Goal: Task Accomplishment & Management: Use online tool/utility

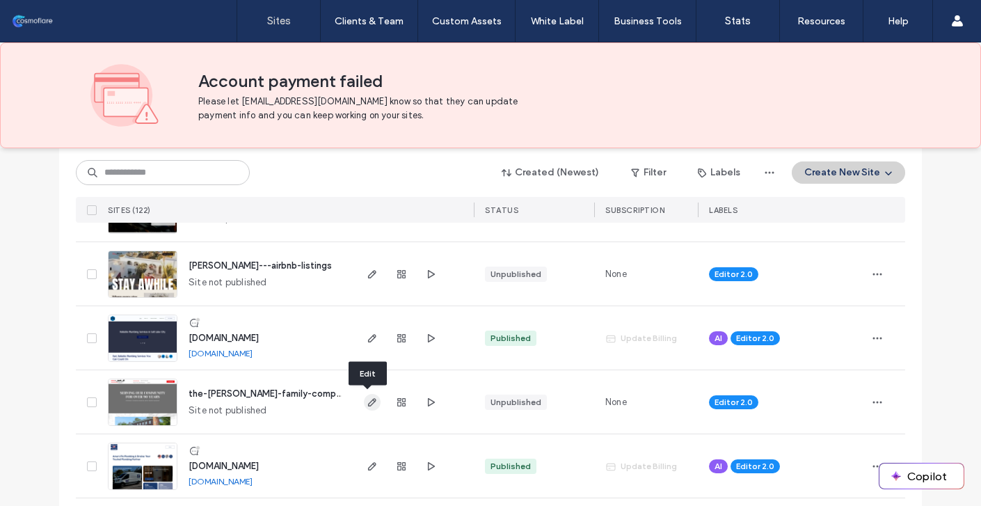
click at [369, 402] on icon "button" at bounding box center [372, 402] width 11 height 11
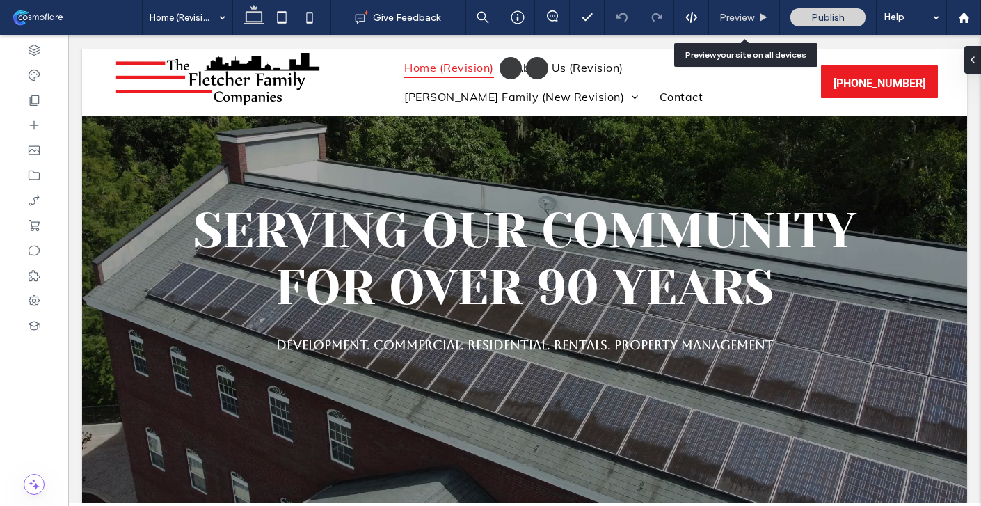
click at [761, 15] on use at bounding box center [763, 17] width 7 height 8
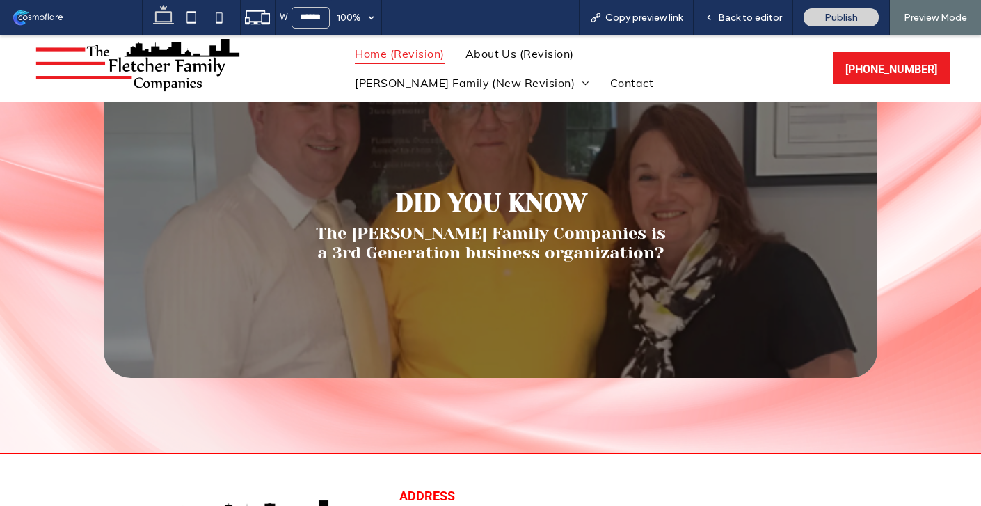
scroll to position [2716, 0]
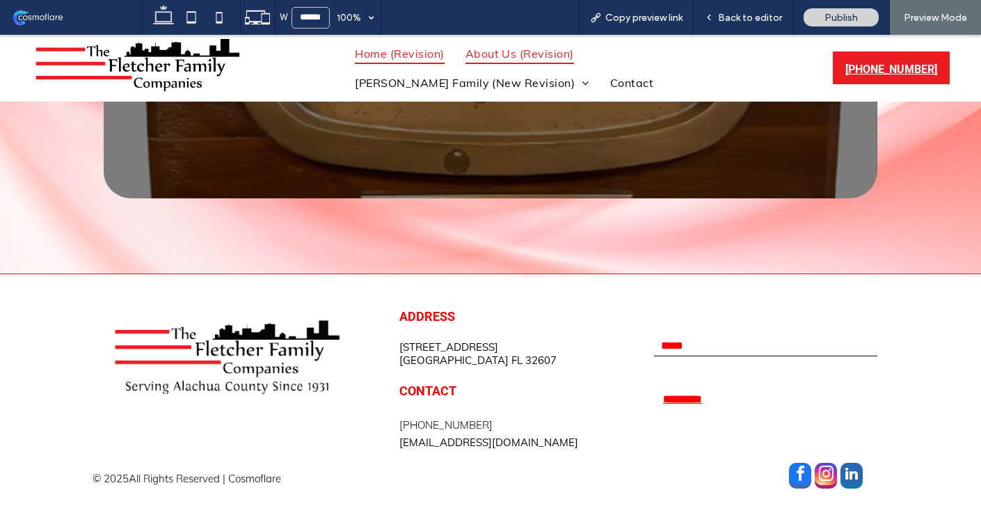
click at [518, 54] on span "About Us (Revision)" at bounding box center [519, 53] width 109 height 21
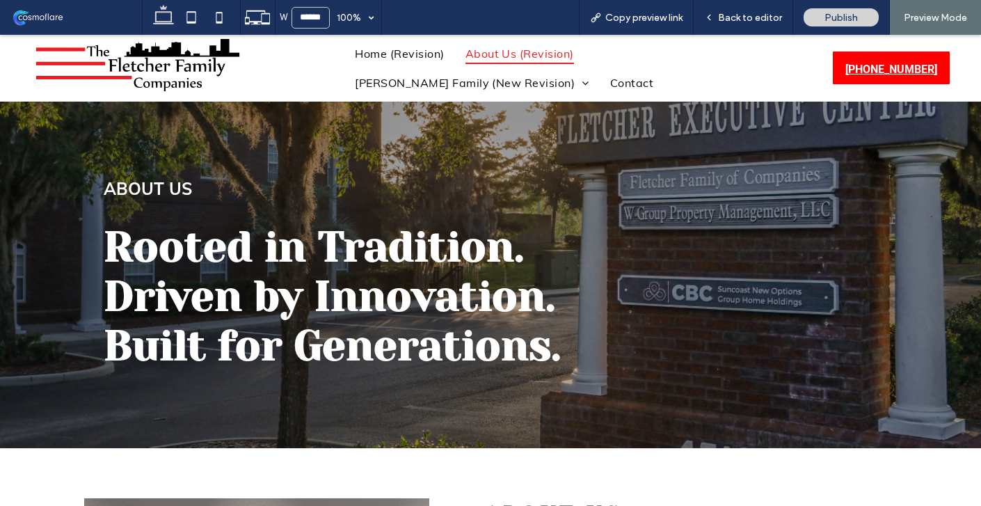
scroll to position [20, 0]
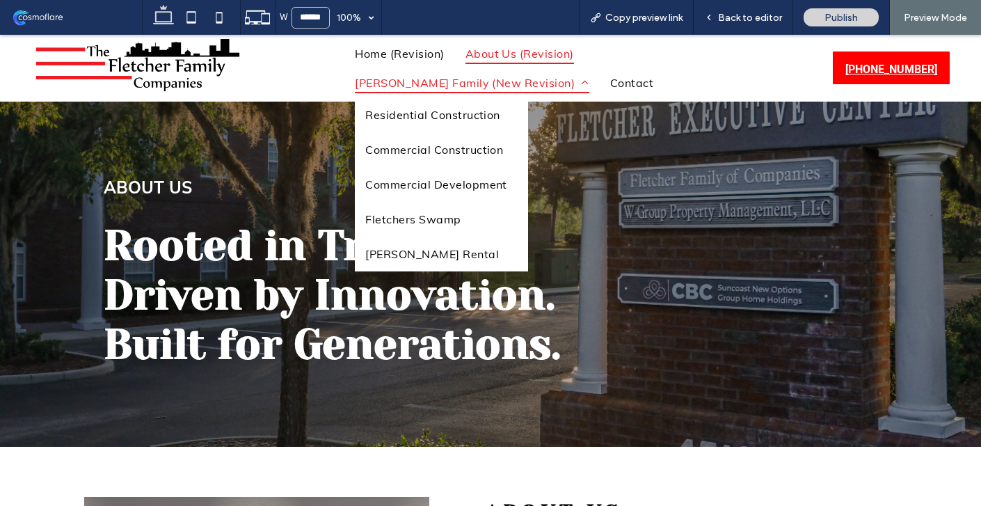
click at [446, 77] on span "[PERSON_NAME] Family (New Revision)" at bounding box center [472, 82] width 234 height 21
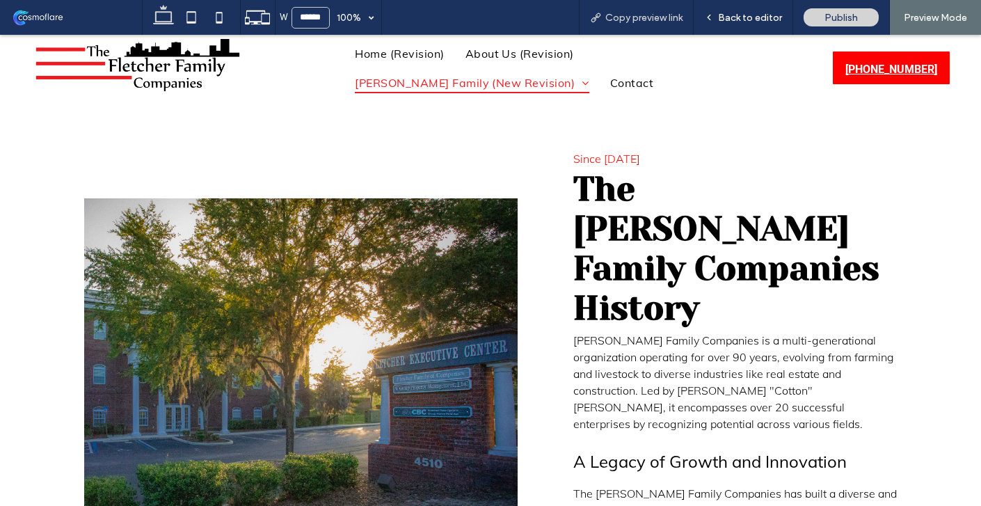
click at [637, 15] on span "Copy preview link" at bounding box center [643, 18] width 77 height 12
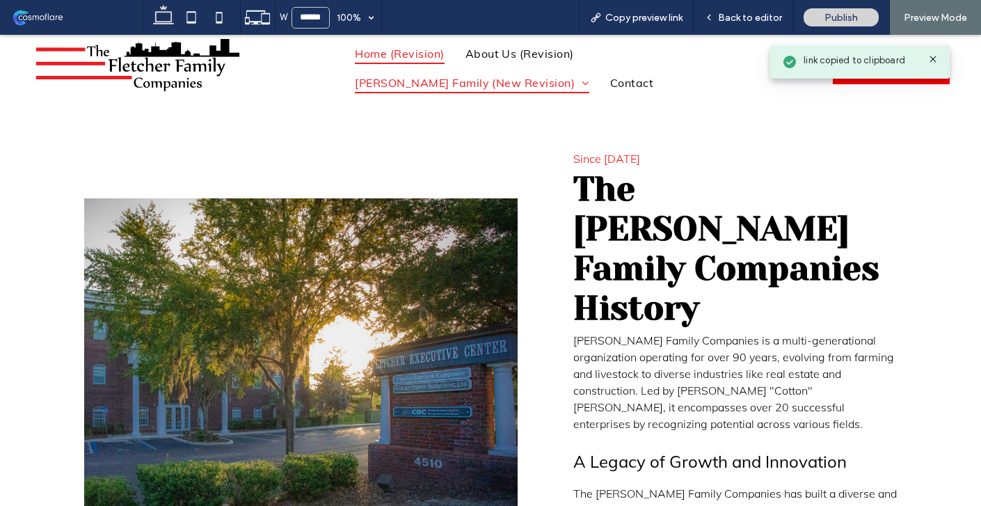
click at [387, 61] on span "Home (Revision)" at bounding box center [399, 53] width 89 height 21
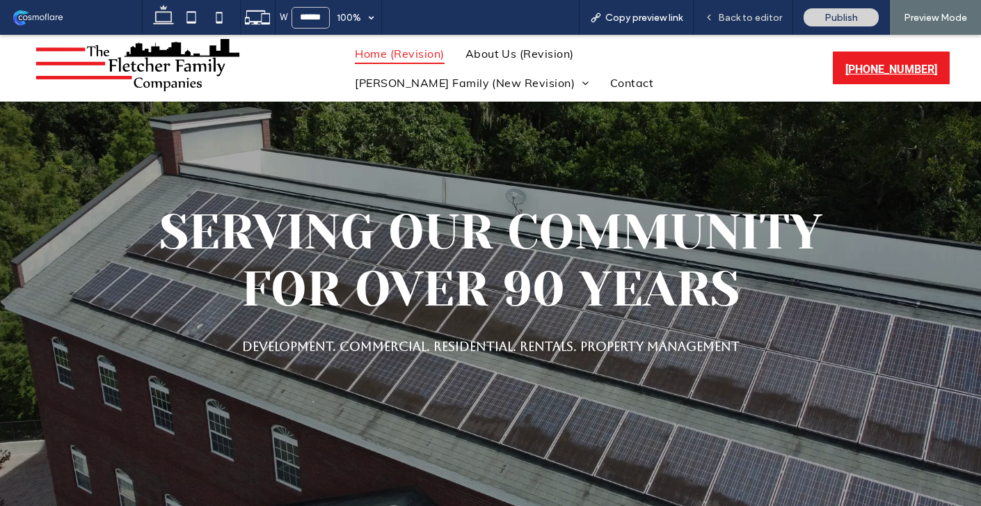
click at [729, 22] on span "Back to editor" at bounding box center [750, 18] width 64 height 12
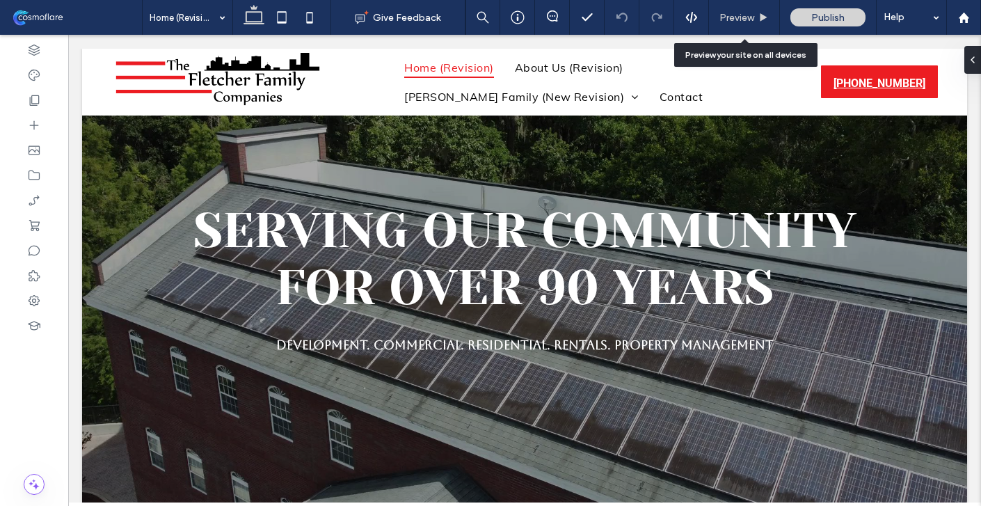
click at [732, 6] on div "Preview" at bounding box center [744, 17] width 71 height 35
click at [730, 21] on span "Preview" at bounding box center [736, 18] width 35 height 12
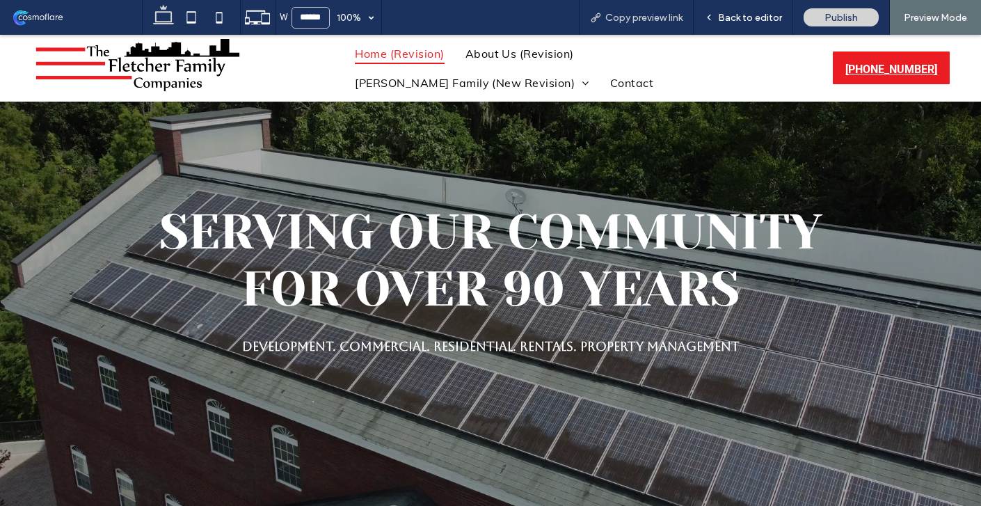
click at [655, 16] on span "Copy preview link" at bounding box center [643, 18] width 77 height 12
click at [219, 17] on icon at bounding box center [219, 17] width 28 height 28
type input "*****"
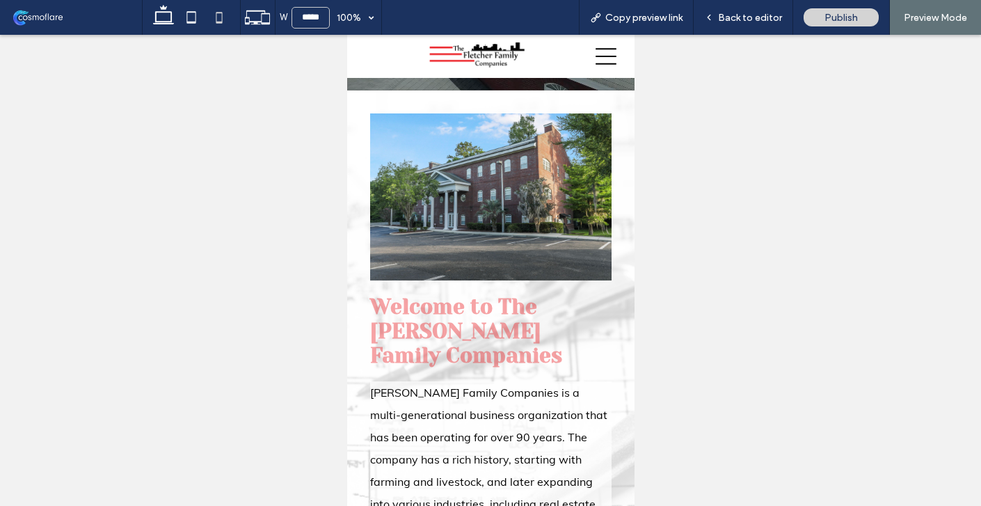
scroll to position [321, 0]
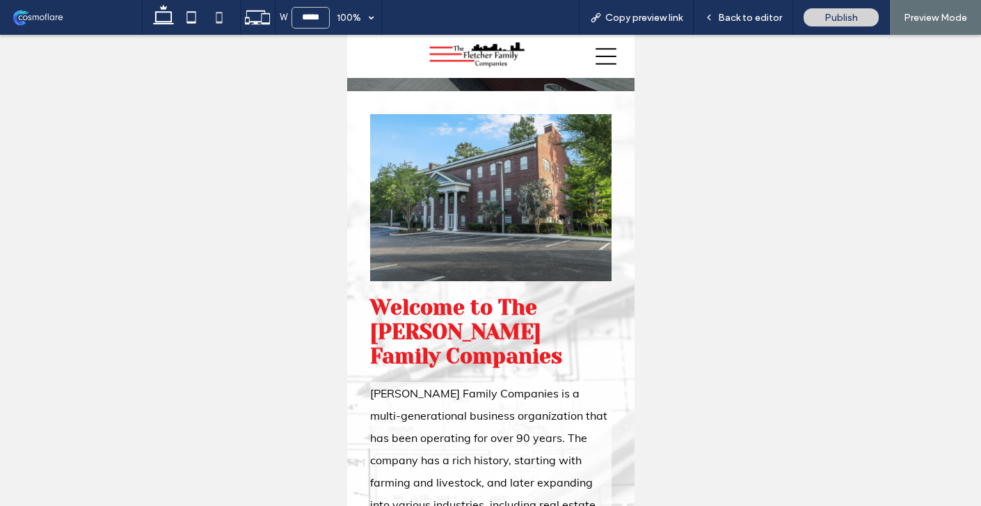
click at [597, 56] on icon at bounding box center [605, 56] width 21 height 17
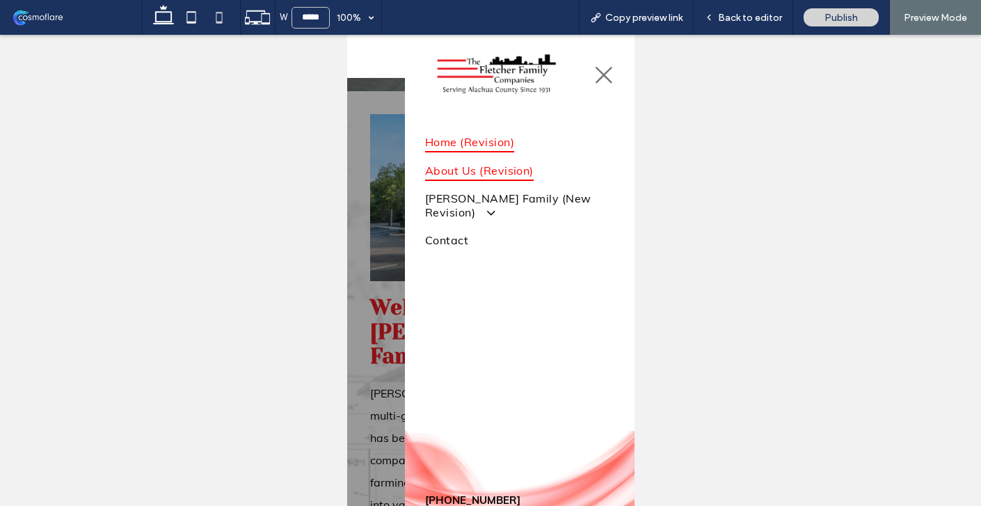
click at [494, 175] on span "About Us (Revision)" at bounding box center [478, 169] width 109 height 21
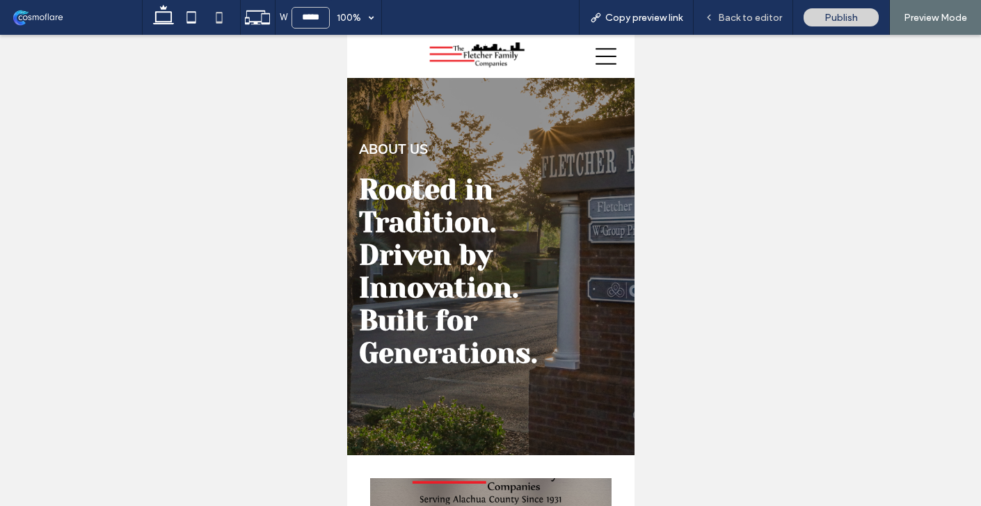
click at [764, 21] on span "Back to editor" at bounding box center [750, 18] width 64 height 12
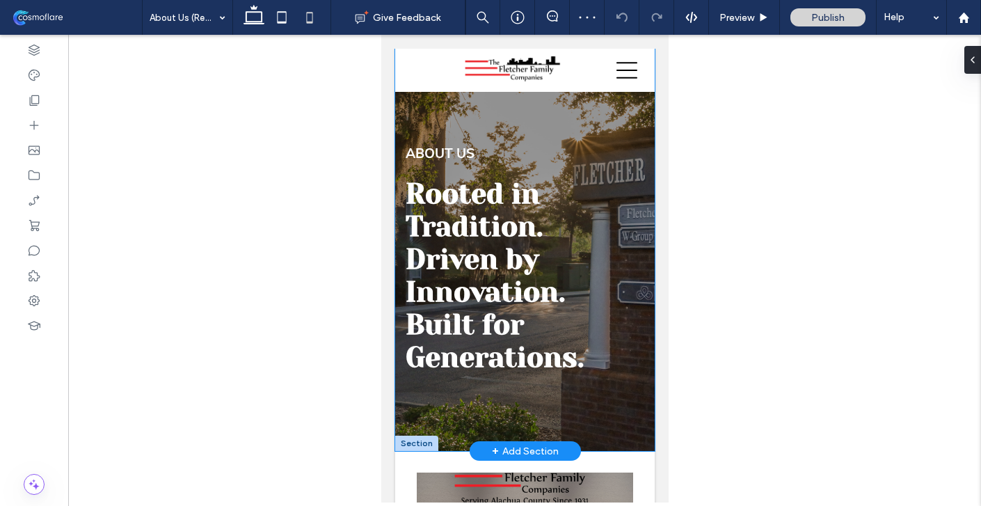
click at [554, 134] on div "Rooted in Tradition. Driven by Innovation. Built for Generations. ABOUT US" at bounding box center [523, 250] width 259 height 402
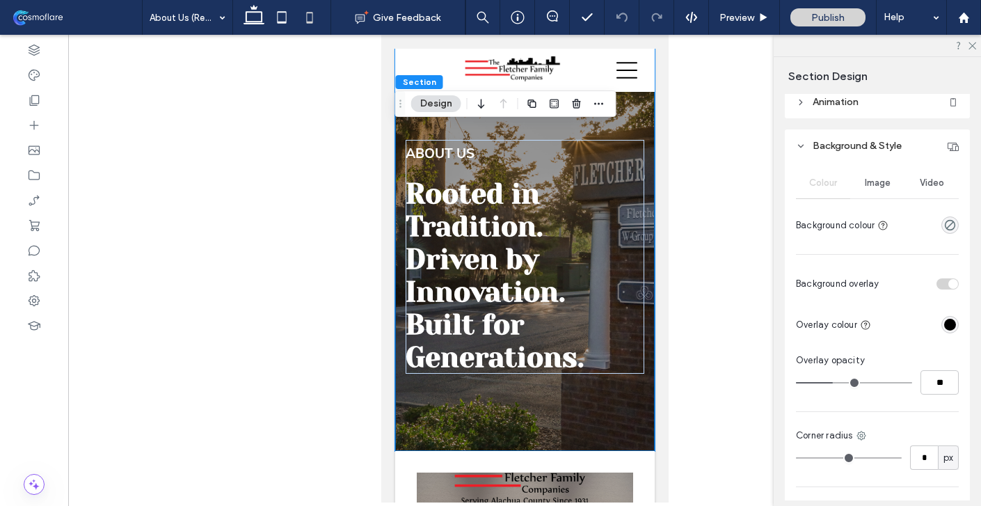
scroll to position [99, 0]
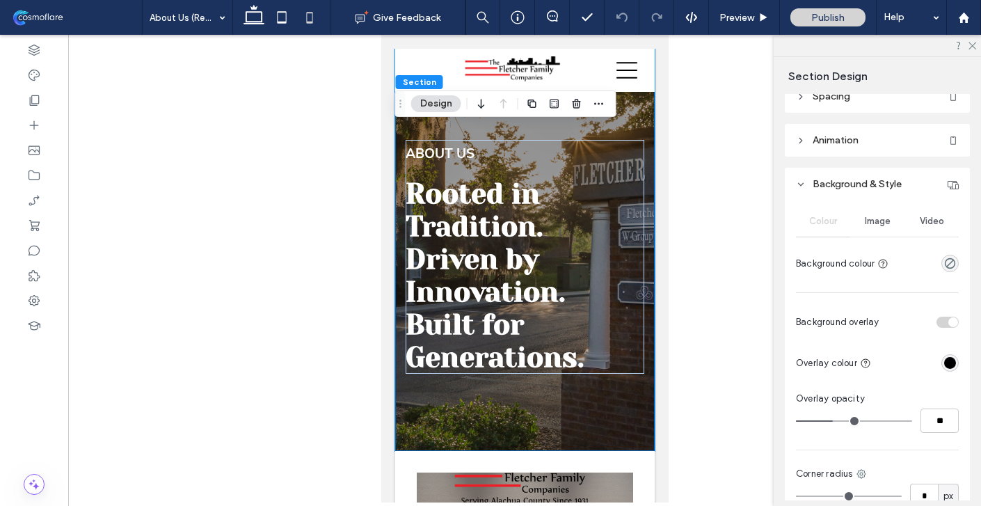
click at [874, 227] on div "Image" at bounding box center [877, 221] width 54 height 31
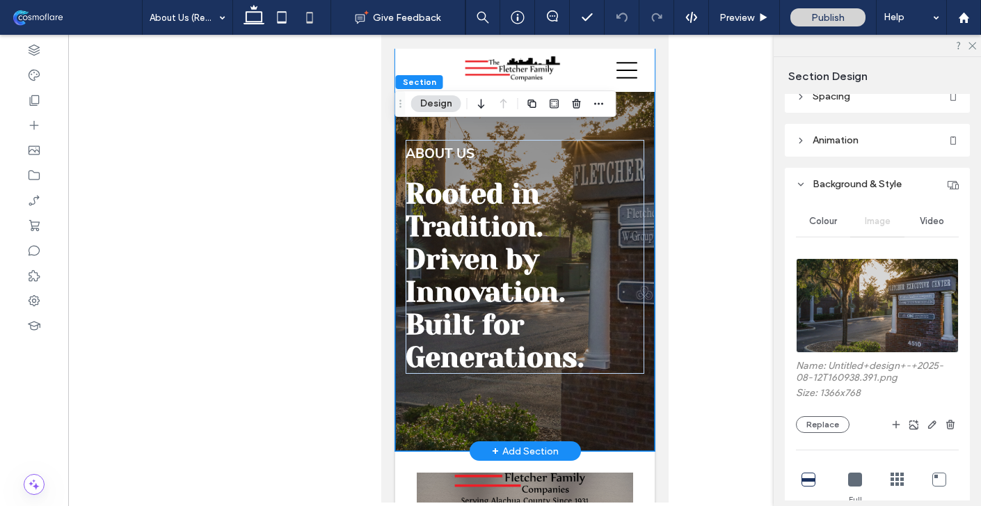
click at [593, 403] on div "Rooted in Tradition. Driven by Innovation. Built for Generations. ABOUT US" at bounding box center [523, 250] width 259 height 402
click at [620, 406] on div "Rooted in Tradition. Driven by Innovation. Built for Generations. ABOUT US" at bounding box center [523, 250] width 259 height 402
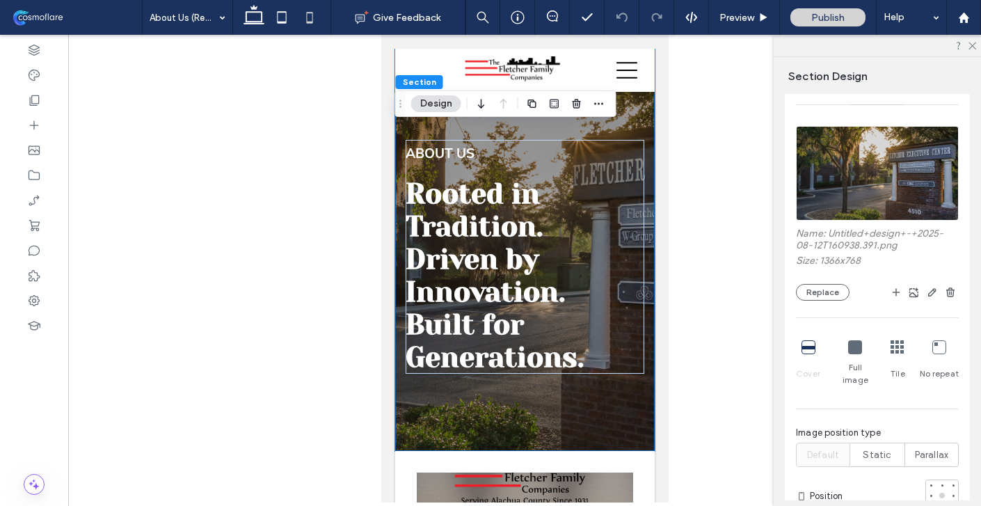
scroll to position [335, 0]
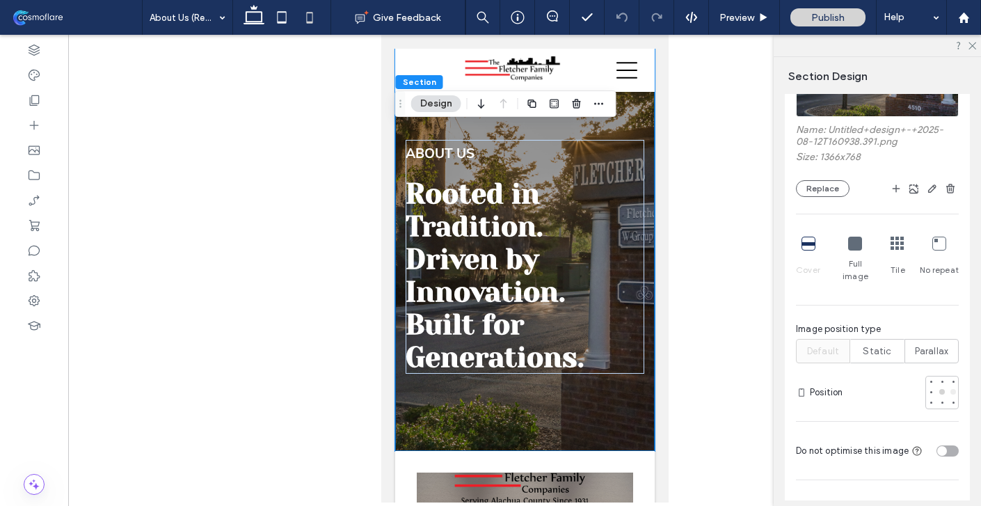
click at [954, 387] on div at bounding box center [953, 392] width 10 height 10
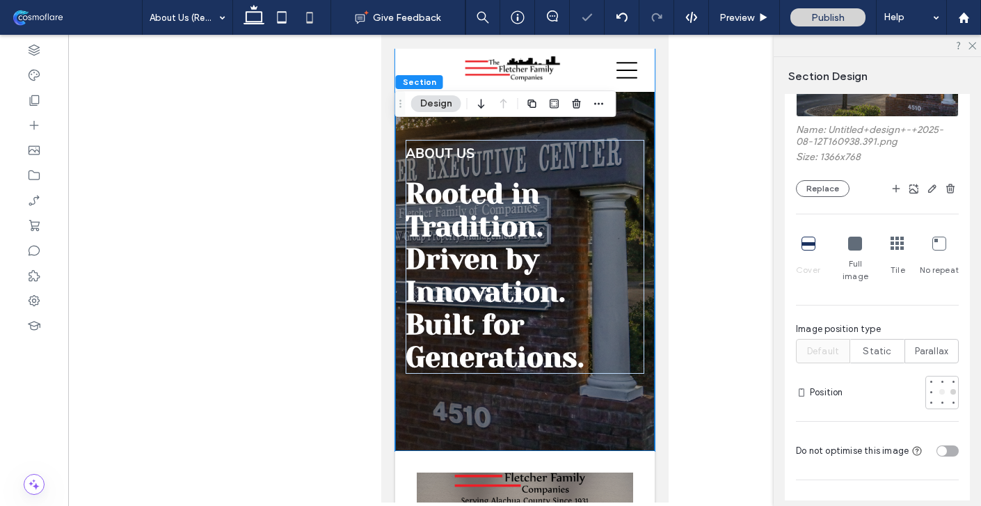
click at [941, 389] on div at bounding box center [942, 392] width 6 height 6
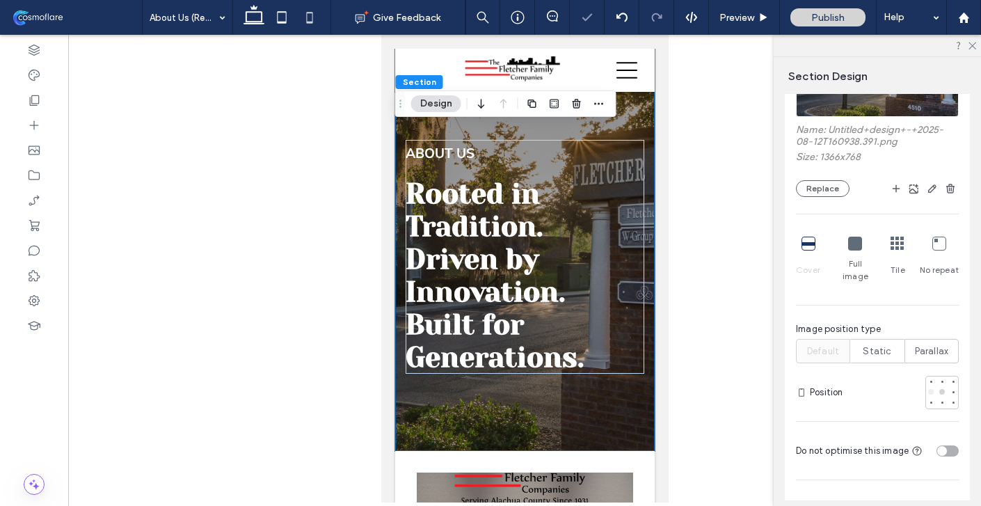
click at [929, 389] on div at bounding box center [931, 392] width 6 height 6
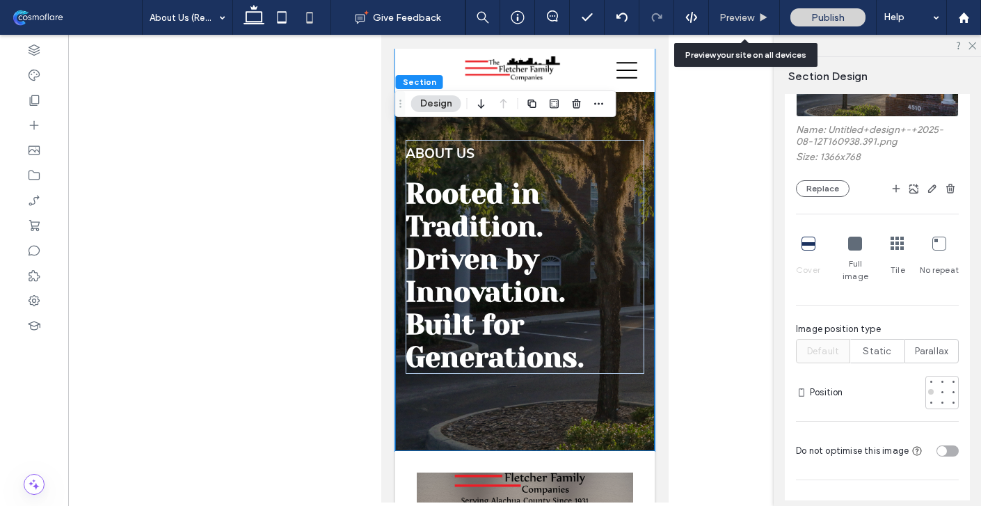
click at [750, 15] on span "Preview" at bounding box center [736, 18] width 35 height 12
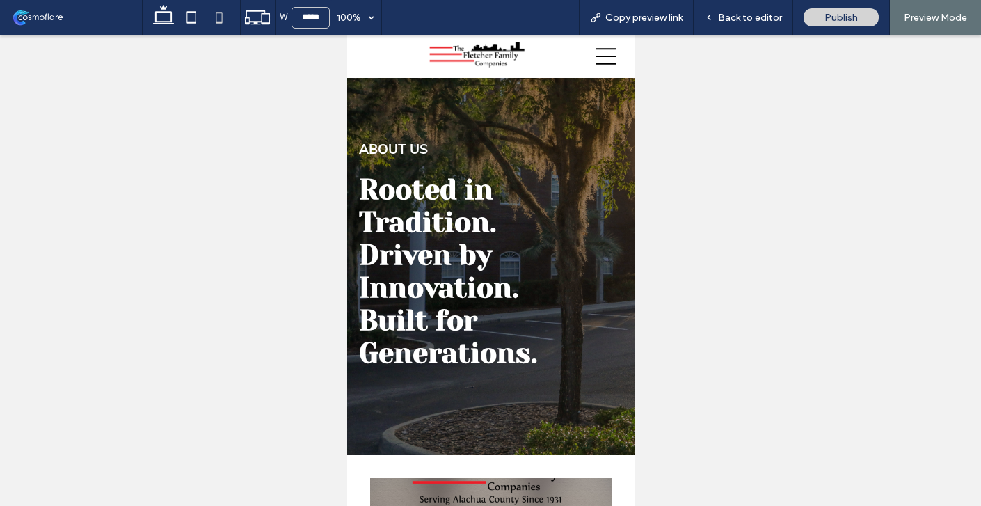
click at [607, 63] on icon at bounding box center [605, 56] width 21 height 17
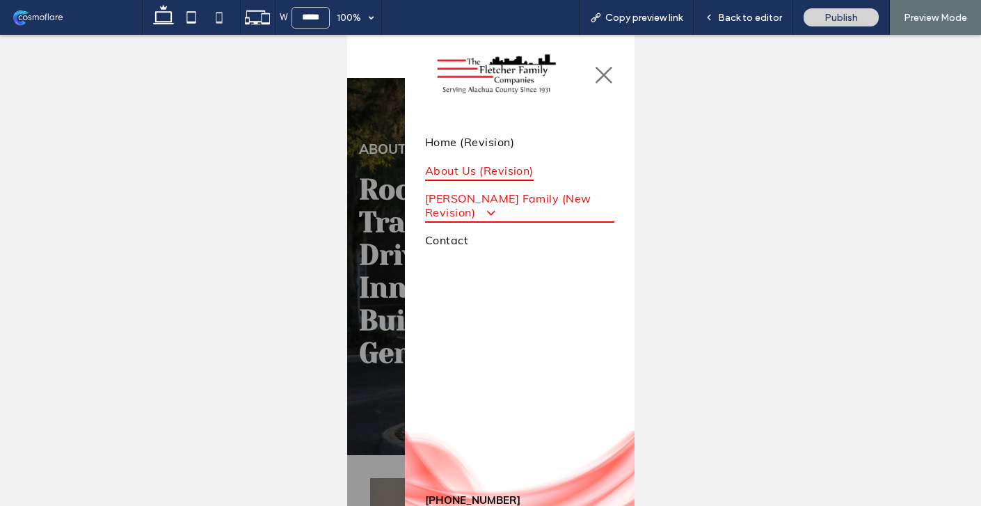
click at [577, 199] on span "[PERSON_NAME] Family (New Revision)" at bounding box center [518, 205] width 189 height 35
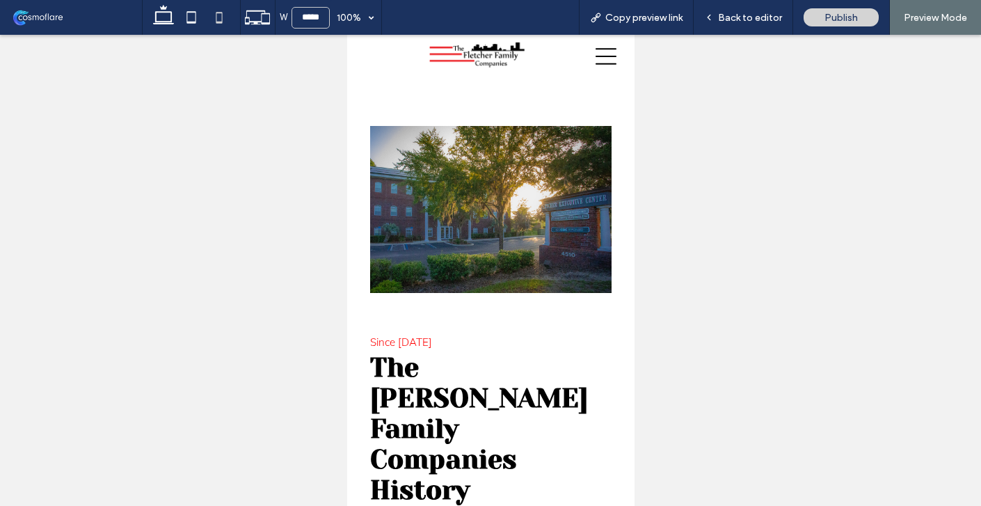
click at [614, 58] on icon at bounding box center [605, 56] width 21 height 21
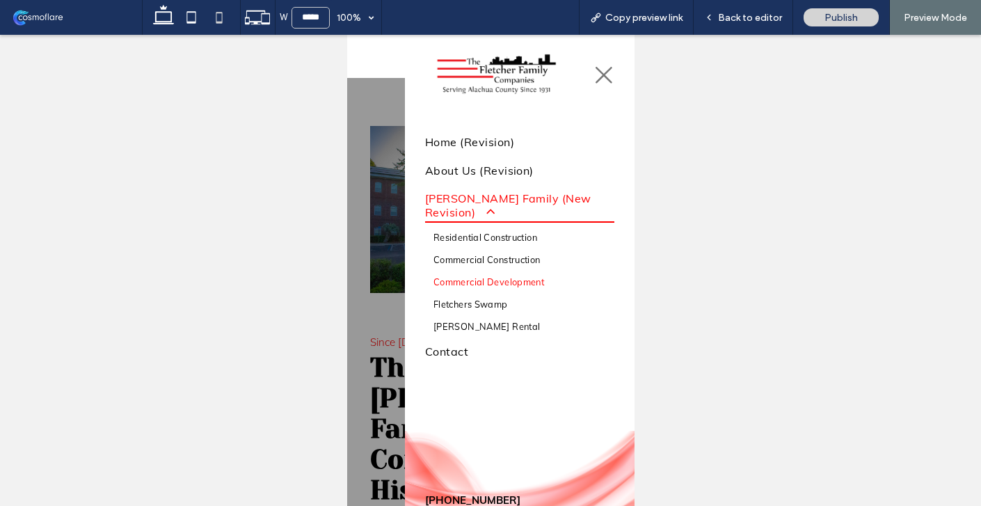
click at [521, 276] on span "Commercial Development" at bounding box center [488, 281] width 111 height 11
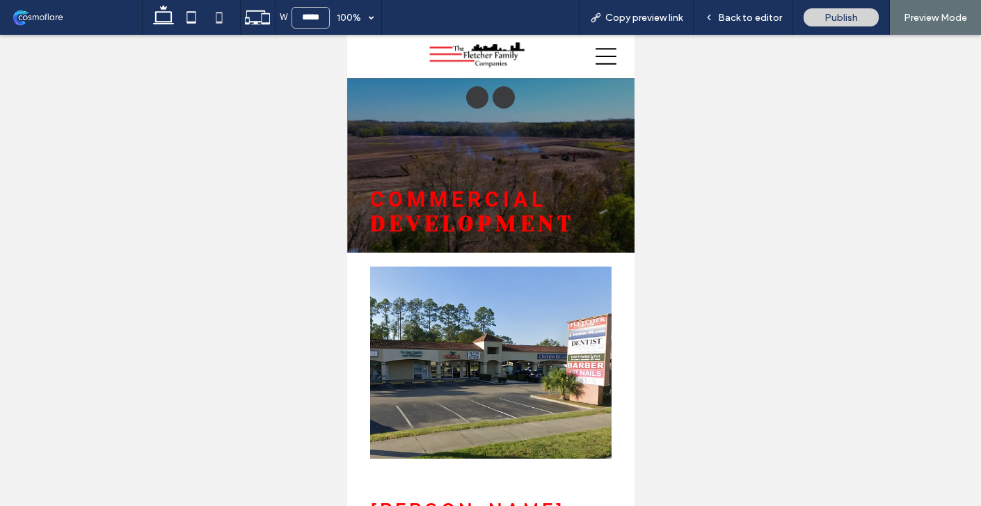
click at [604, 56] on icon at bounding box center [605, 56] width 21 height 17
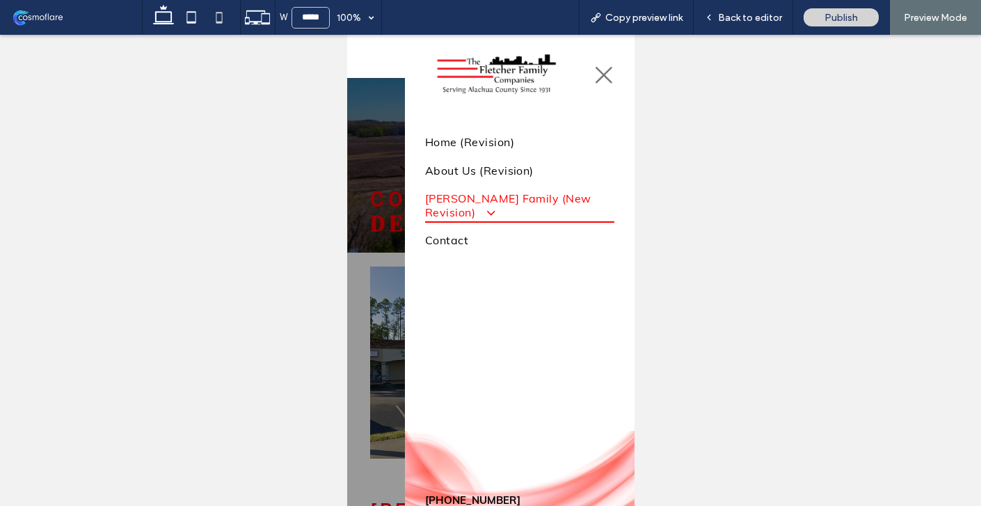
click at [495, 205] on span at bounding box center [483, 212] width 23 height 15
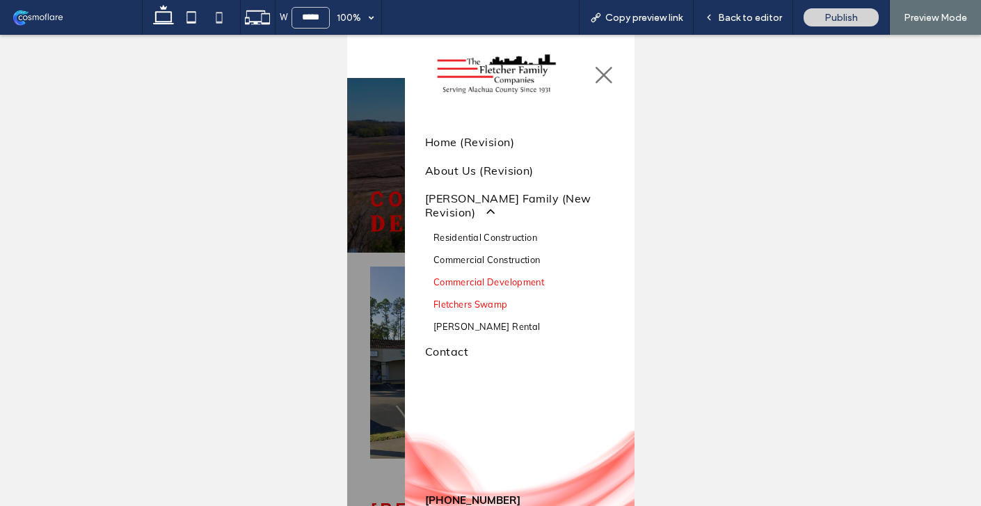
click at [482, 298] on span "Fletchers Swamp" at bounding box center [470, 303] width 74 height 11
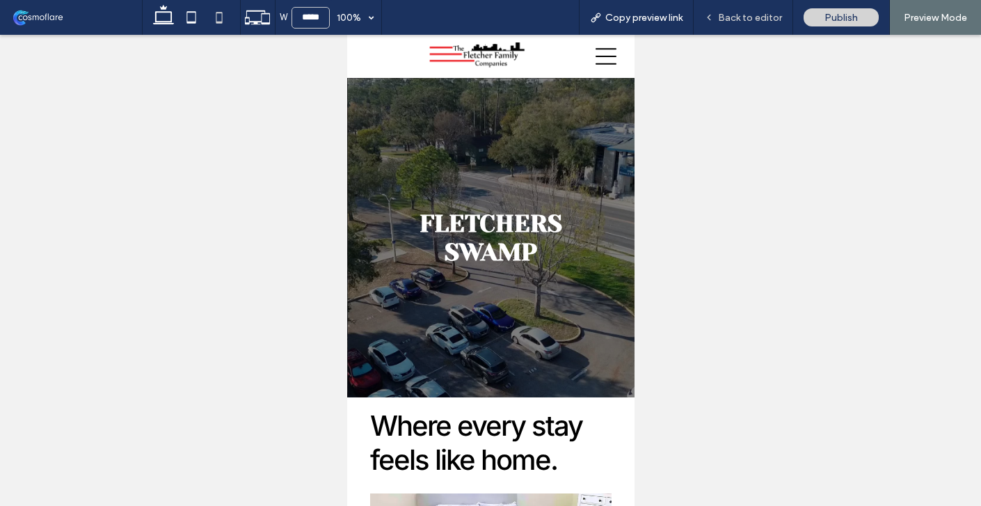
click at [751, 17] on span "Back to editor" at bounding box center [750, 18] width 64 height 12
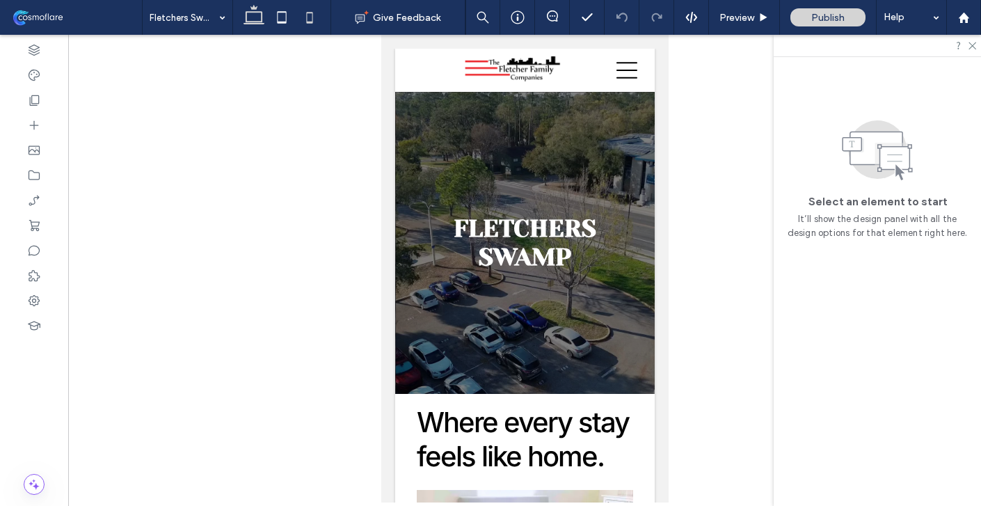
click at [257, 22] on icon at bounding box center [254, 17] width 28 height 28
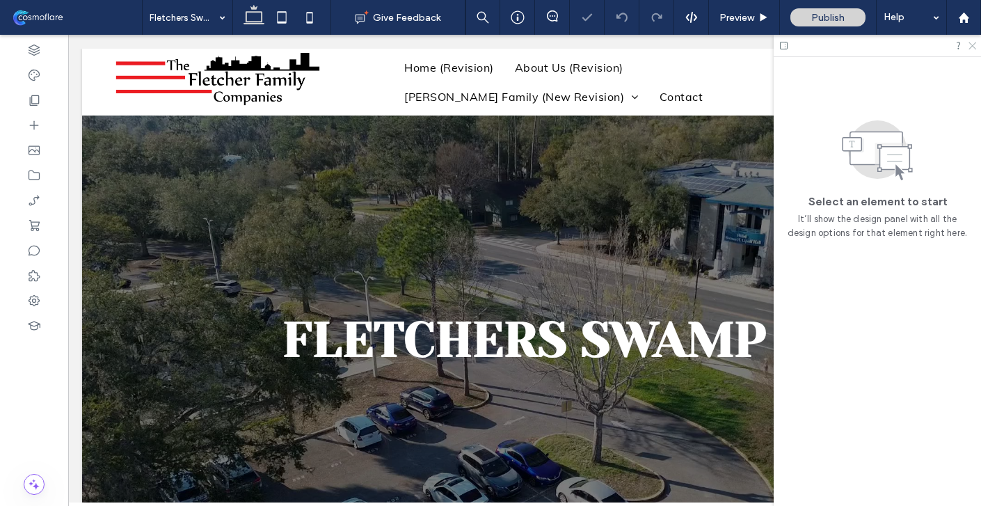
click at [975, 45] on icon at bounding box center [971, 44] width 9 height 9
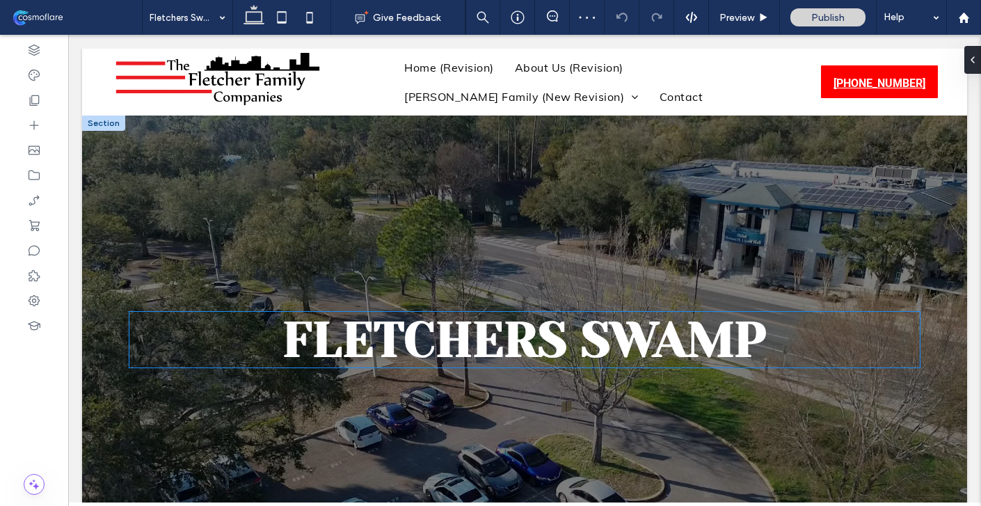
click at [278, 332] on h1 "Fletchers Swamp" at bounding box center [525, 339] width 792 height 57
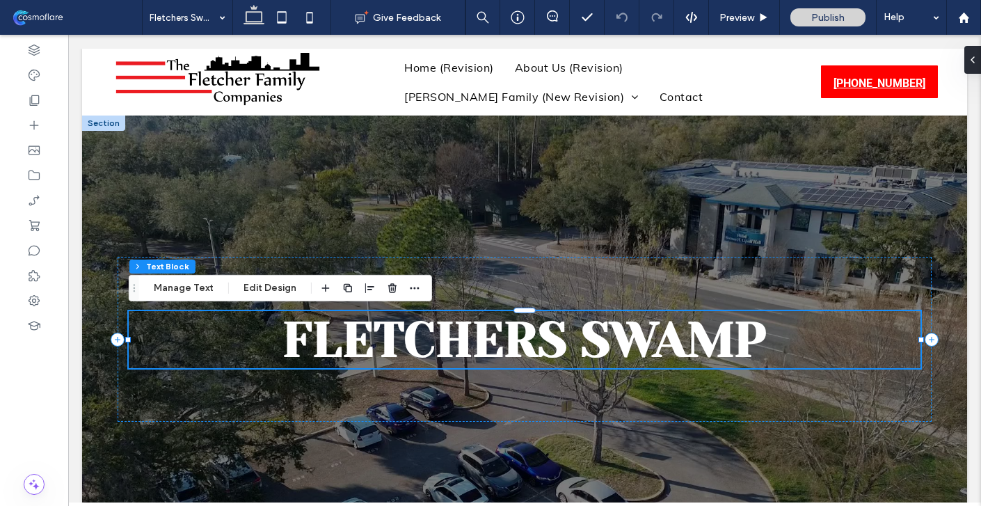
click at [282, 333] on h1 "Fletchers Swamp" at bounding box center [525, 339] width 792 height 57
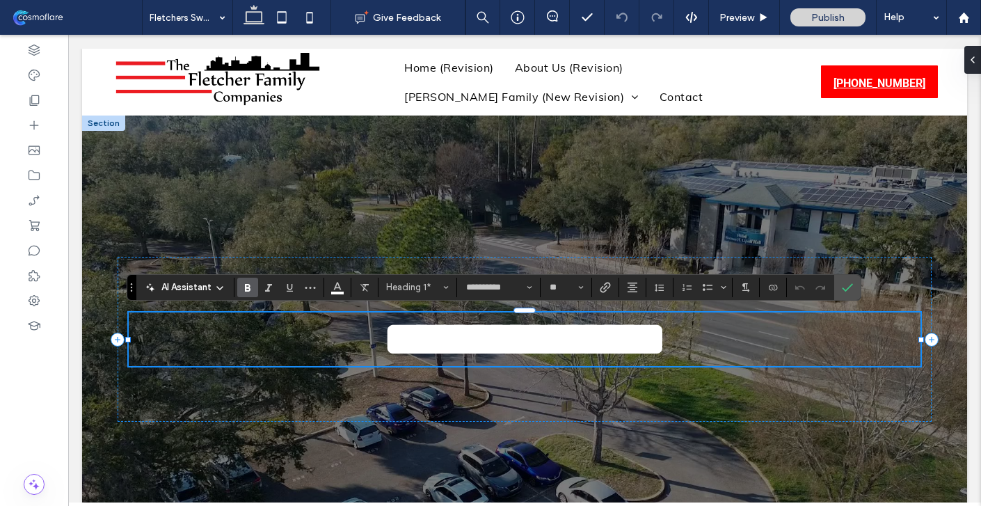
click at [280, 330] on h1 "**********" at bounding box center [525, 339] width 792 height 54
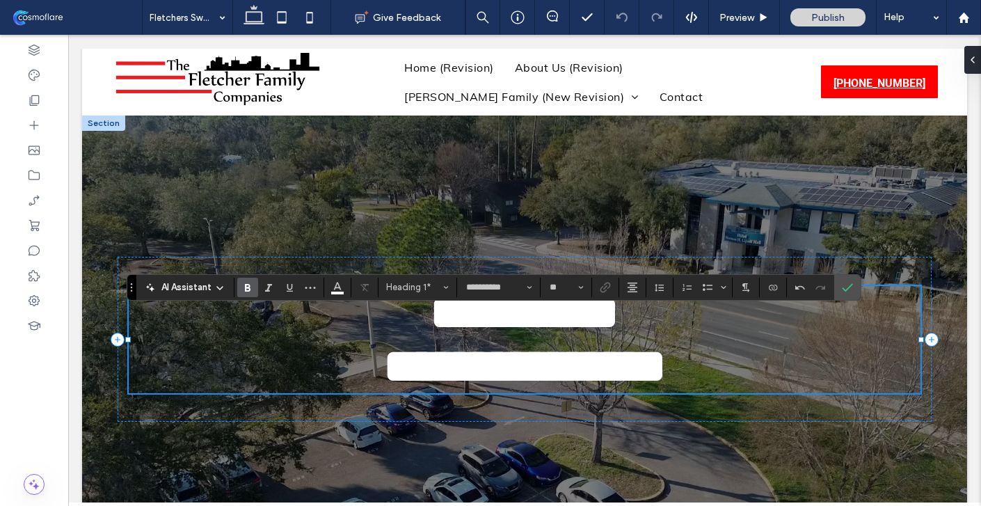
click at [462, 315] on span "**********" at bounding box center [524, 339] width 283 height 102
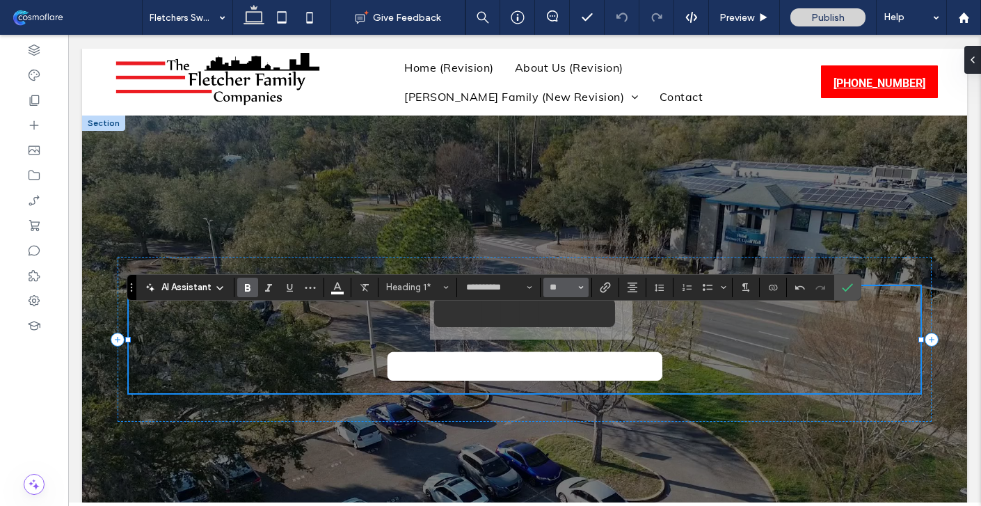
click at [582, 287] on use "Size" at bounding box center [580, 287] width 5 height 3
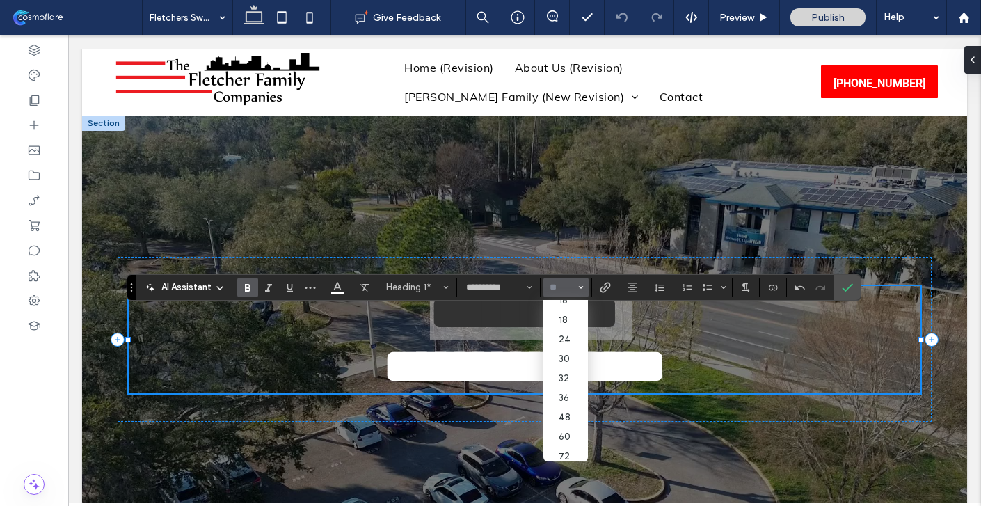
scroll to position [161, 0]
click at [568, 408] on label "60" at bounding box center [565, 412] width 45 height 19
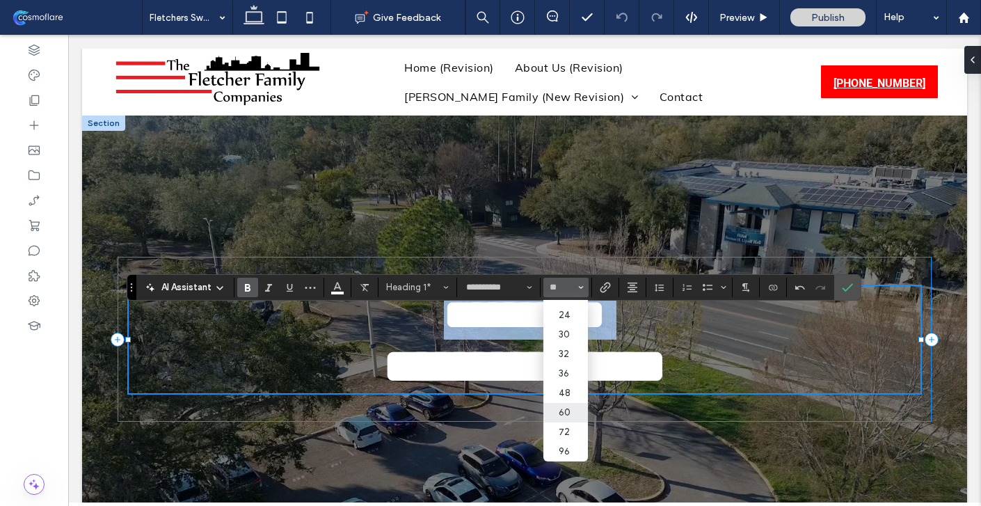
type input "**"
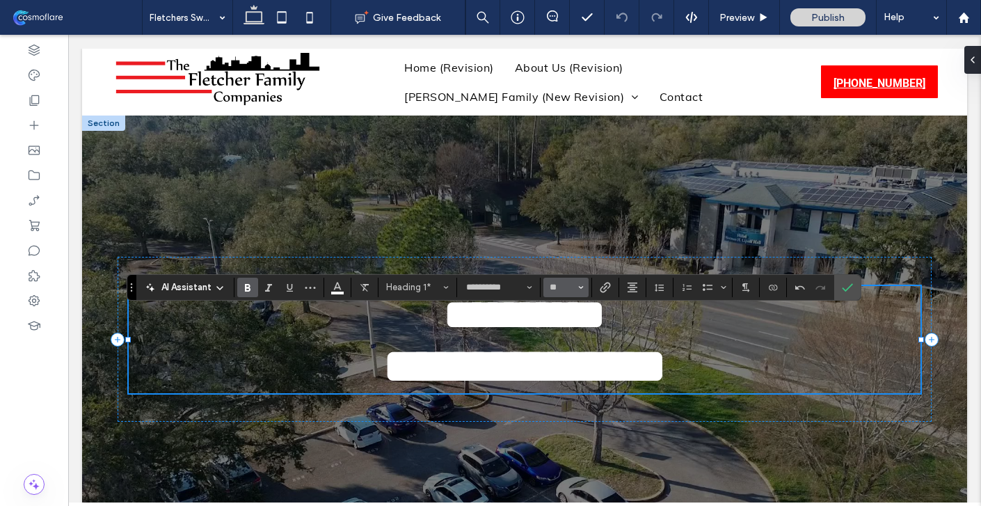
click at [583, 288] on icon "Size" at bounding box center [581, 288] width 6 height 6
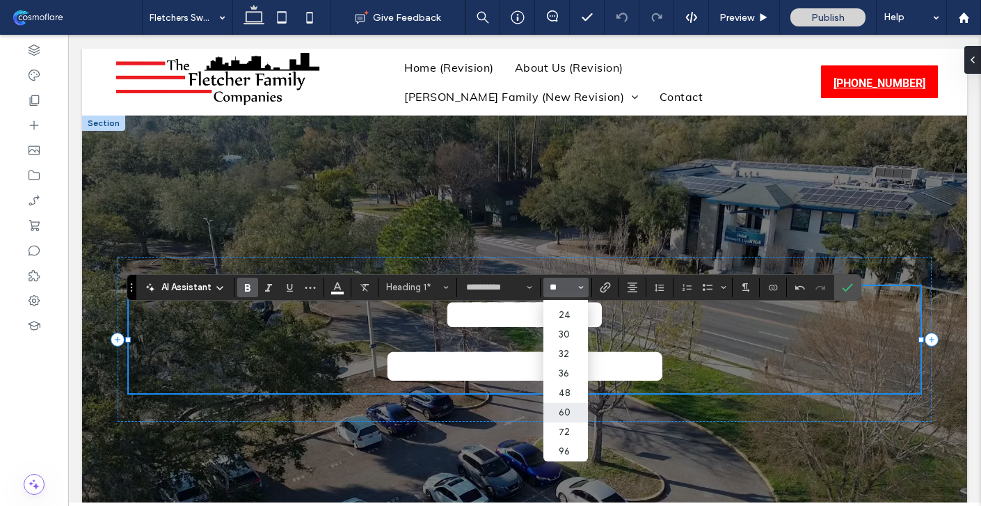
scroll to position [0, 0]
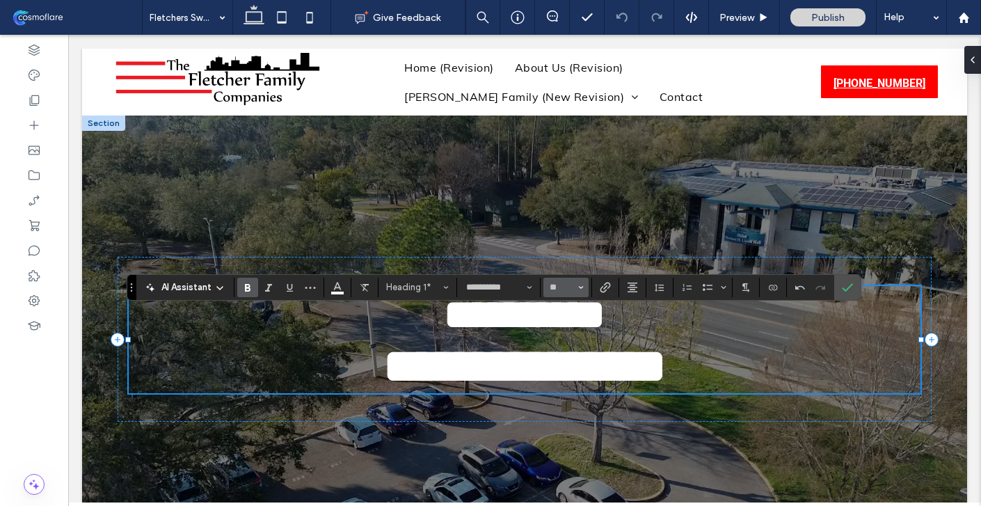
type input "**"
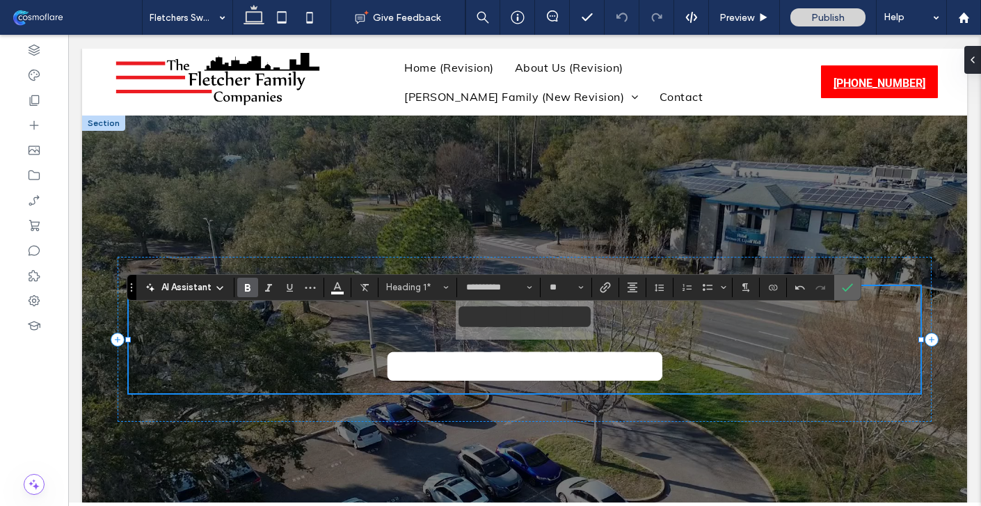
click at [842, 298] on span "Confirm" at bounding box center [845, 287] width 6 height 25
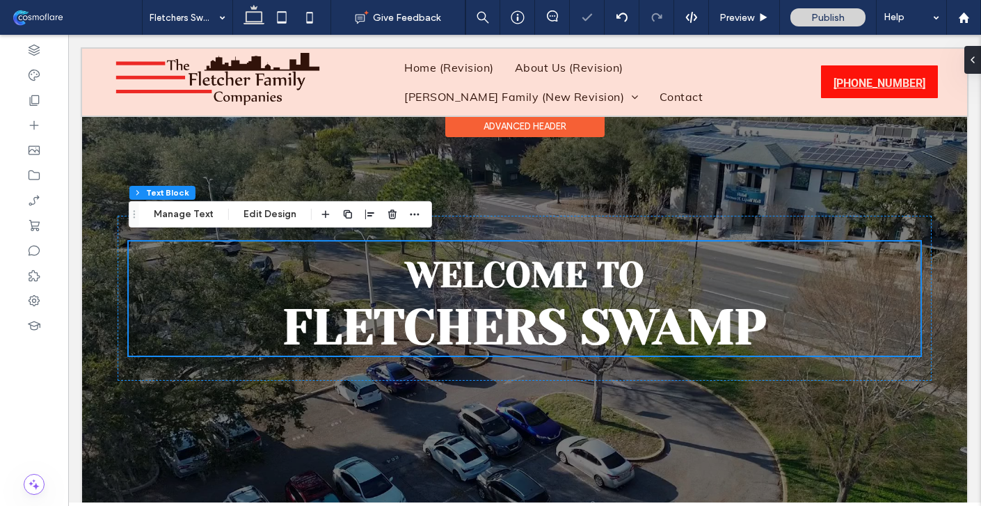
scroll to position [37, 0]
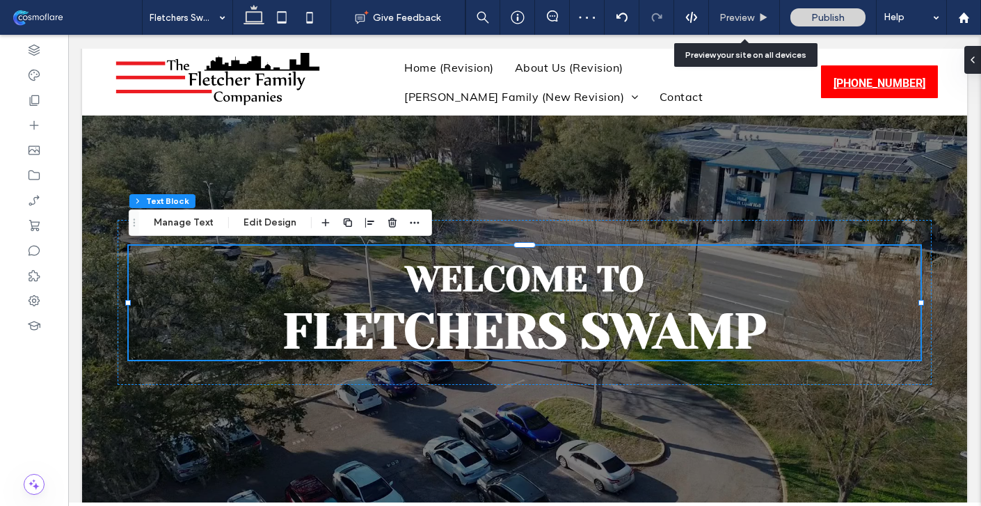
click at [749, 15] on span "Preview" at bounding box center [736, 18] width 35 height 12
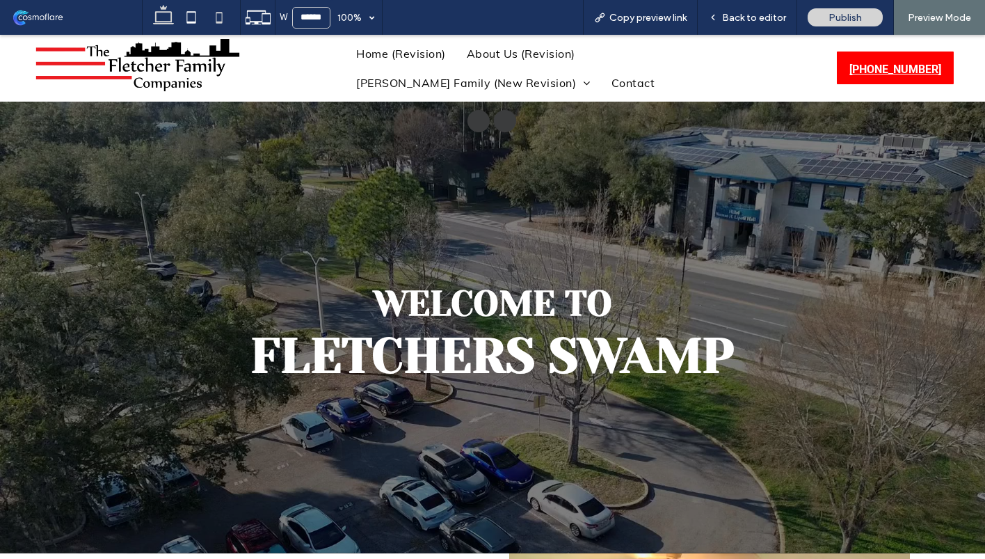
click at [223, 15] on icon at bounding box center [219, 17] width 28 height 28
type input "*****"
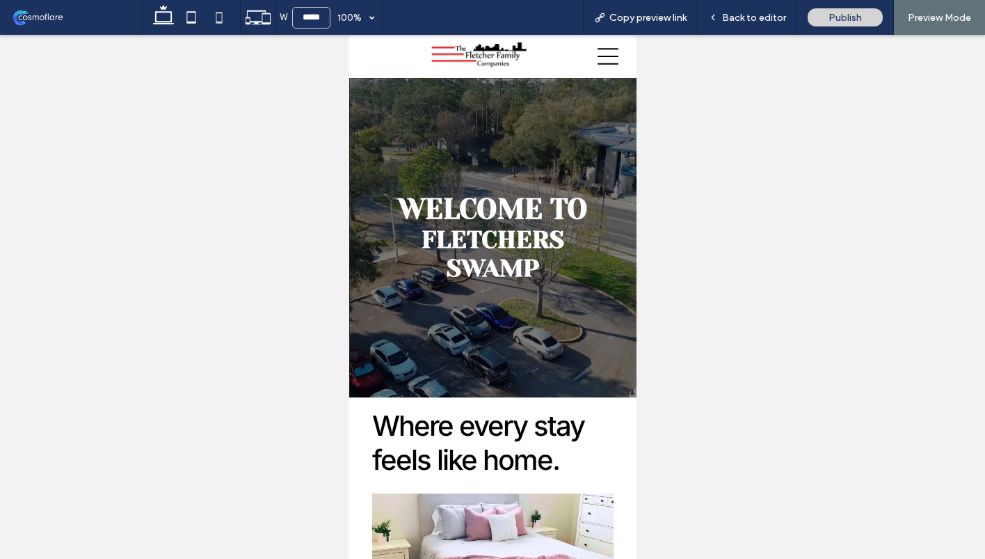
click at [608, 52] on icon at bounding box center [607, 56] width 21 height 21
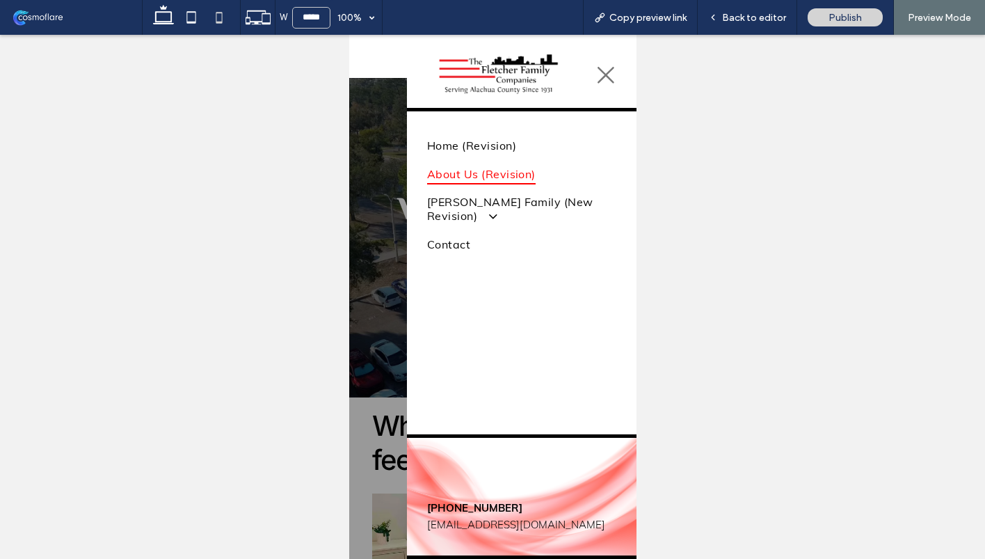
click at [513, 175] on span "About Us (Revision)" at bounding box center [480, 173] width 109 height 21
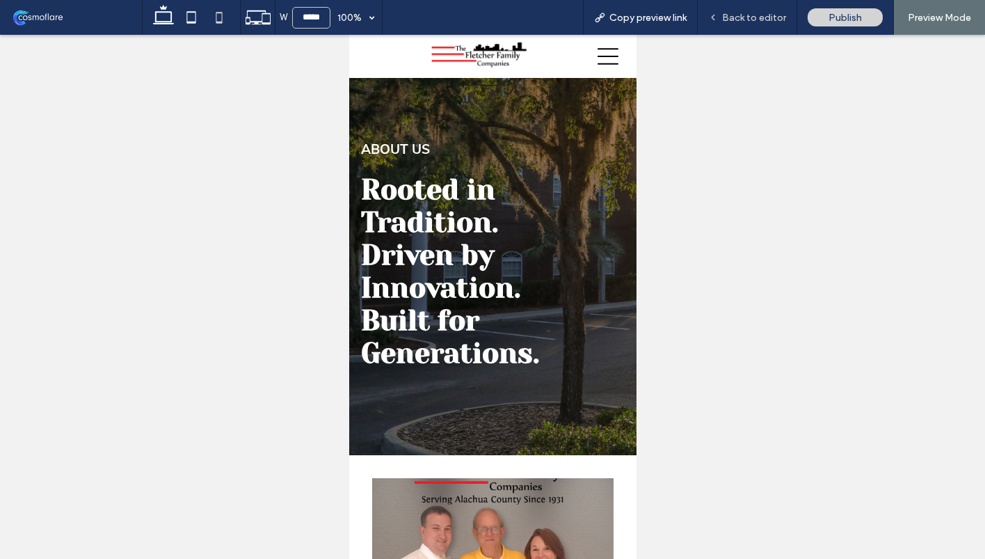
click at [778, 13] on span "Back to editor" at bounding box center [754, 18] width 64 height 12
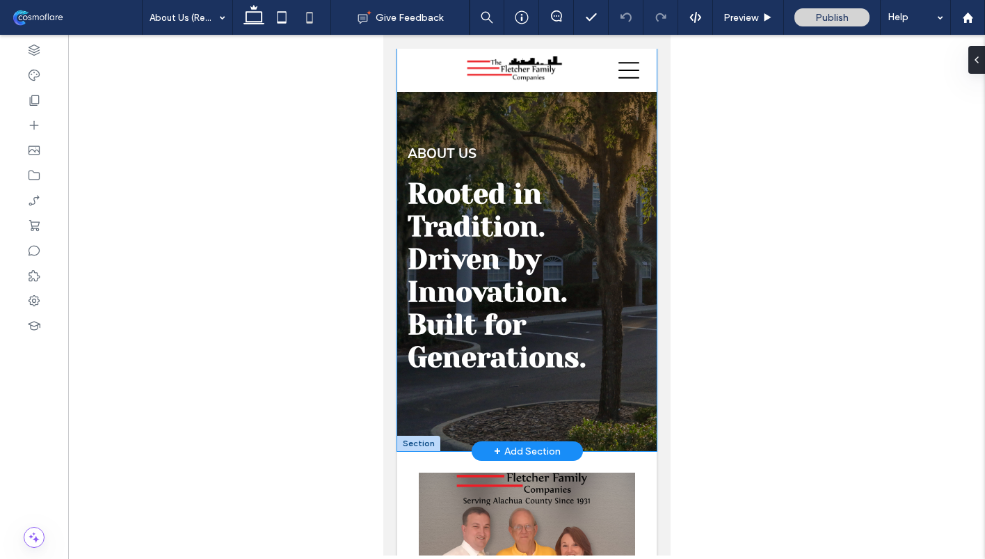
click at [614, 123] on div "Rooted in Tradition. Driven by Innovation. Built for Generations. ABOUT US" at bounding box center [526, 250] width 259 height 402
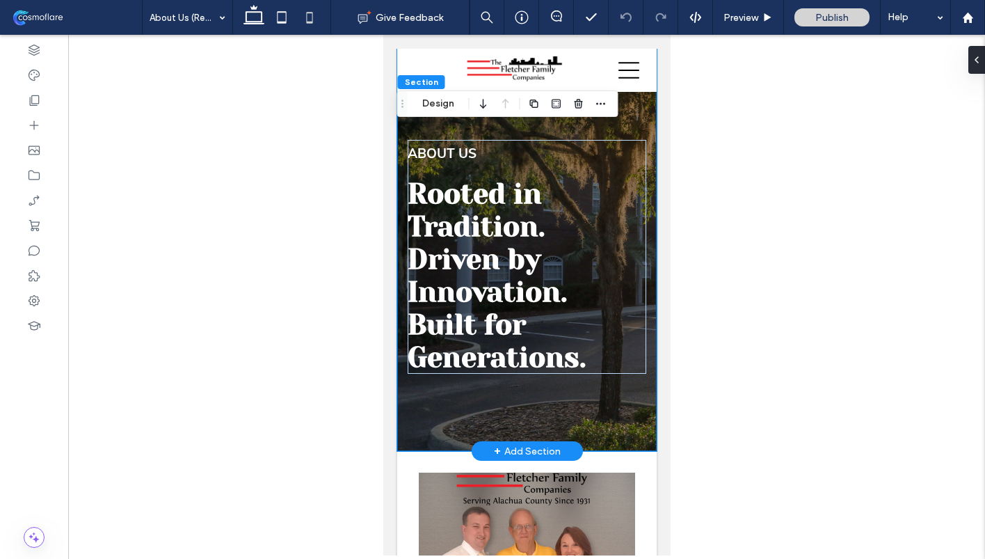
click at [623, 125] on div "Rooted in Tradition. Driven by Innovation. Built for Generations. ABOUT US" at bounding box center [526, 250] width 259 height 402
click at [974, 63] on icon at bounding box center [971, 59] width 11 height 11
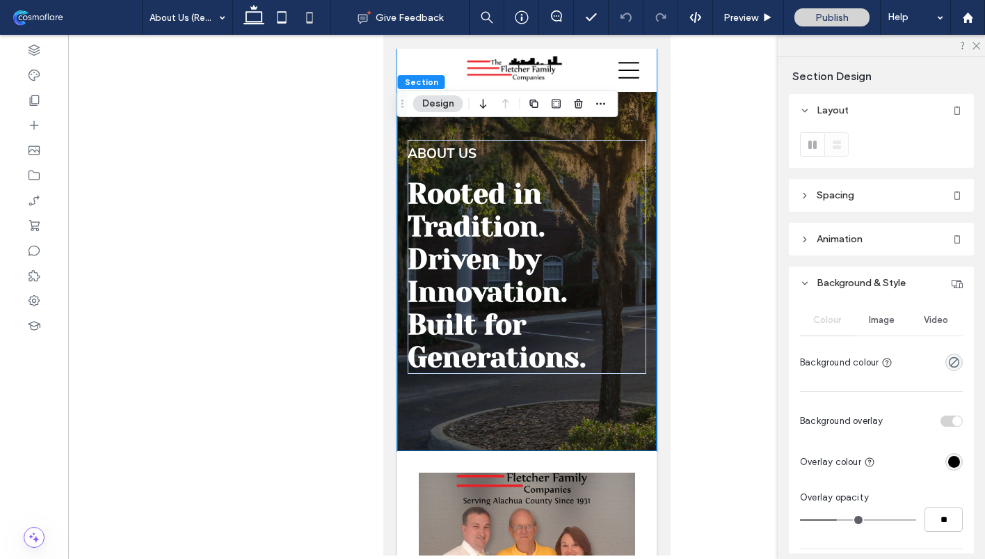
click at [882, 323] on span "Image" at bounding box center [882, 319] width 26 height 11
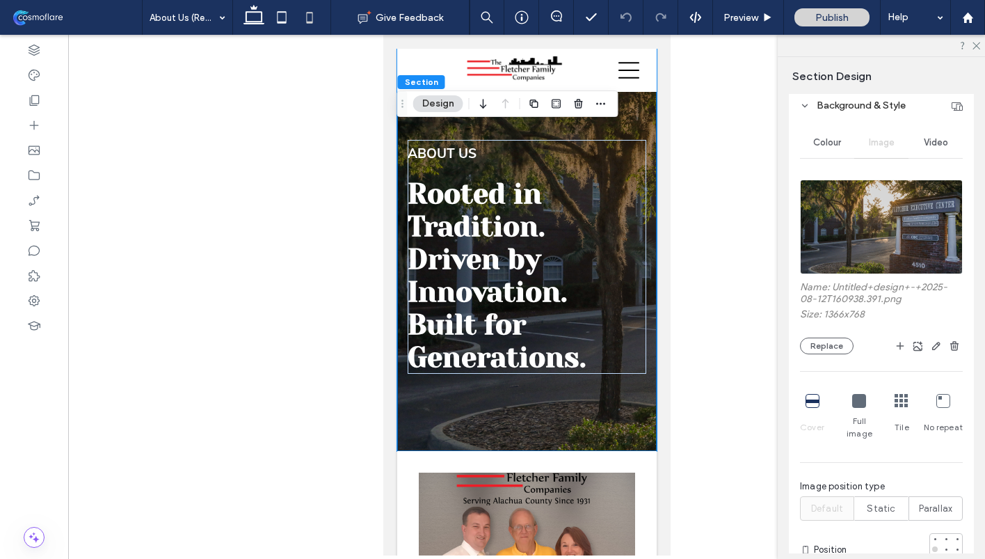
scroll to position [185, 0]
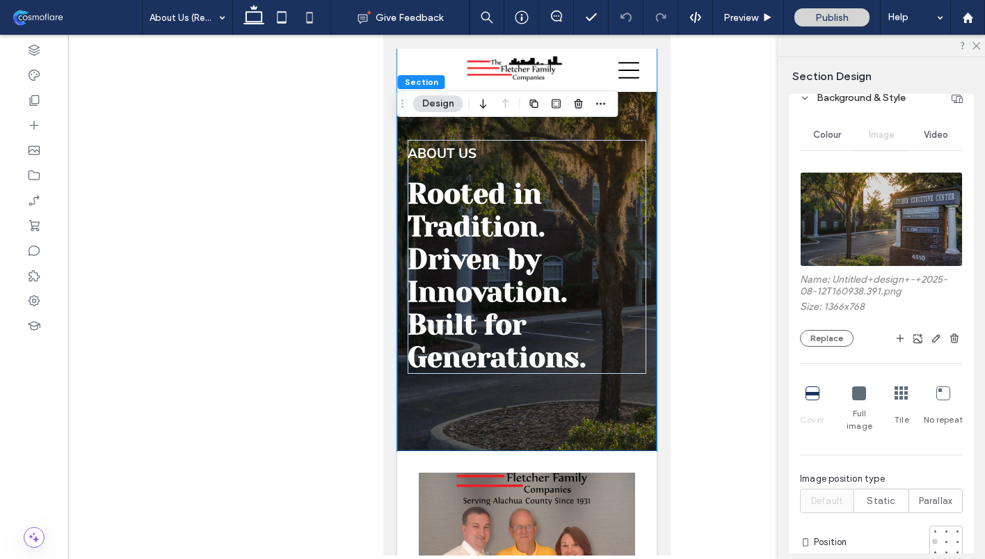
click at [812, 396] on icon at bounding box center [813, 393] width 14 height 14
click at [865, 396] on icon at bounding box center [859, 393] width 14 height 14
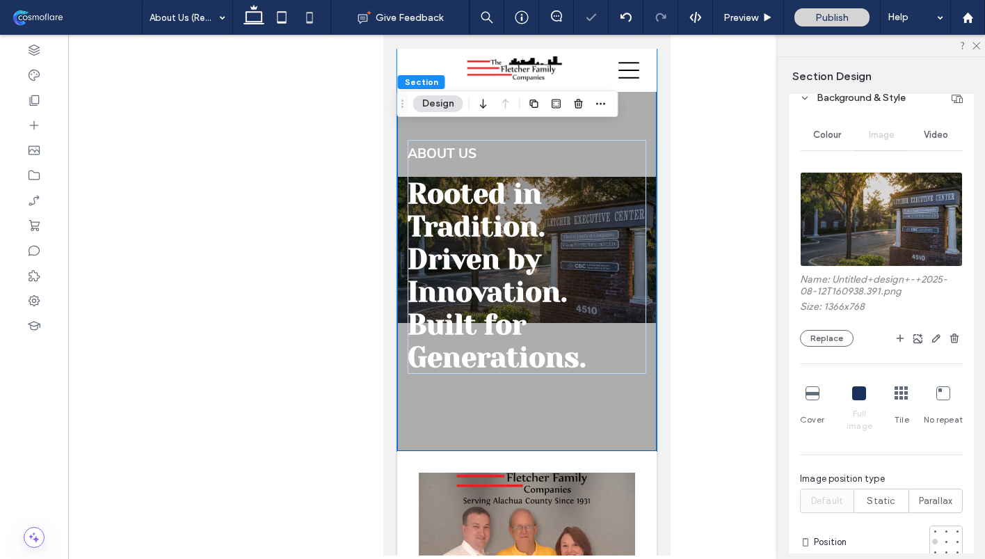
click at [900, 392] on icon at bounding box center [902, 393] width 14 height 14
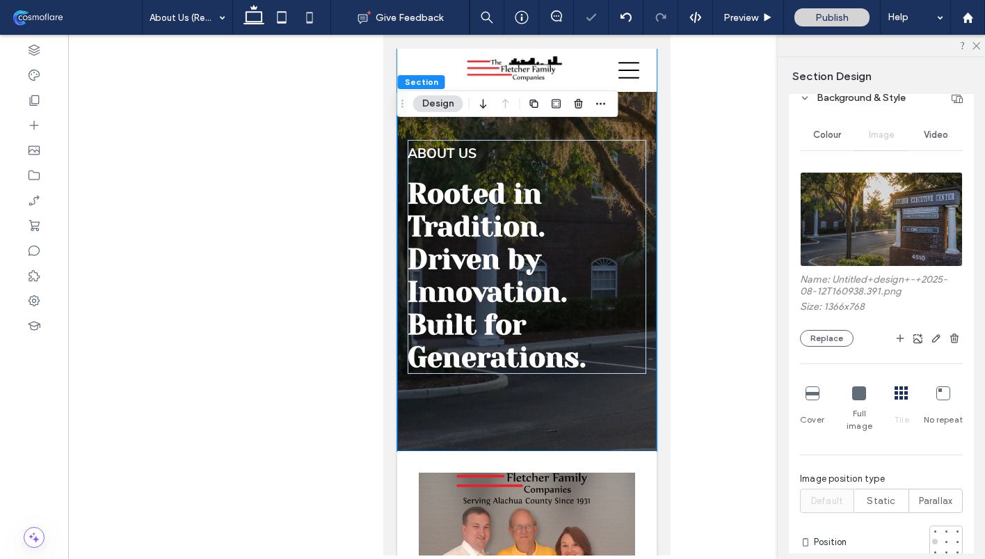
click at [859, 395] on icon at bounding box center [859, 393] width 14 height 14
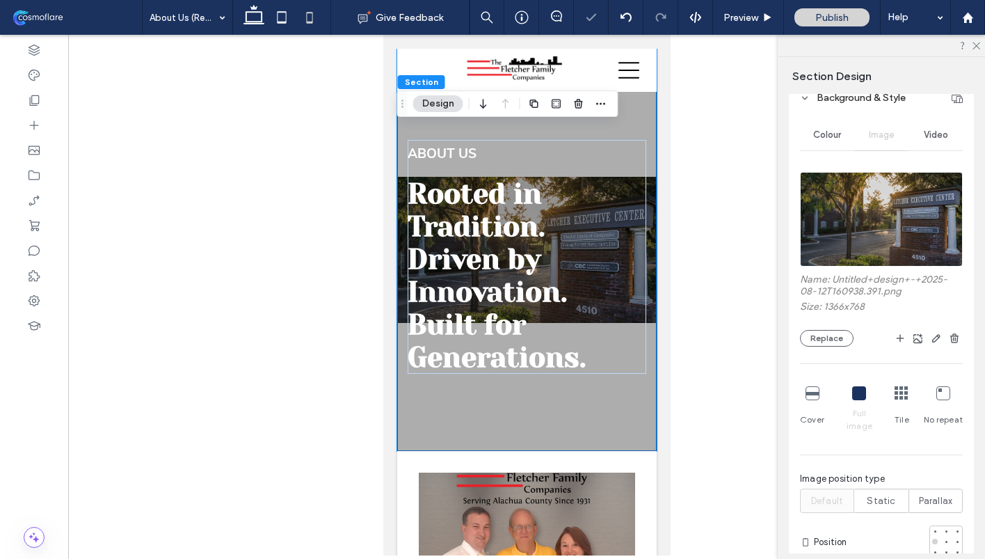
click at [812, 395] on icon at bounding box center [813, 393] width 14 height 14
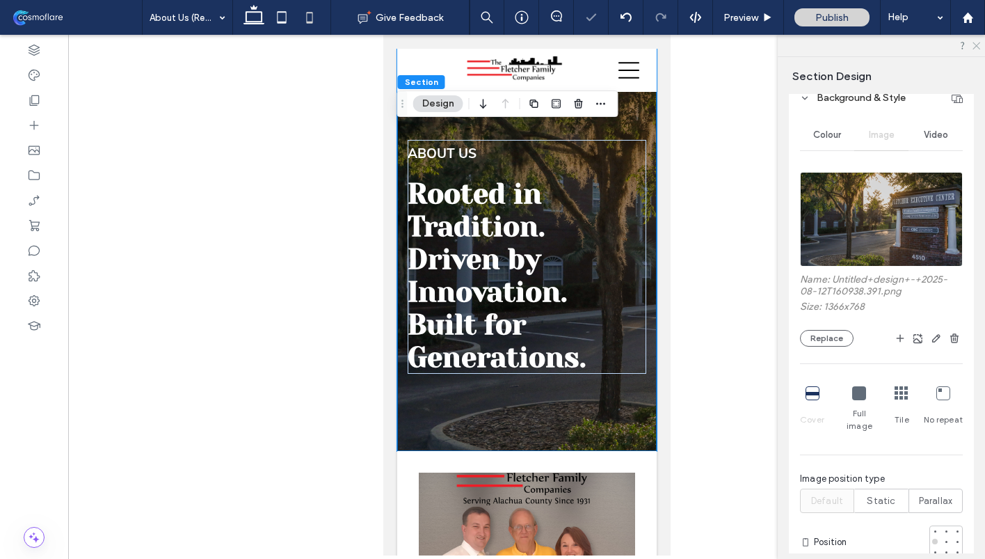
click at [974, 46] on icon at bounding box center [975, 44] width 9 height 9
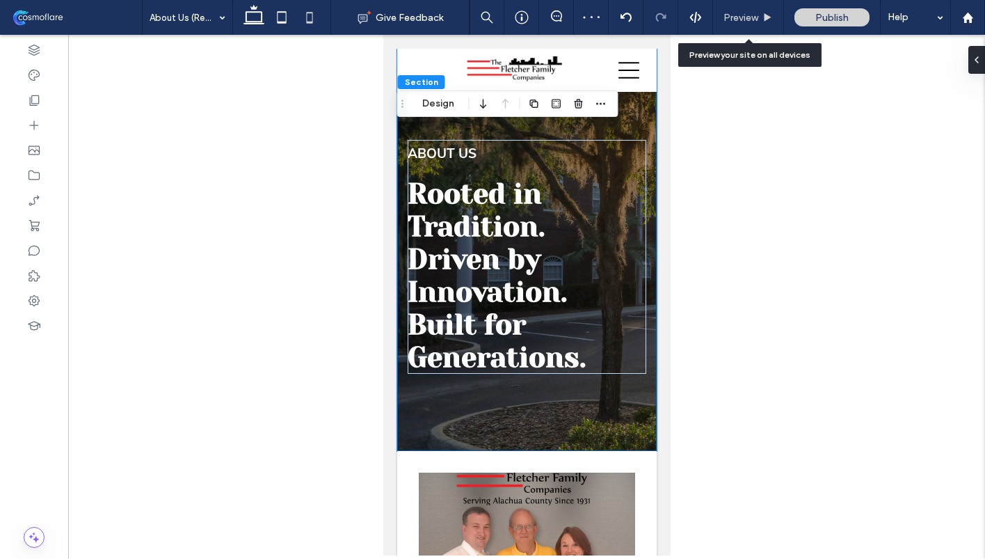
click at [764, 22] on icon at bounding box center [767, 18] width 10 height 10
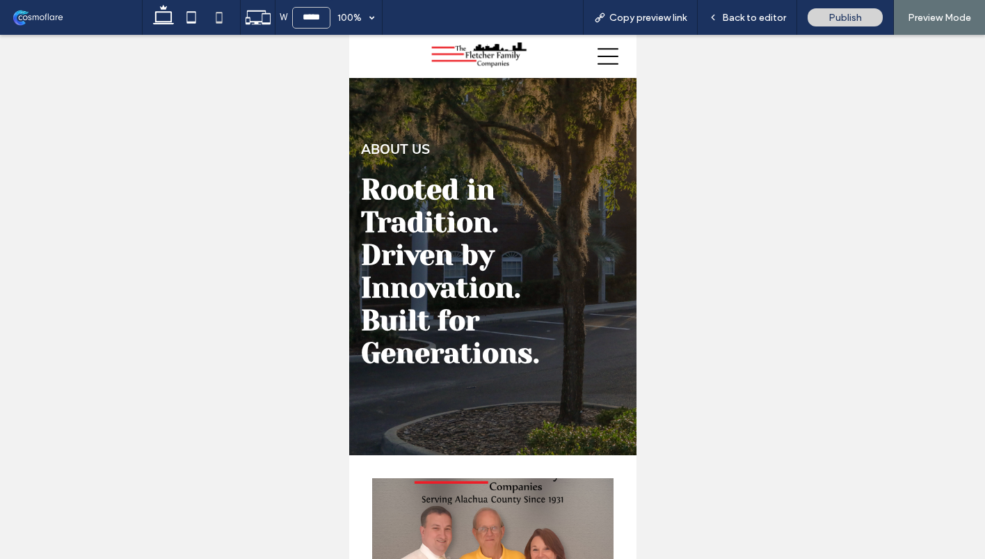
click at [473, 60] on img at bounding box center [478, 55] width 99 height 27
click at [752, 19] on span "Back to editor" at bounding box center [754, 18] width 64 height 12
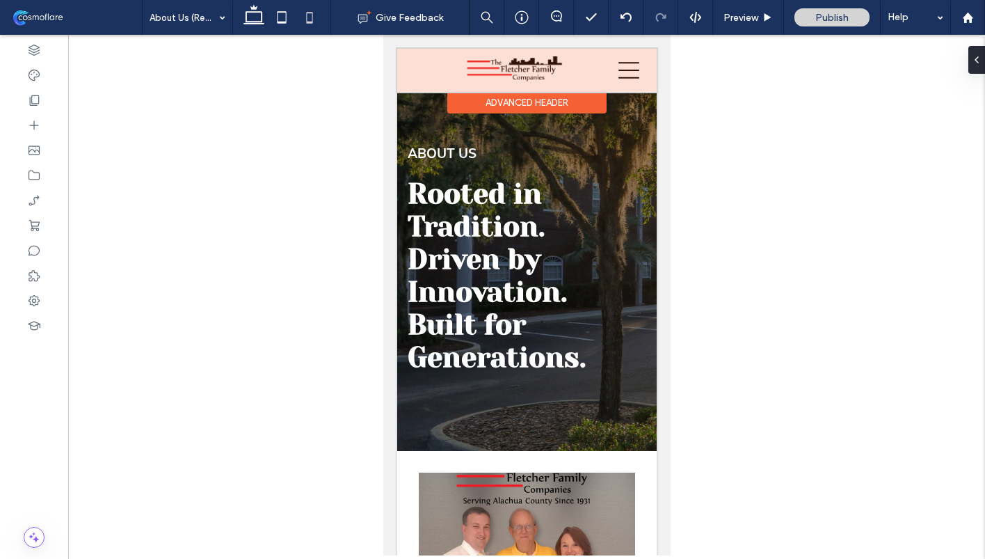
click at [523, 68] on div at bounding box center [526, 70] width 259 height 43
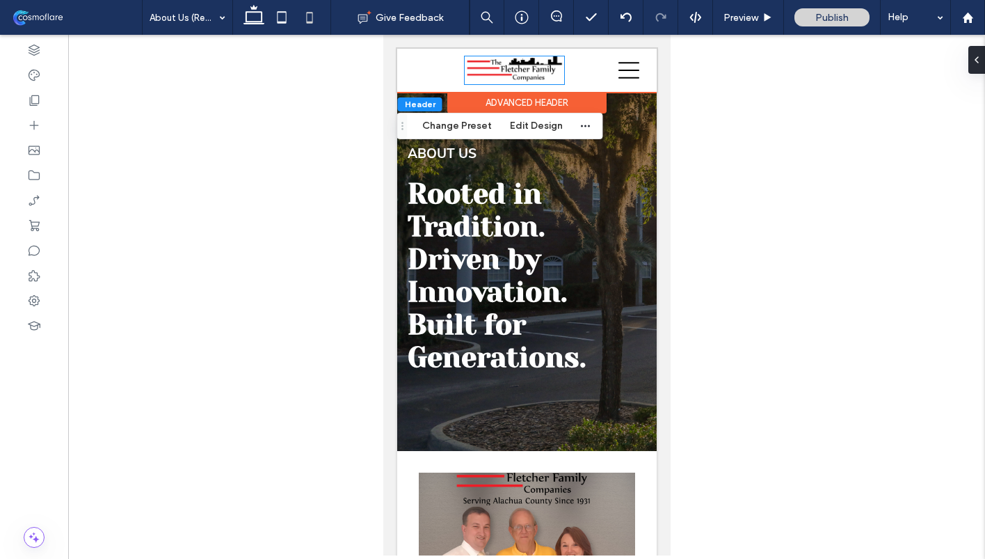
click at [523, 68] on img at bounding box center [513, 69] width 99 height 27
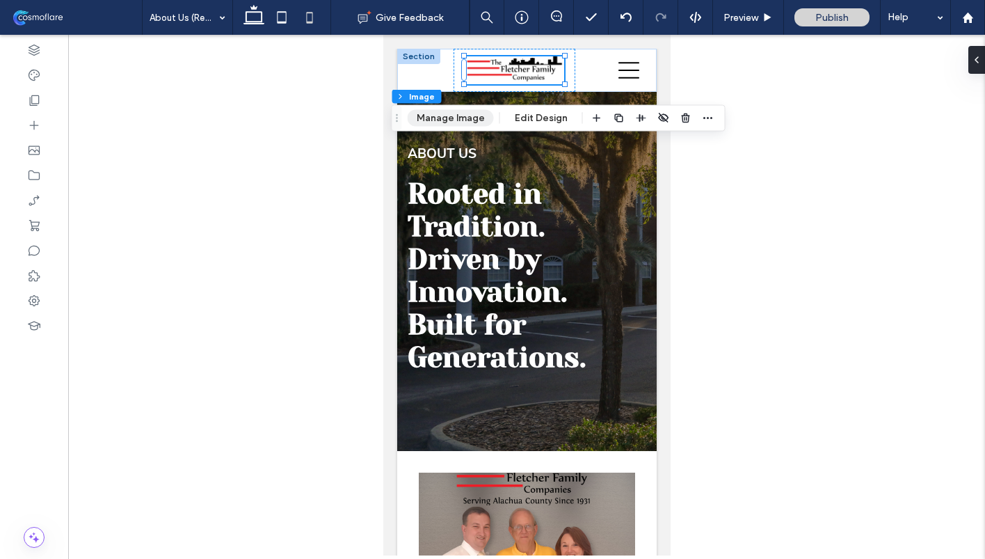
click at [457, 122] on button "Manage Image" at bounding box center [451, 118] width 86 height 17
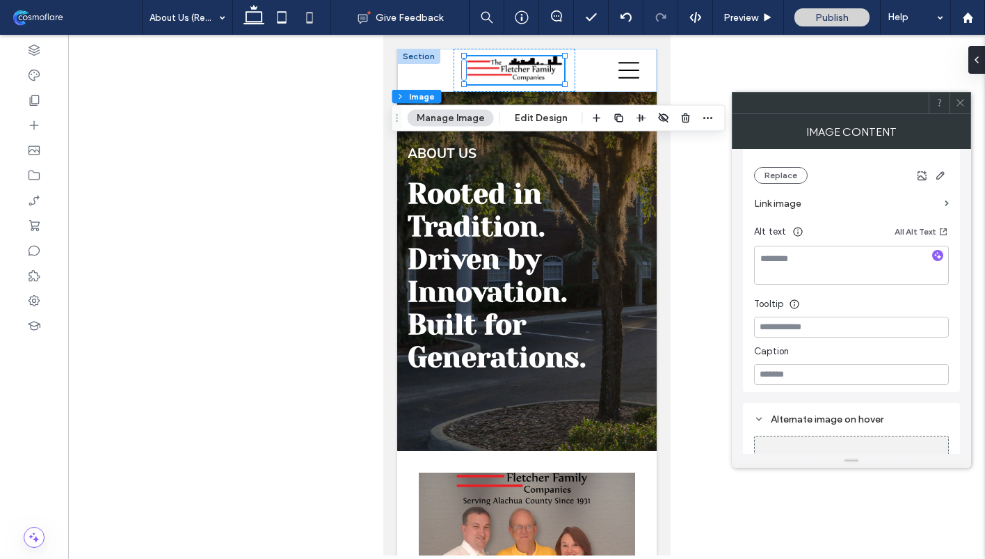
scroll to position [310, 0]
click at [943, 196] on section "Link image" at bounding box center [851, 203] width 195 height 40
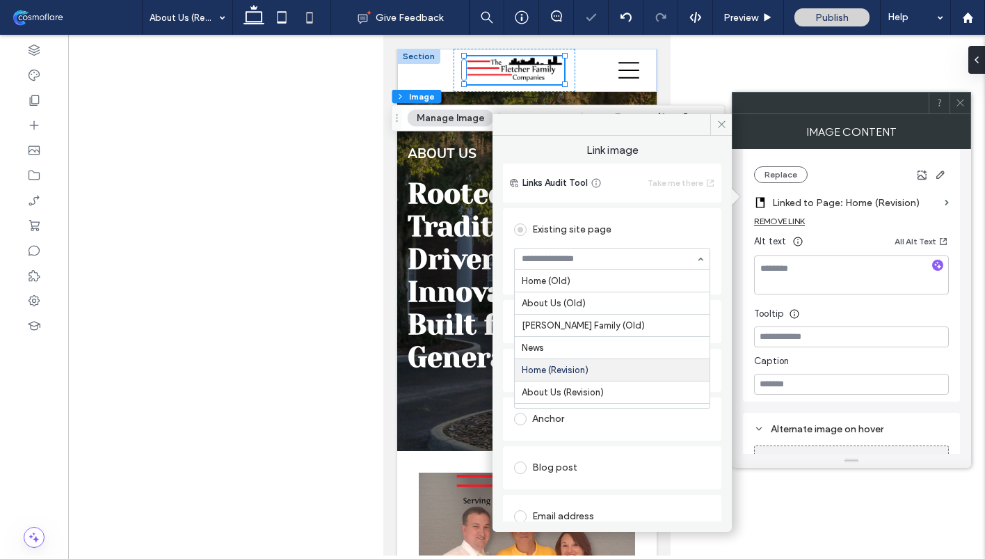
scroll to position [92, 0]
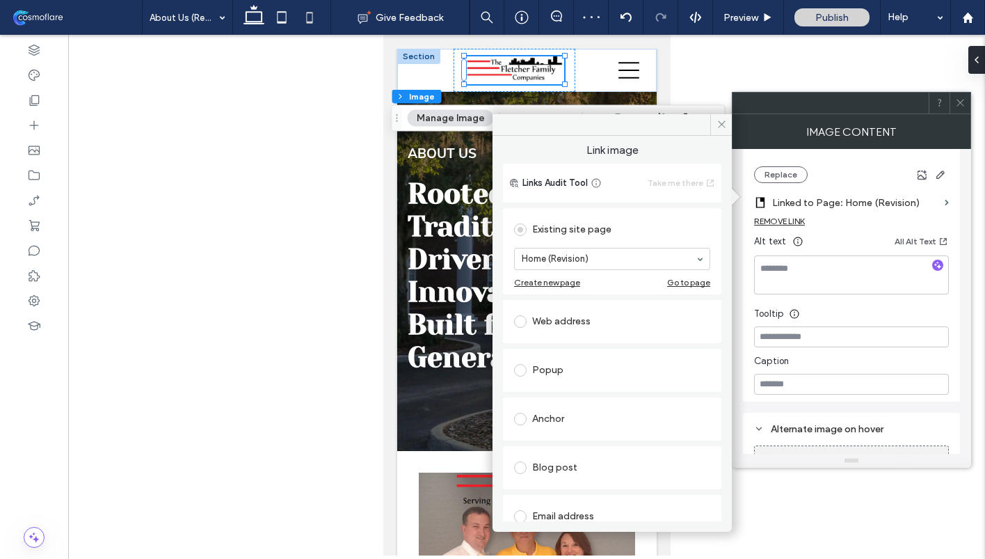
click at [860, 233] on div "Alt text All Alt Text" at bounding box center [851, 244] width 195 height 22
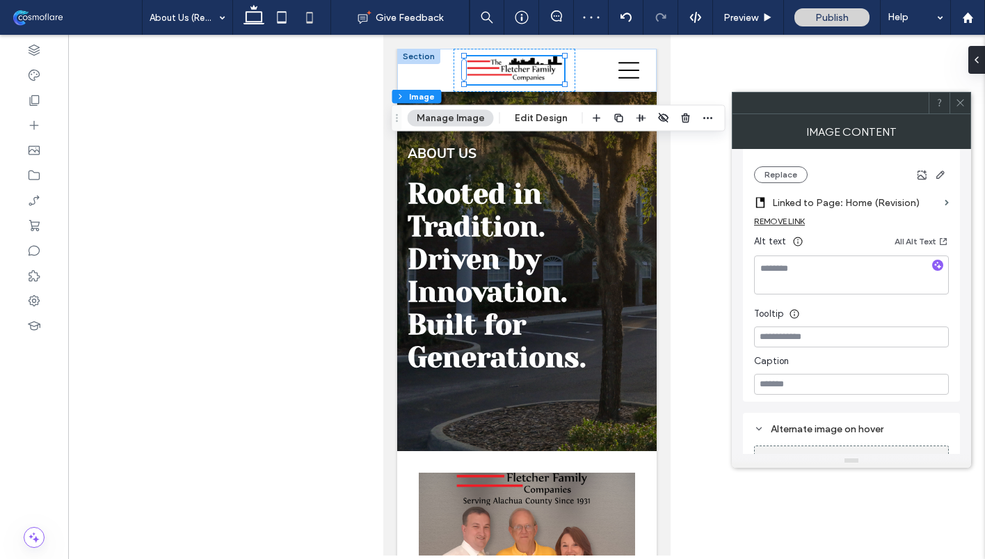
click at [960, 105] on icon at bounding box center [960, 102] width 10 height 10
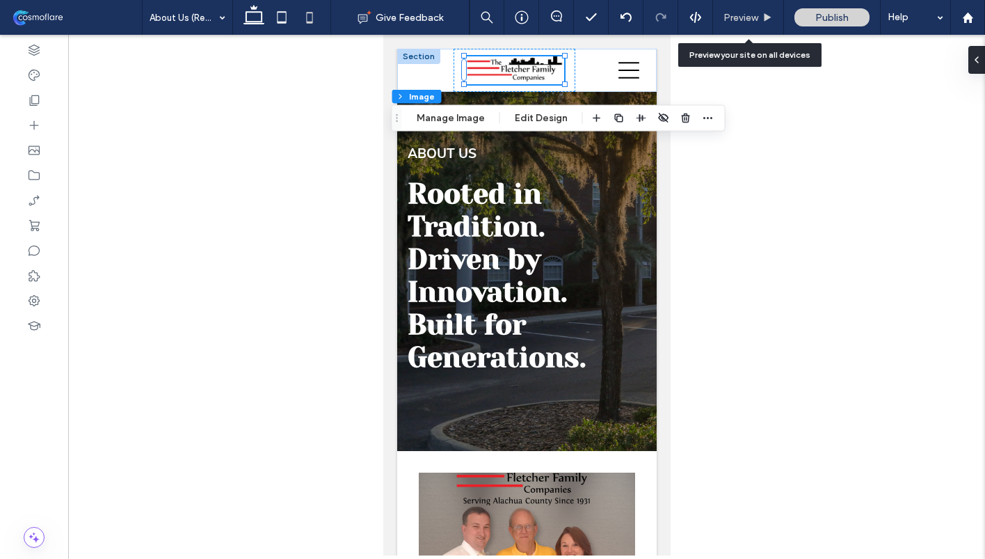
click at [740, 17] on span "Preview" at bounding box center [740, 18] width 35 height 12
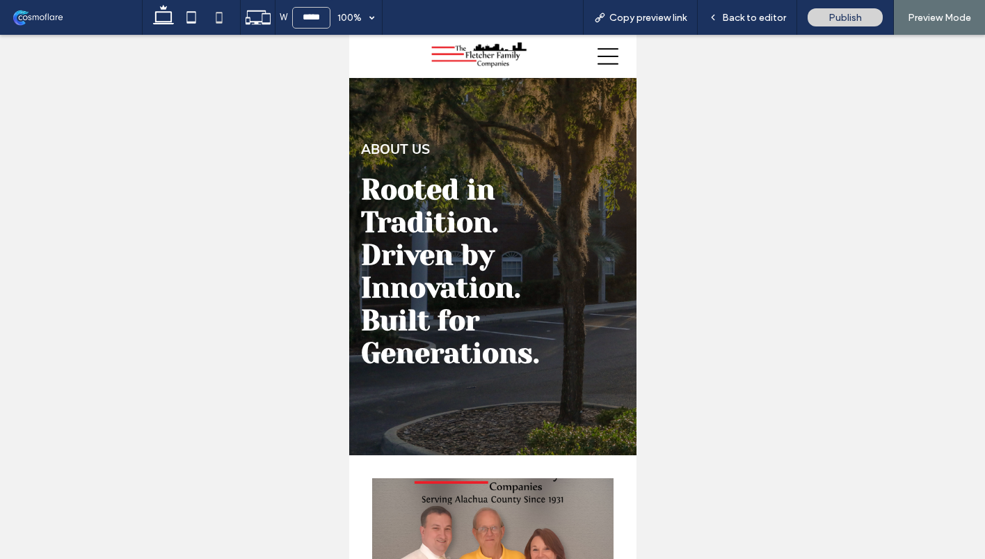
click at [489, 62] on img at bounding box center [478, 55] width 99 height 27
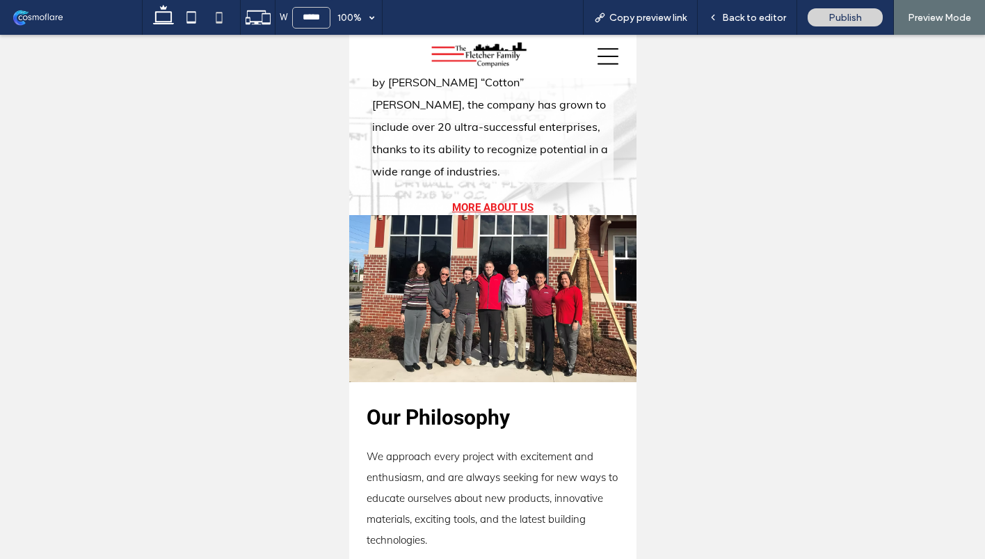
scroll to position [790, 0]
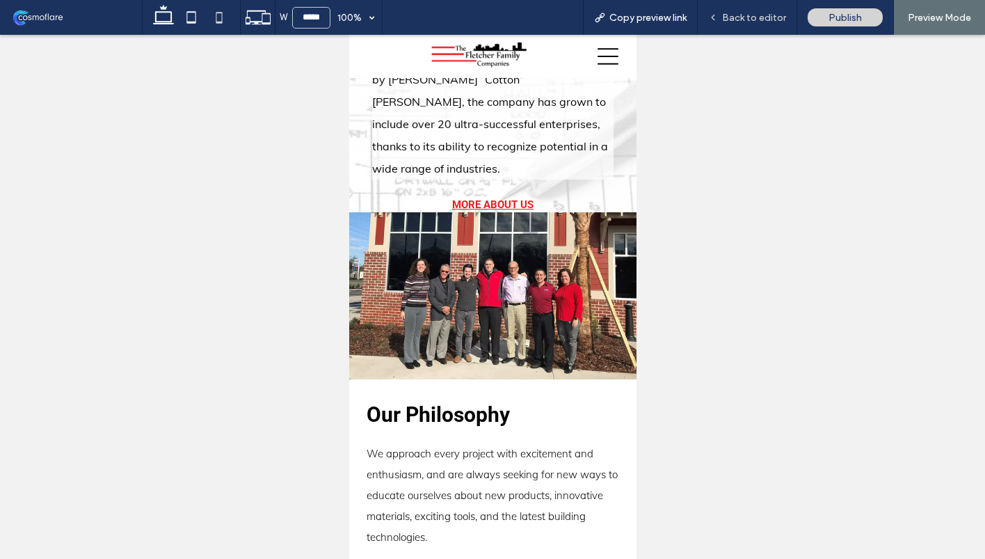
click at [778, 15] on span "Back to editor" at bounding box center [754, 18] width 64 height 12
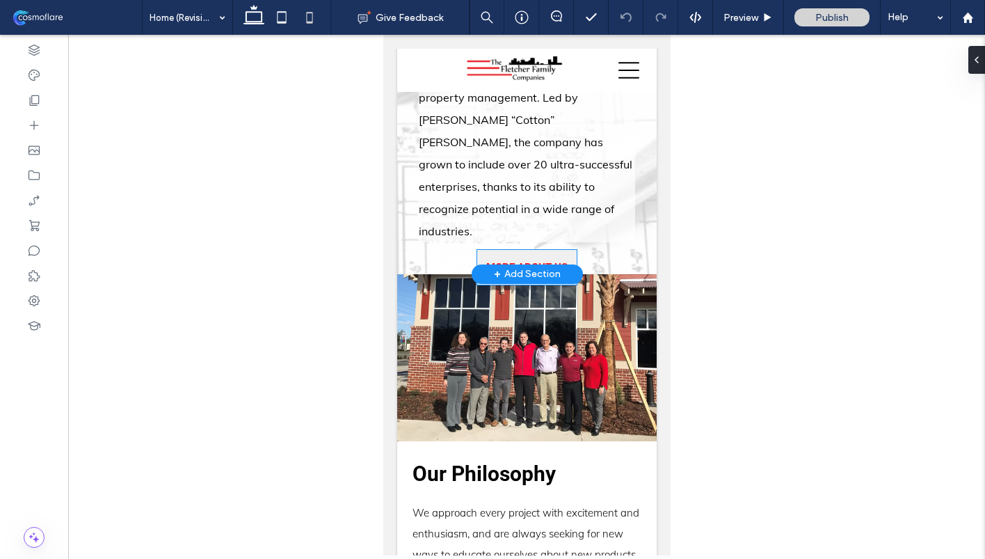
click at [535, 250] on link "MORE ABOUT US" at bounding box center [526, 267] width 99 height 35
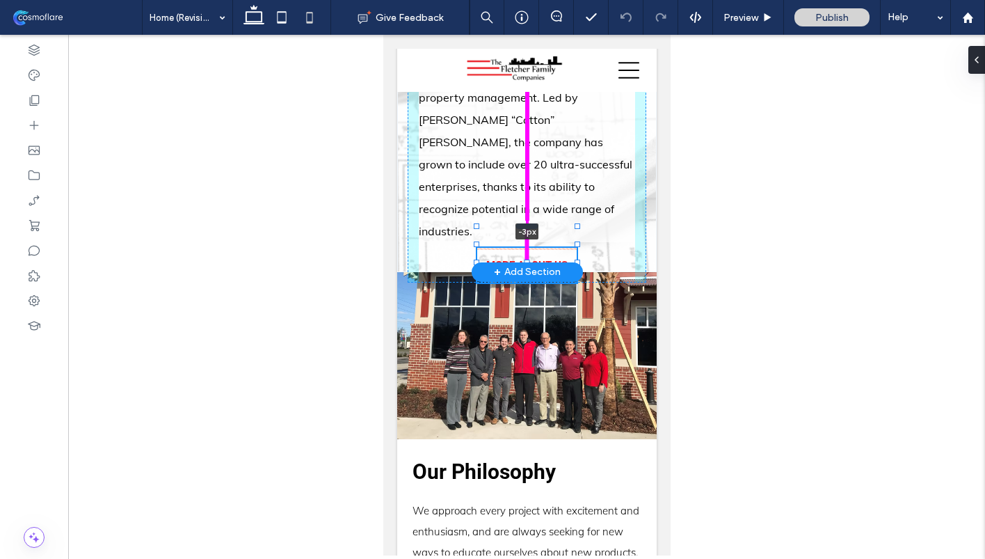
click at [528, 224] on div at bounding box center [526, 226] width 22 height 6
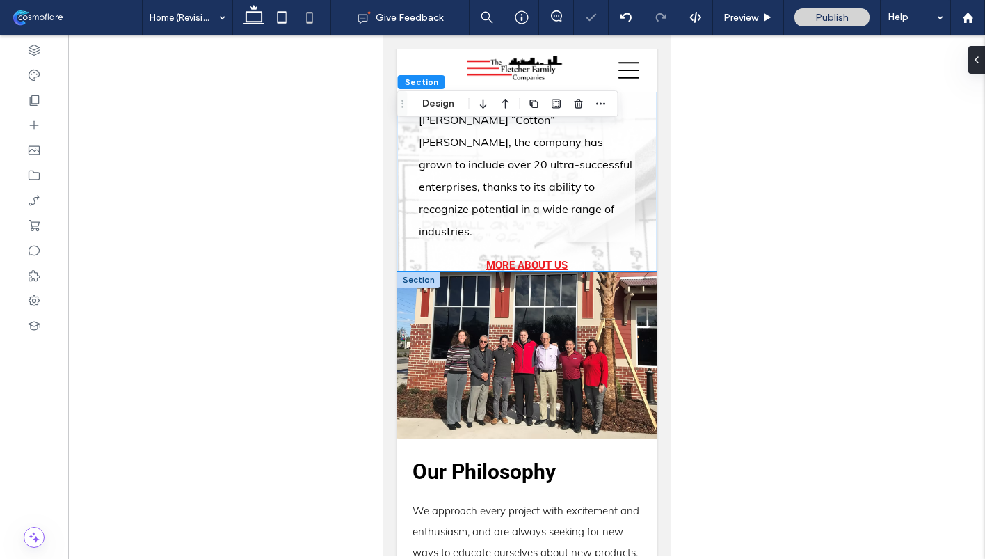
click at [652, 272] on img at bounding box center [526, 355] width 259 height 167
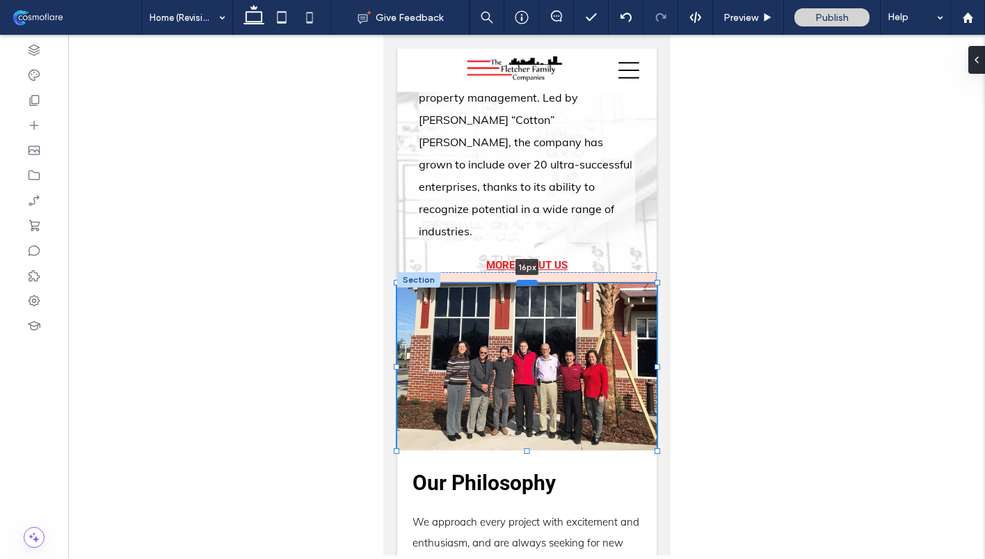
drag, startPoint x: 528, startPoint y: 249, endPoint x: 529, endPoint y: 259, distance: 10.5
click at [529, 279] on div at bounding box center [526, 282] width 22 height 6
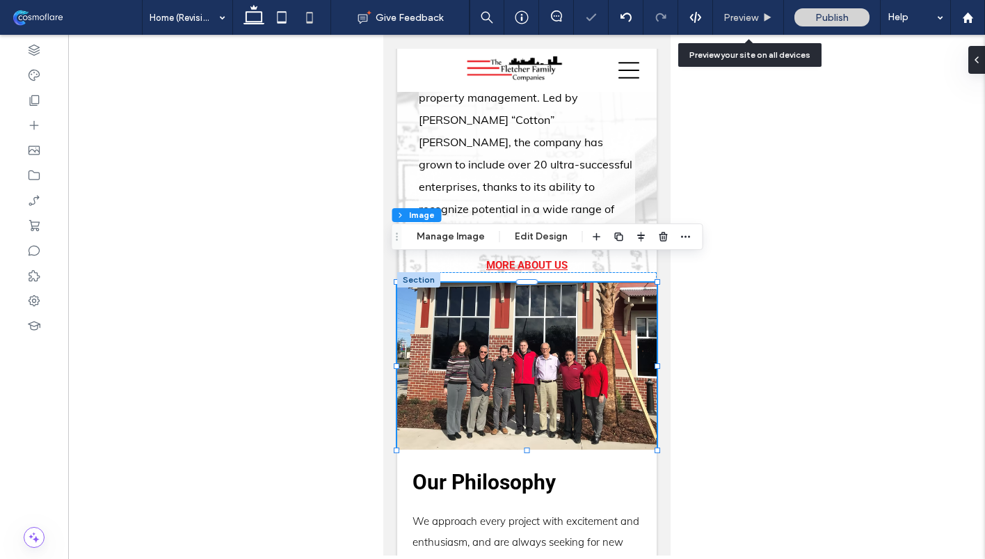
click at [732, 25] on div "Preview" at bounding box center [748, 17] width 71 height 35
click at [762, 17] on div "Preview" at bounding box center [748, 18] width 70 height 12
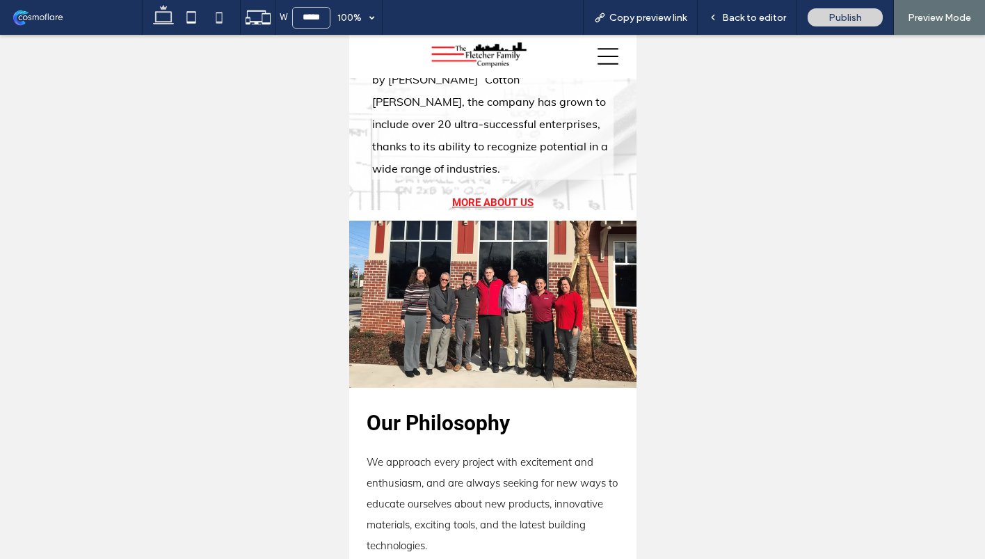
click at [168, 15] on icon at bounding box center [164, 17] width 28 height 28
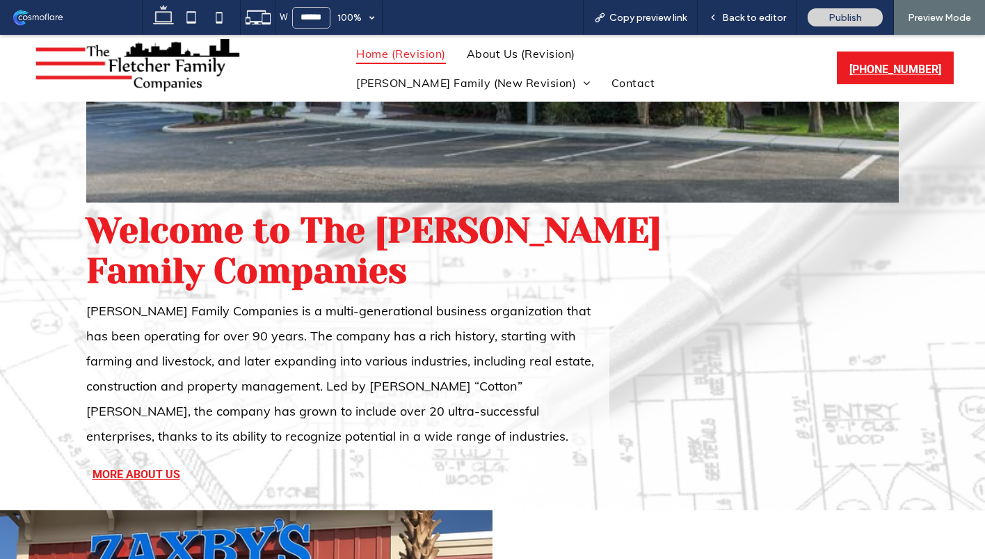
scroll to position [501, 0]
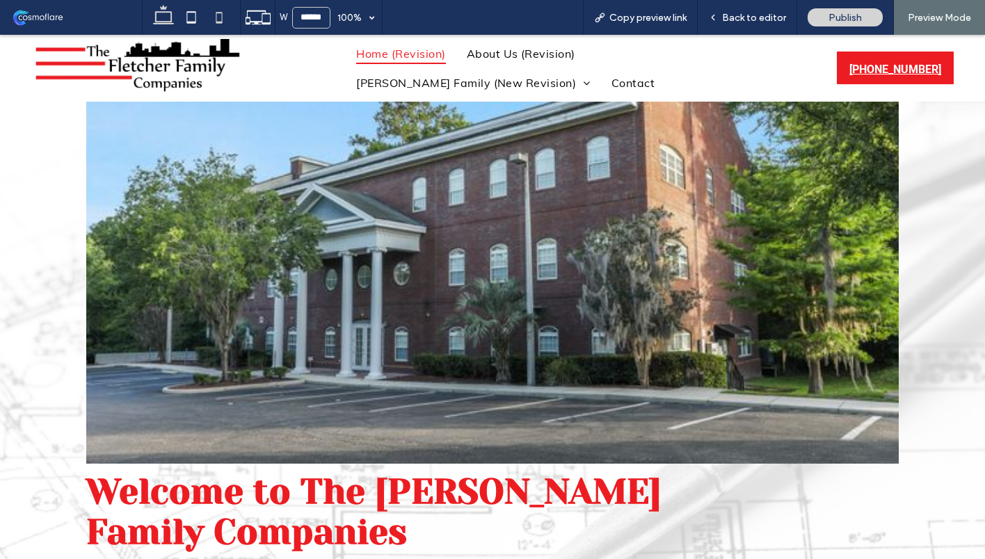
click at [209, 14] on icon at bounding box center [219, 17] width 28 height 28
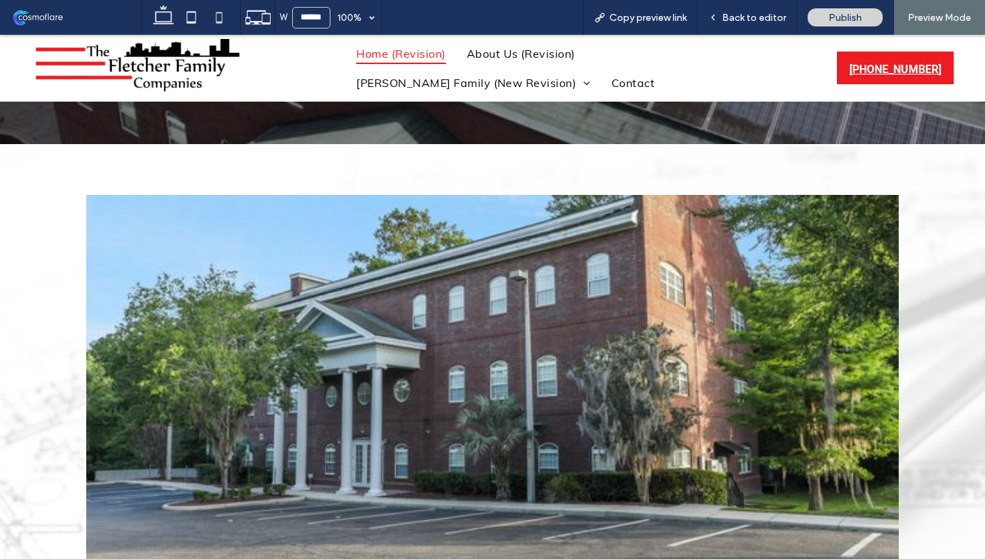
type input "*****"
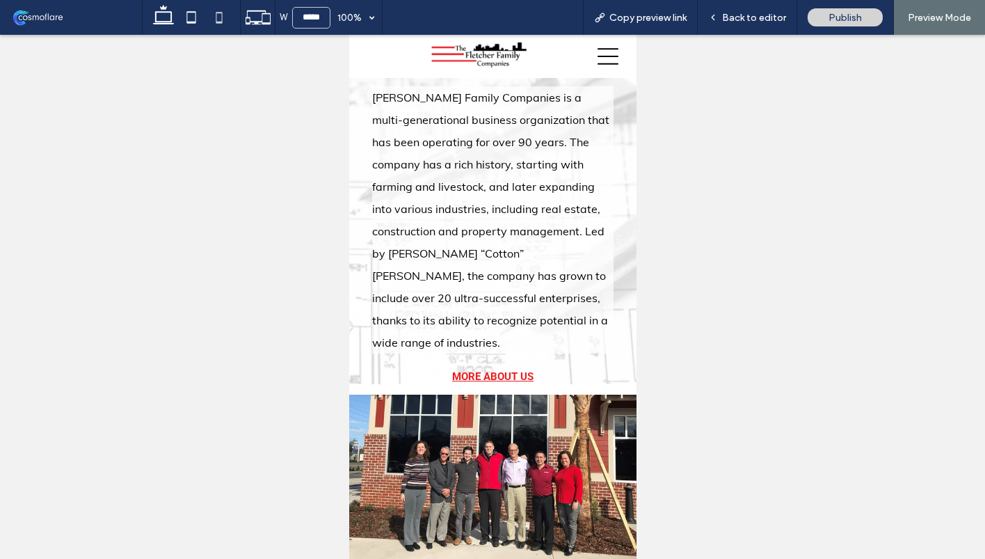
scroll to position [497, 0]
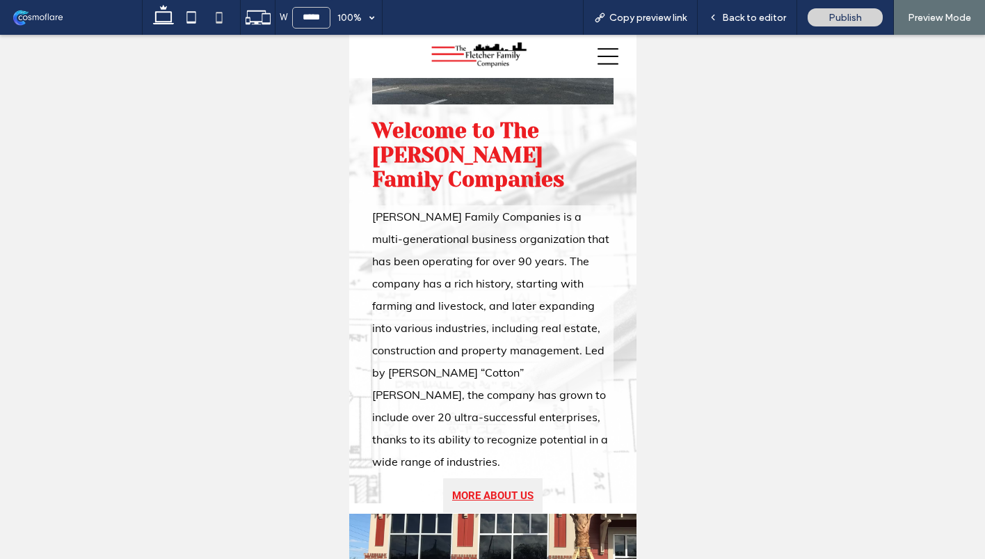
click at [511, 478] on link "MORE ABOUT US" at bounding box center [491, 495] width 99 height 35
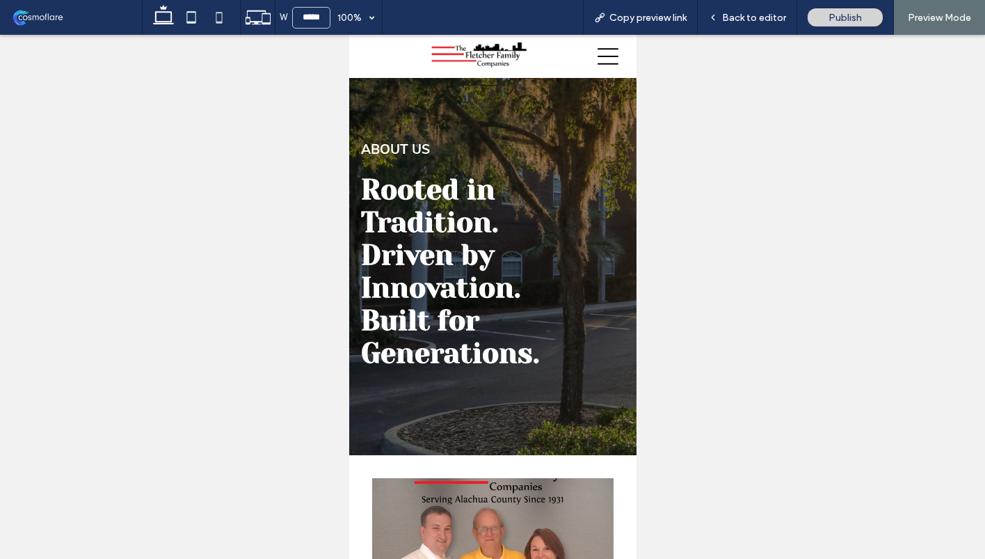
click at [602, 54] on icon at bounding box center [607, 56] width 21 height 21
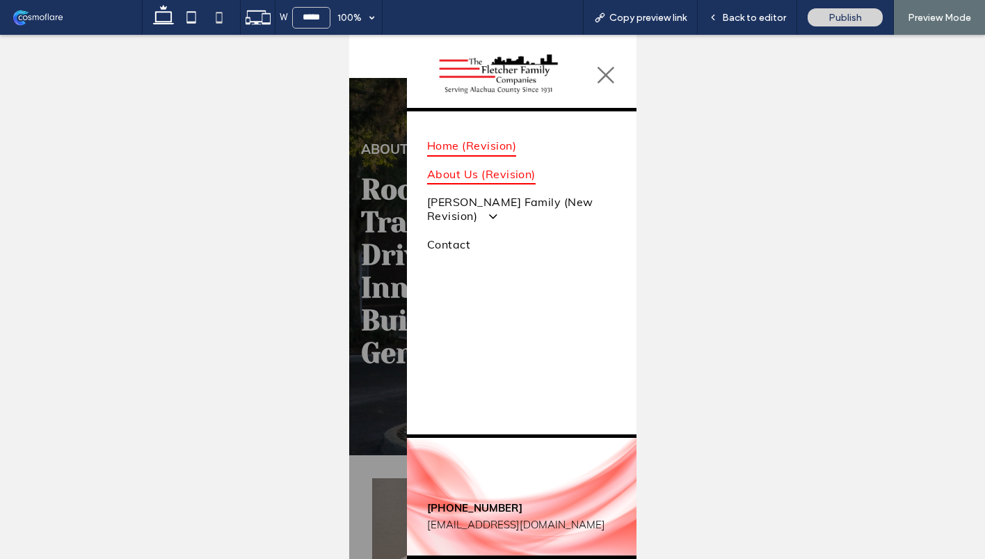
click at [457, 145] on span "Home (Revision)" at bounding box center [470, 145] width 89 height 21
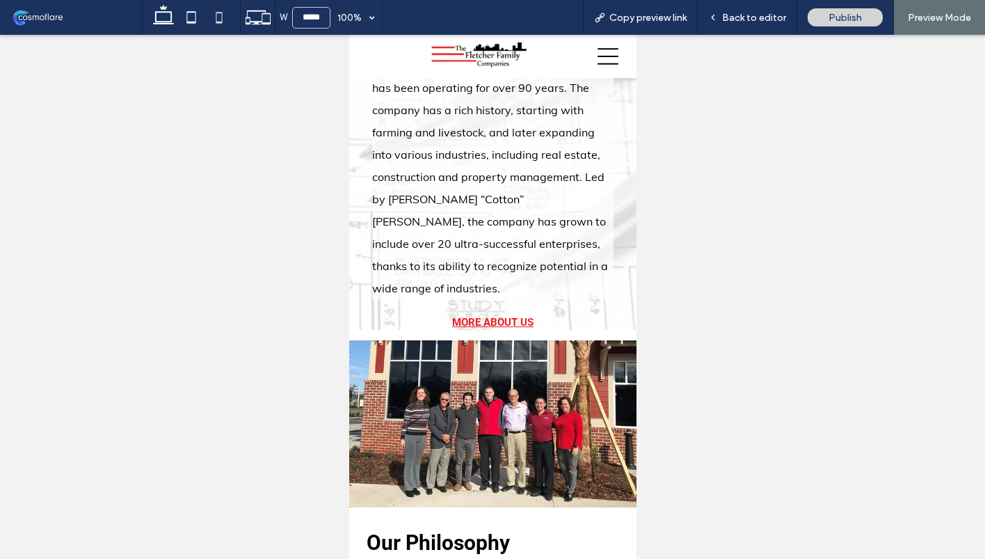
scroll to position [703, 0]
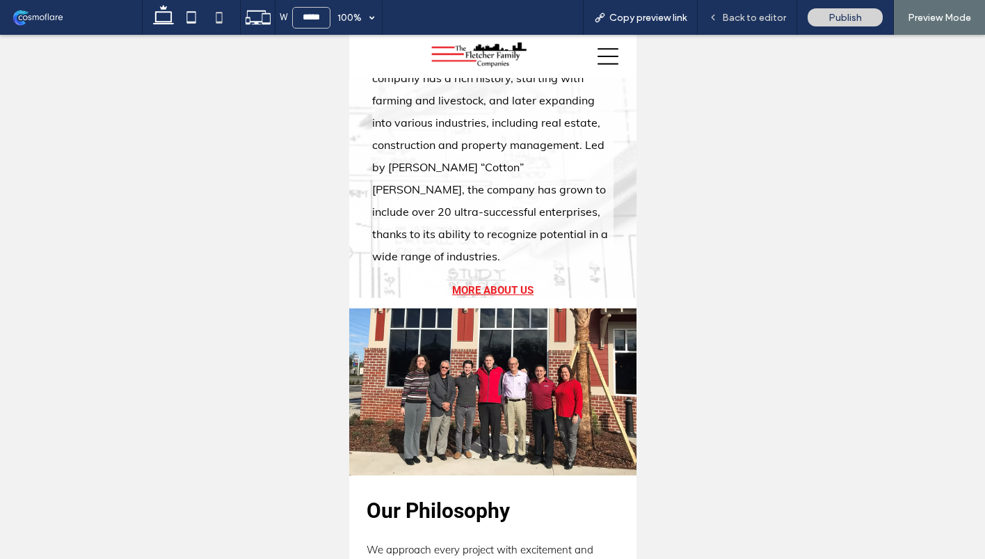
click at [759, 24] on div "Back to editor" at bounding box center [747, 17] width 99 height 35
click at [750, 15] on span "Back to editor" at bounding box center [754, 18] width 64 height 12
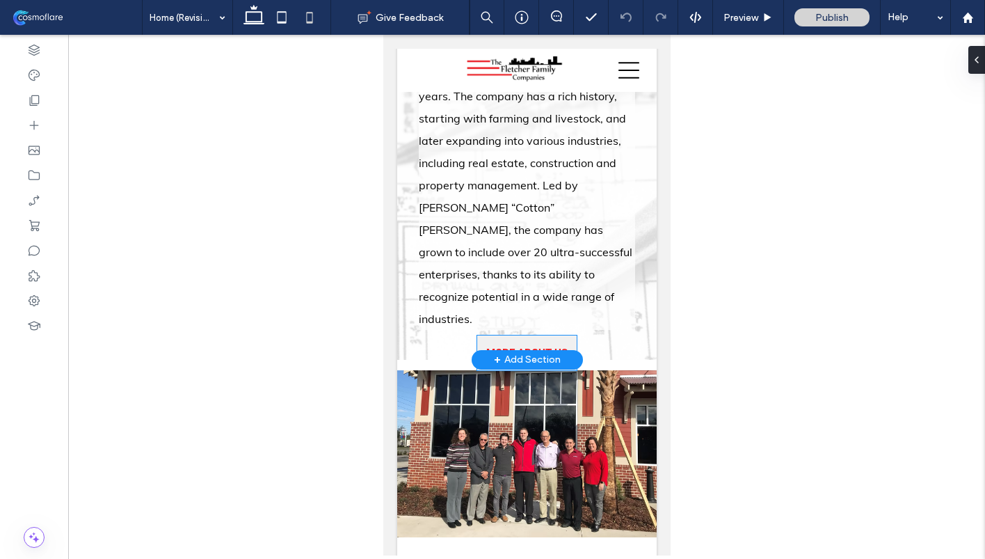
click at [493, 335] on link "MORE ABOUT US" at bounding box center [526, 352] width 99 height 35
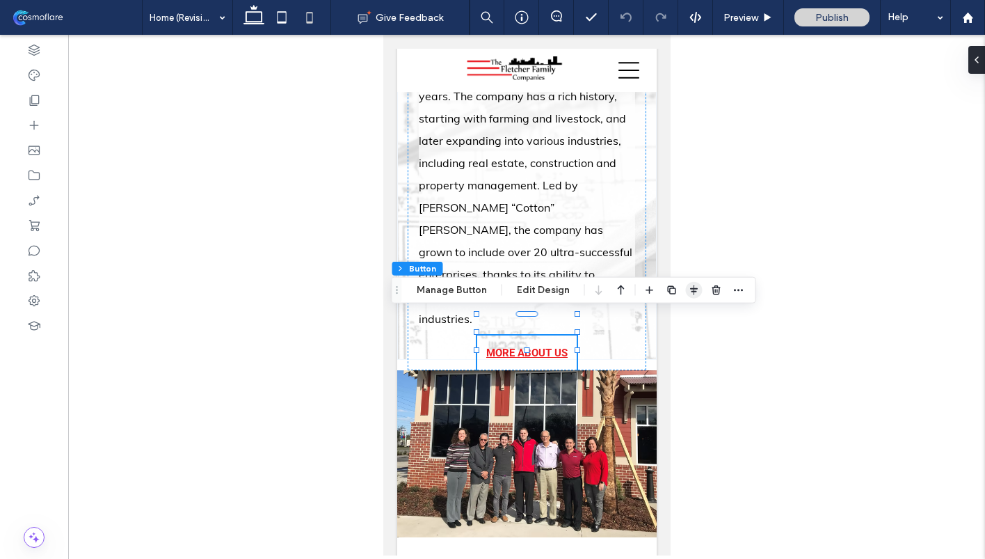
click at [694, 285] on icon "button" at bounding box center [694, 290] width 11 height 11
click at [654, 316] on icon "flex-start" at bounding box center [657, 317] width 11 height 11
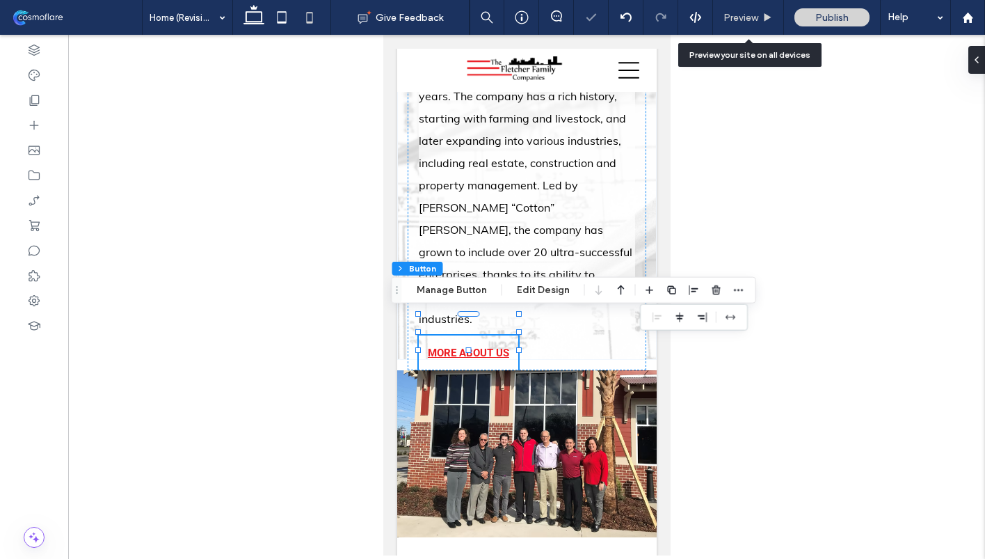
click at [745, 17] on span "Preview" at bounding box center [740, 18] width 35 height 12
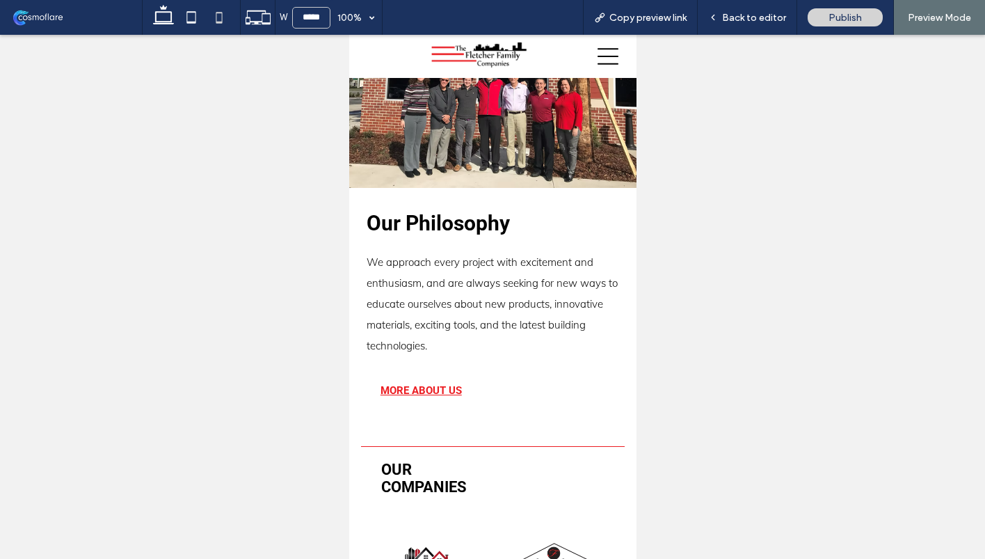
scroll to position [896, 0]
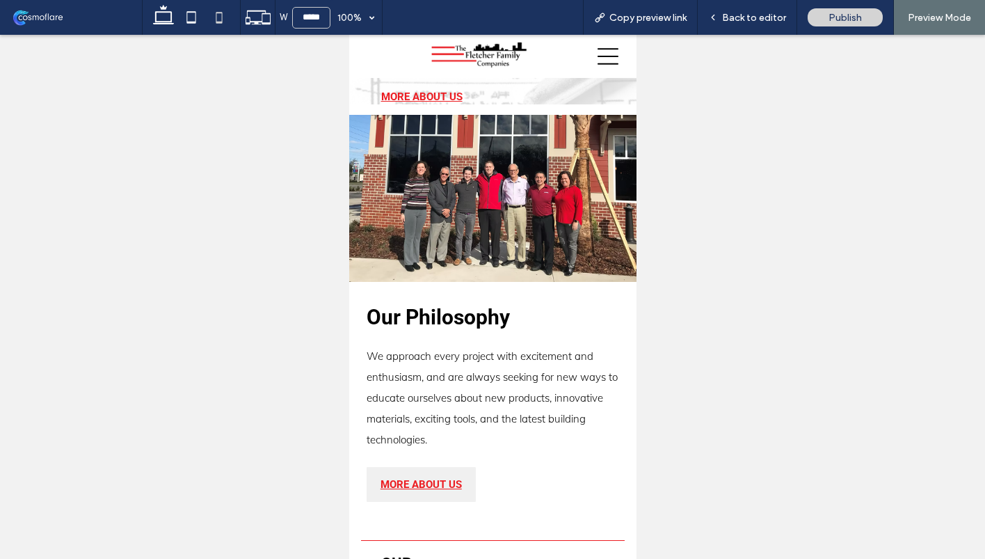
click at [433, 478] on span "MORE ABOUT US" at bounding box center [420, 484] width 81 height 13
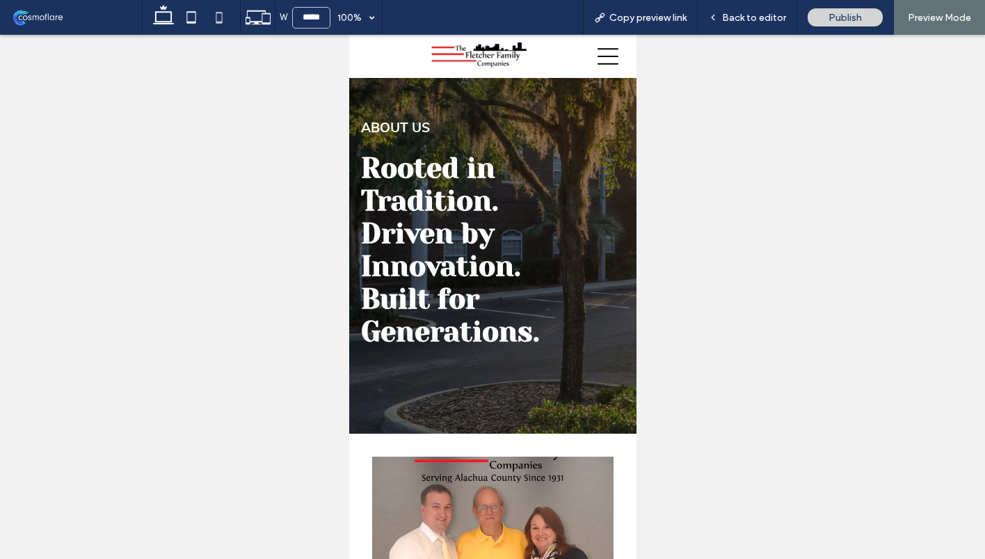
scroll to position [22, 0]
click at [144, 10] on div at bounding box center [191, 17] width 99 height 35
click at [166, 21] on icon at bounding box center [164, 17] width 28 height 28
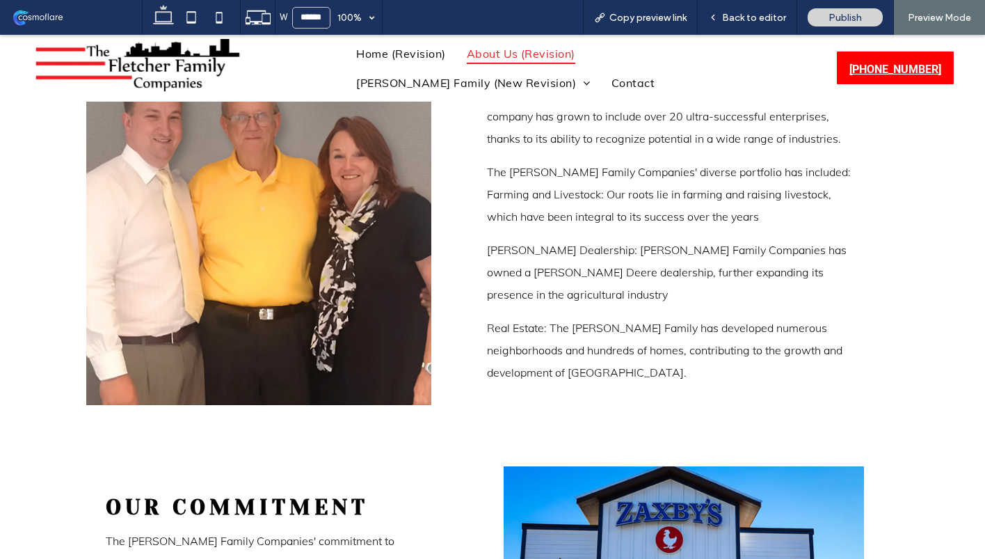
scroll to position [563, 0]
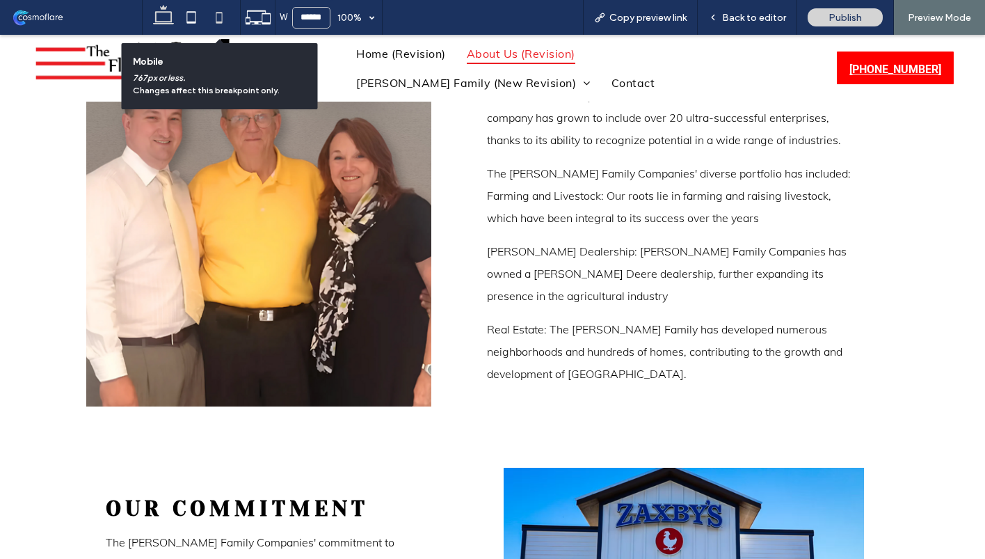
click at [216, 19] on use at bounding box center [219, 17] width 6 height 11
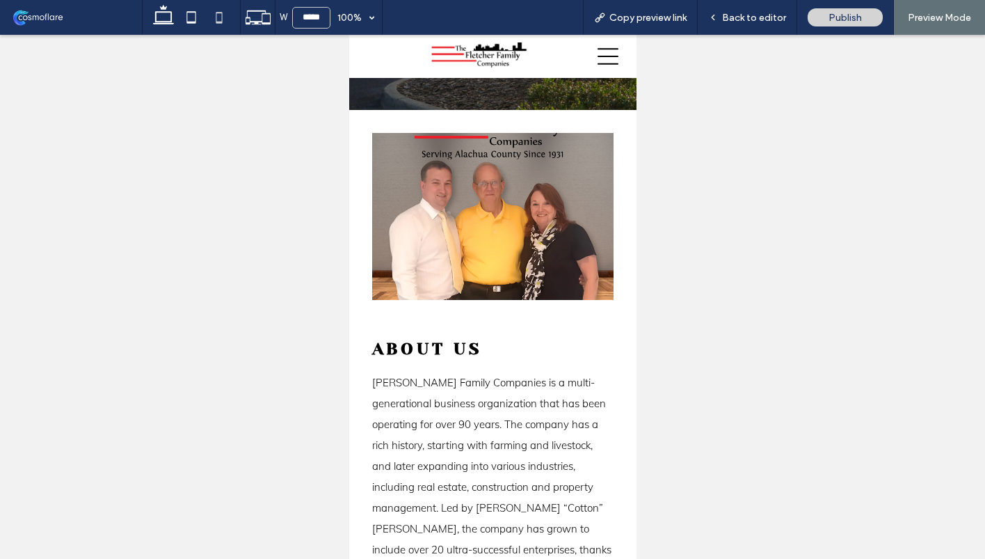
scroll to position [0, 0]
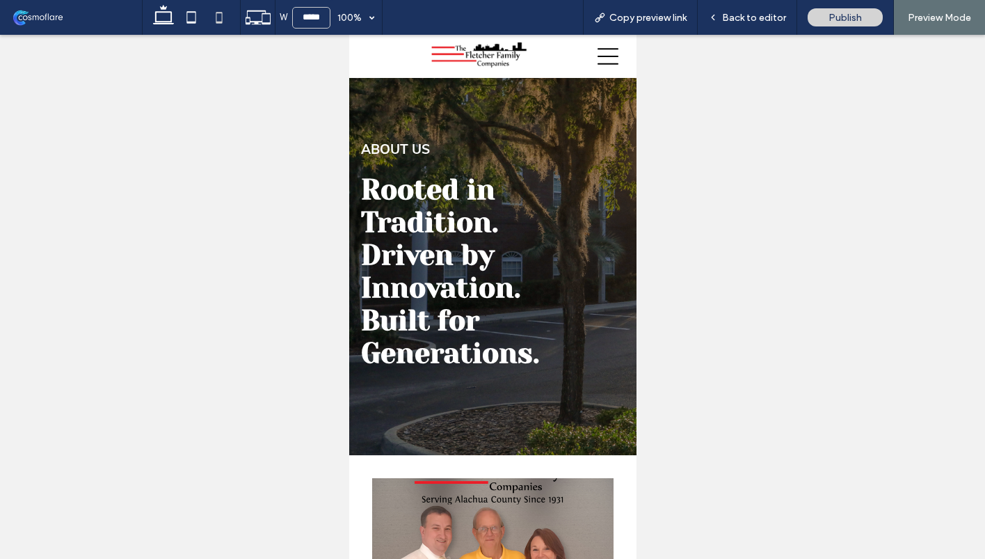
click at [602, 58] on icon at bounding box center [607, 56] width 21 height 21
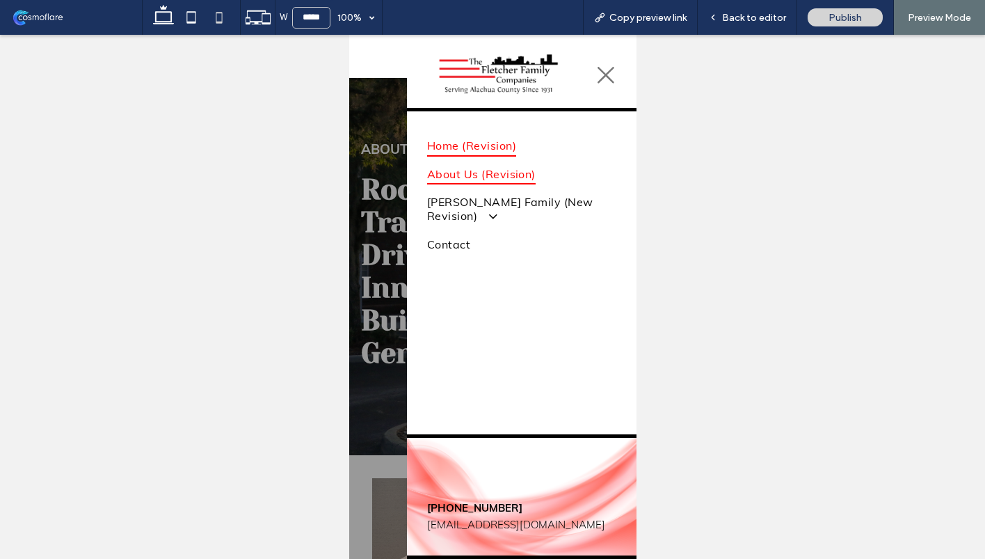
click at [476, 145] on span "Home (Revision)" at bounding box center [470, 145] width 89 height 21
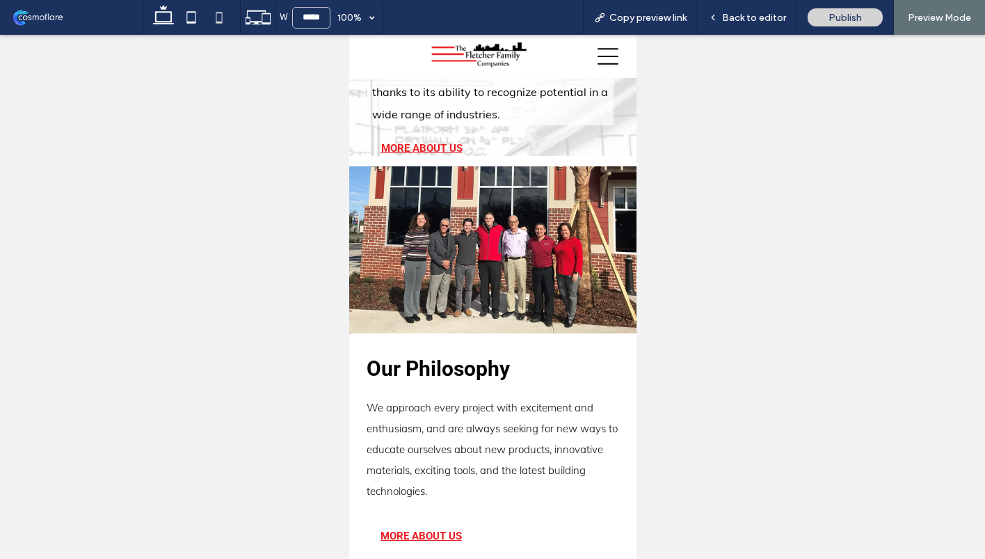
scroll to position [841, 0]
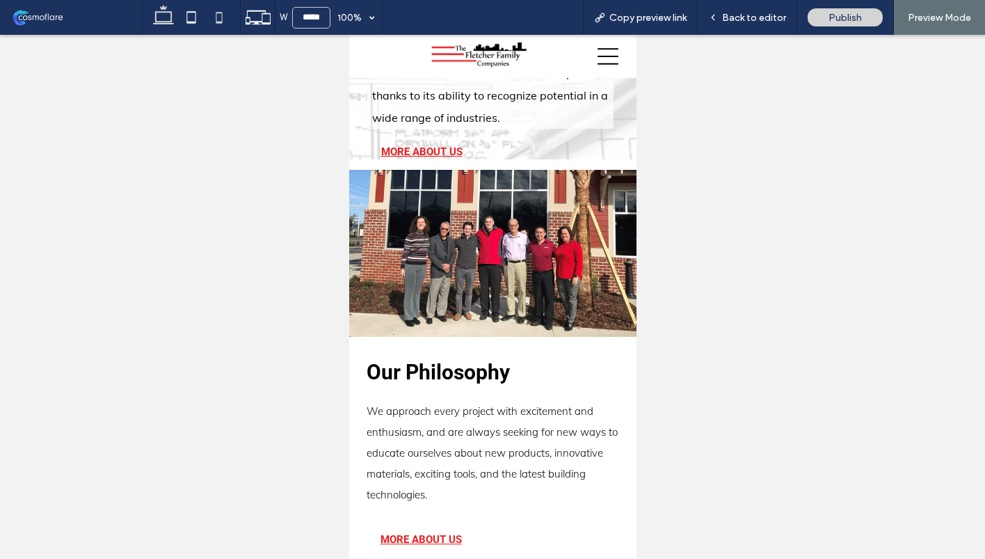
click at [169, 17] on icon at bounding box center [164, 17] width 28 height 28
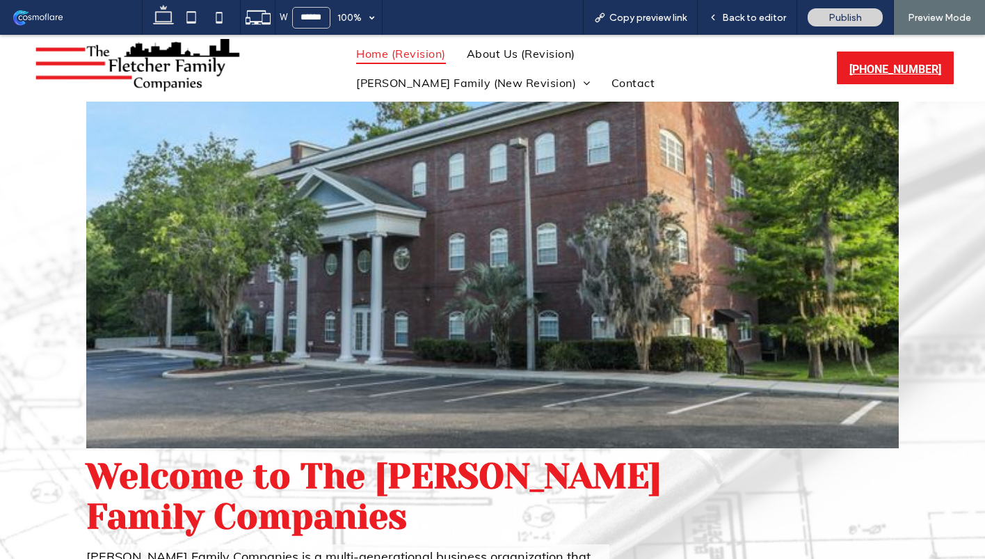
scroll to position [504, 0]
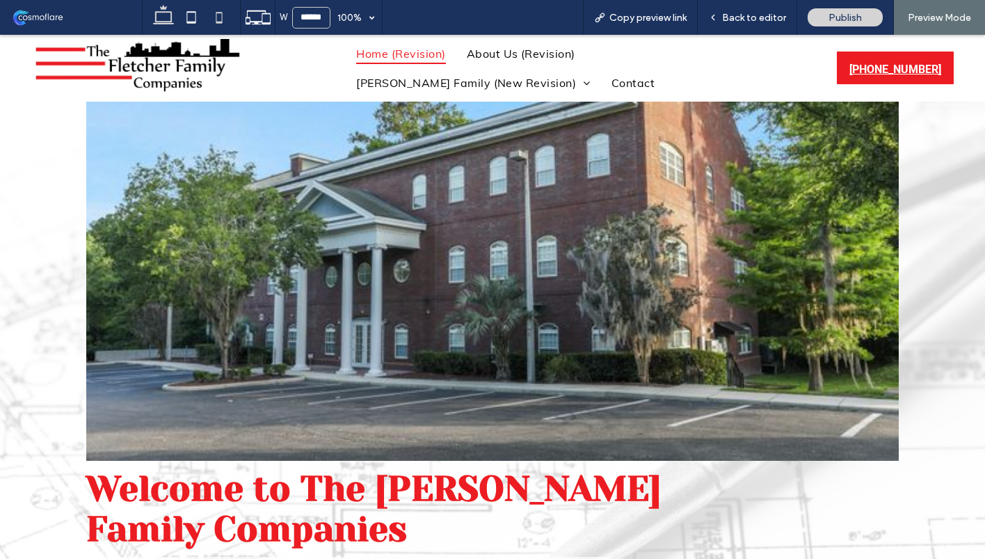
click at [219, 22] on use at bounding box center [219, 17] width 6 height 11
type input "*****"
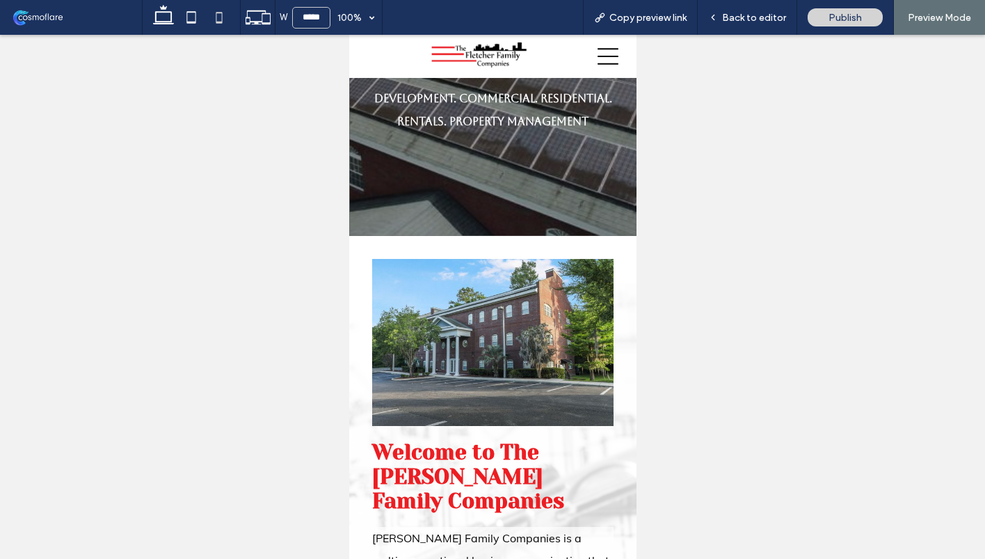
scroll to position [0, 0]
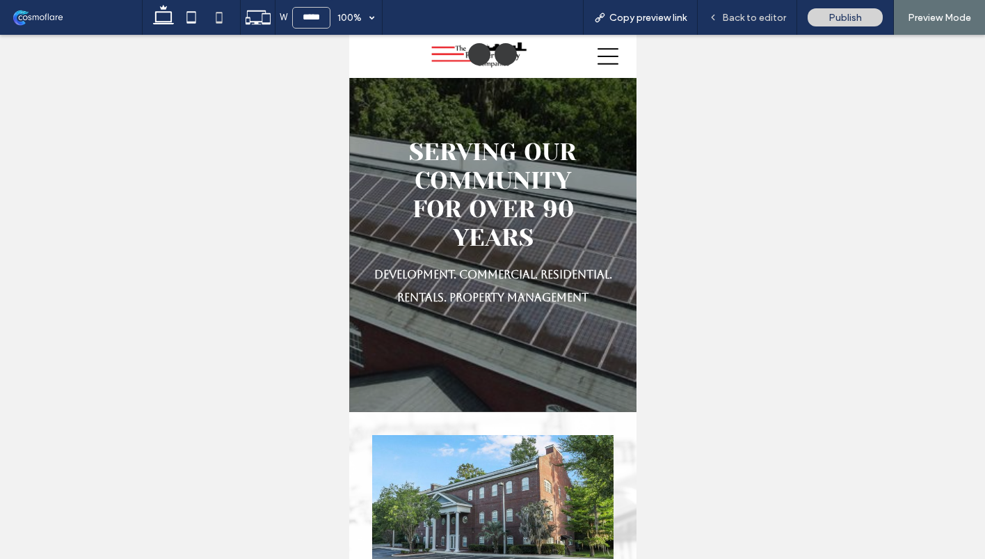
click at [739, 16] on span "Back to editor" at bounding box center [754, 18] width 64 height 12
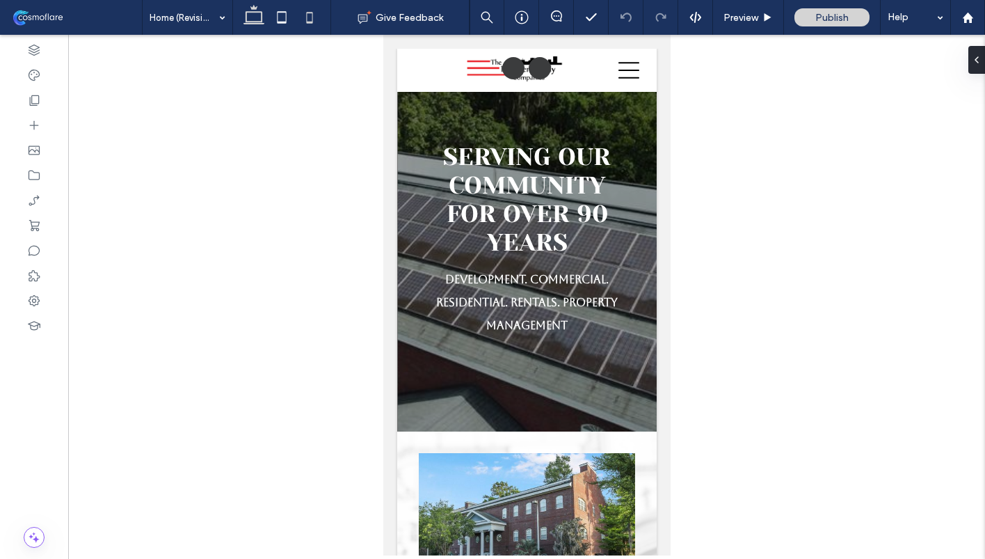
click at [259, 10] on icon at bounding box center [254, 17] width 28 height 28
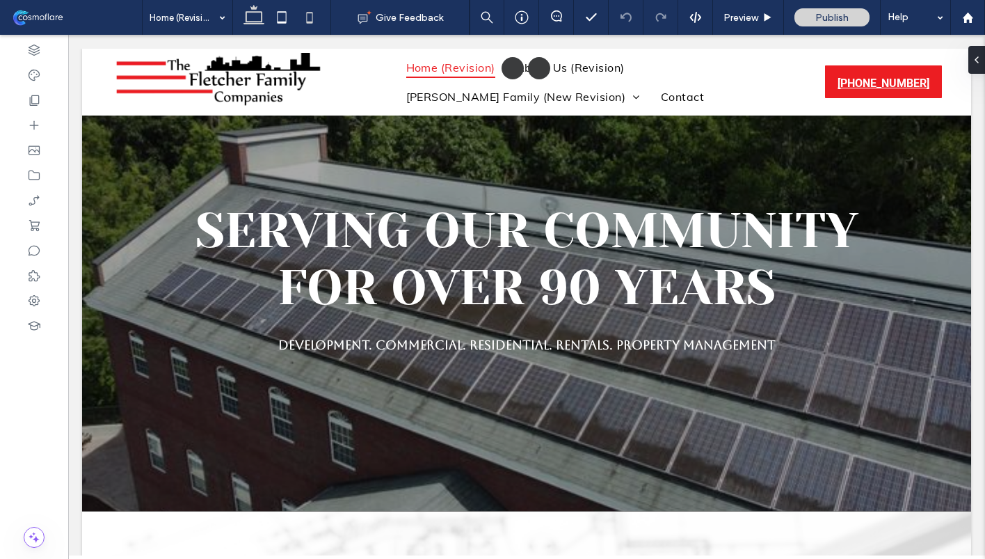
click at [314, 17] on icon at bounding box center [310, 17] width 28 height 28
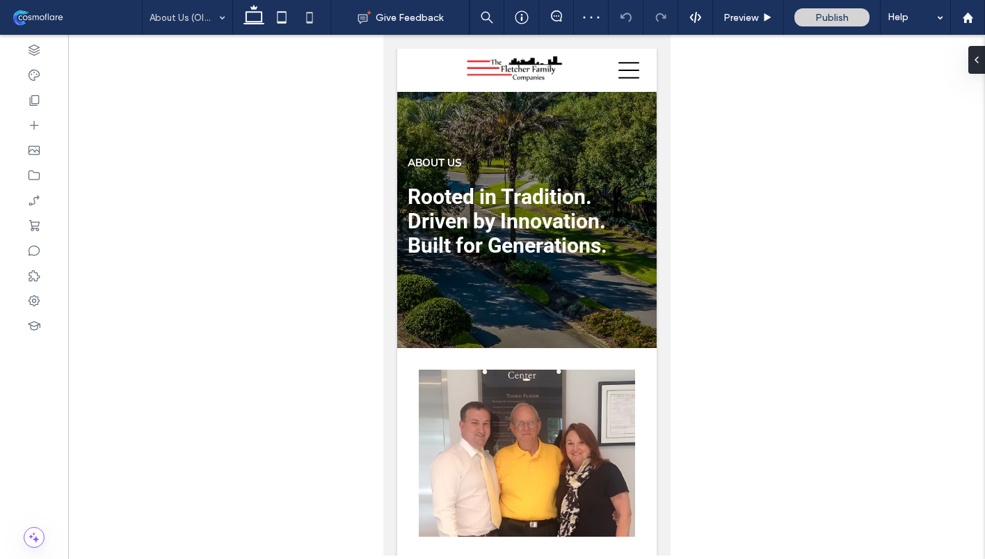
click at [197, 28] on input at bounding box center [184, 17] width 69 height 35
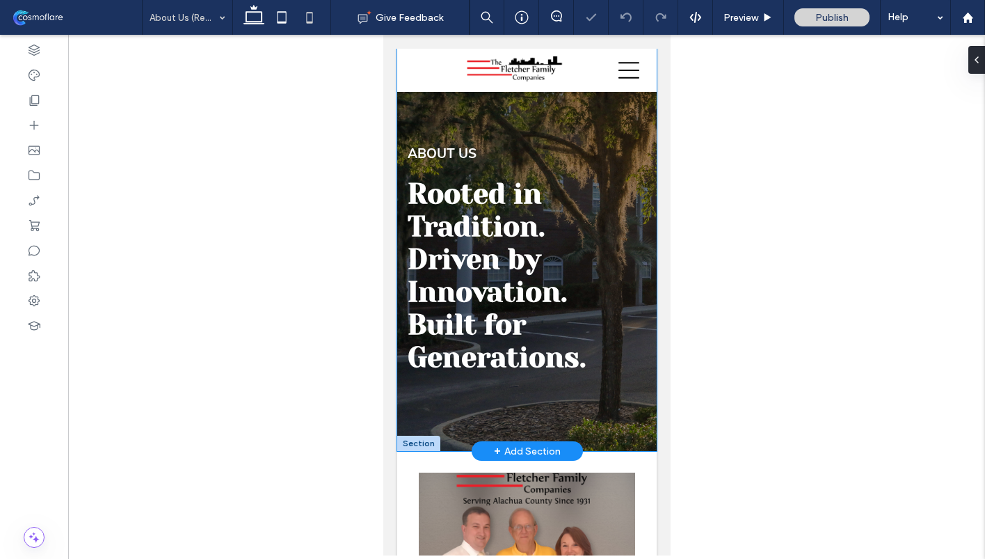
click at [600, 125] on div "Rooted in Tradition. Driven by Innovation. Built for Generations. ABOUT US" at bounding box center [526, 250] width 259 height 402
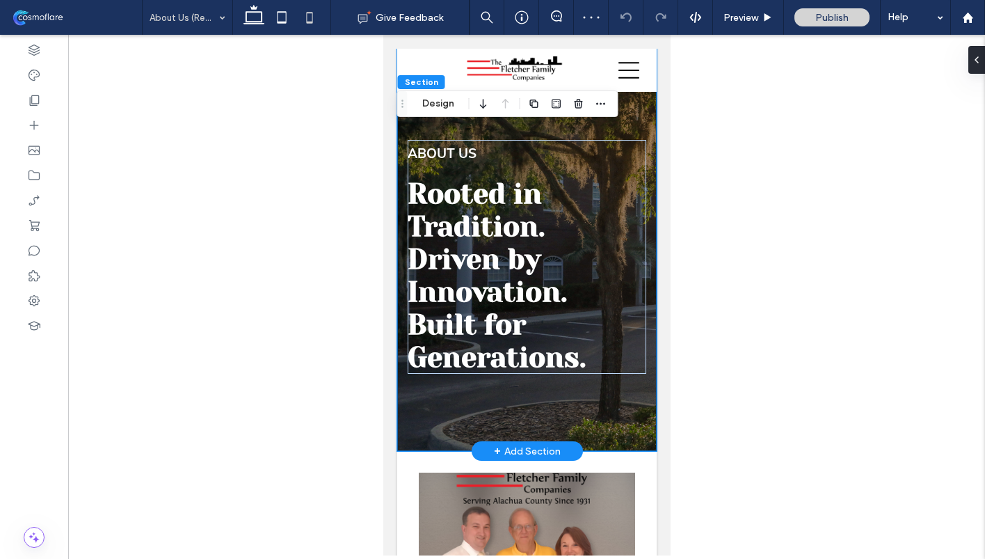
click at [640, 122] on div "Rooted in Tradition. Driven by Innovation. Built for Generations. ABOUT US" at bounding box center [526, 250] width 259 height 402
click at [449, 102] on button "Design" at bounding box center [438, 103] width 50 height 17
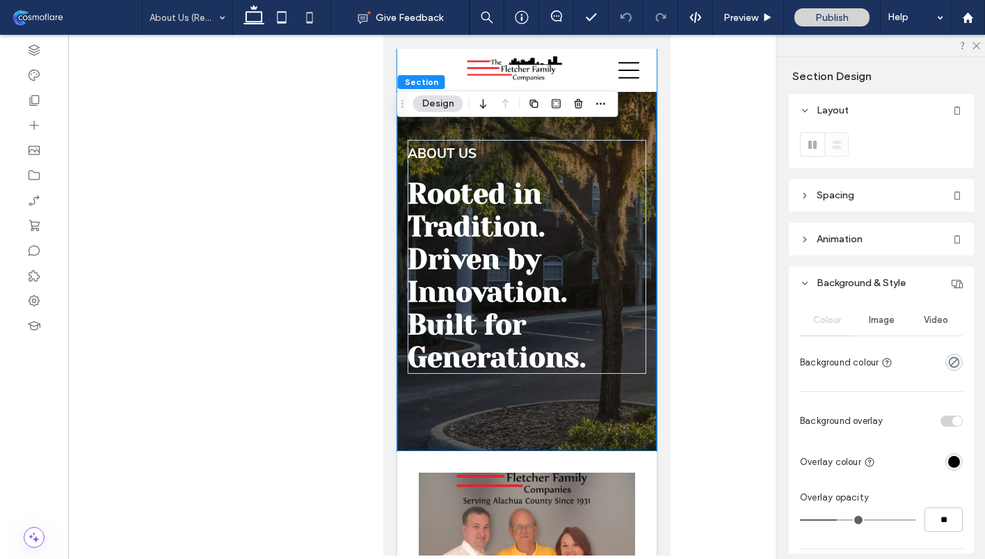
click at [883, 322] on span "Image" at bounding box center [882, 319] width 26 height 11
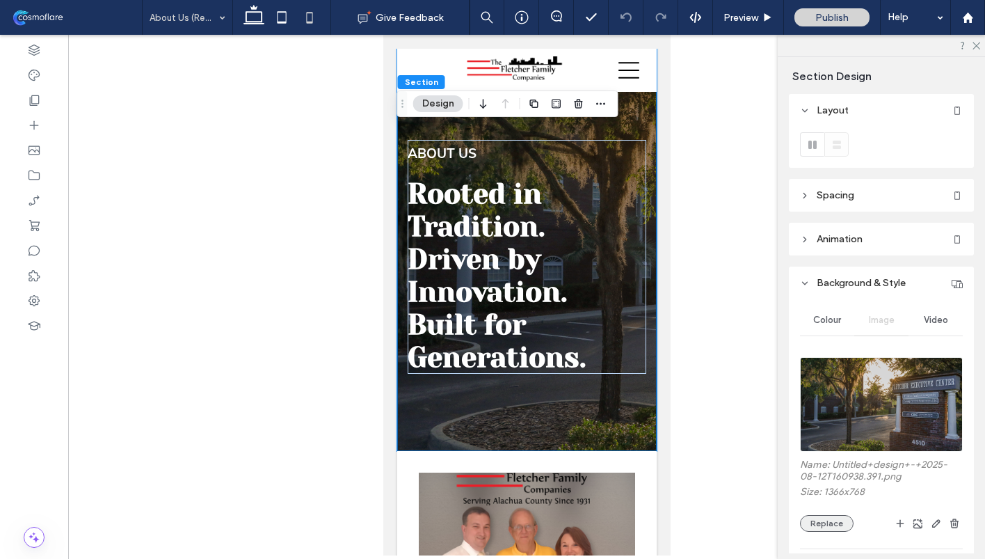
click at [831, 505] on button "Replace" at bounding box center [827, 523] width 54 height 17
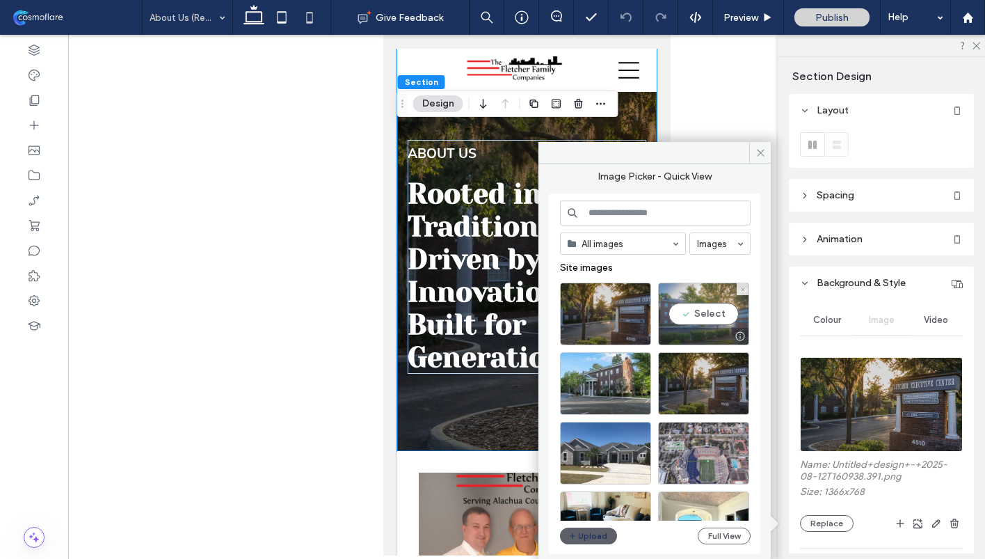
click at [705, 318] on div "Select" at bounding box center [703, 313] width 91 height 63
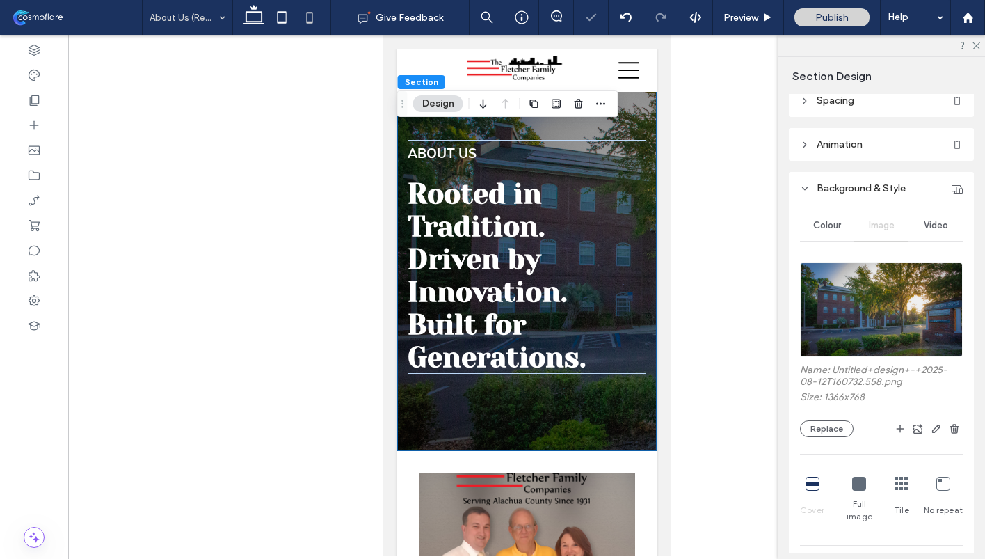
scroll to position [208, 0]
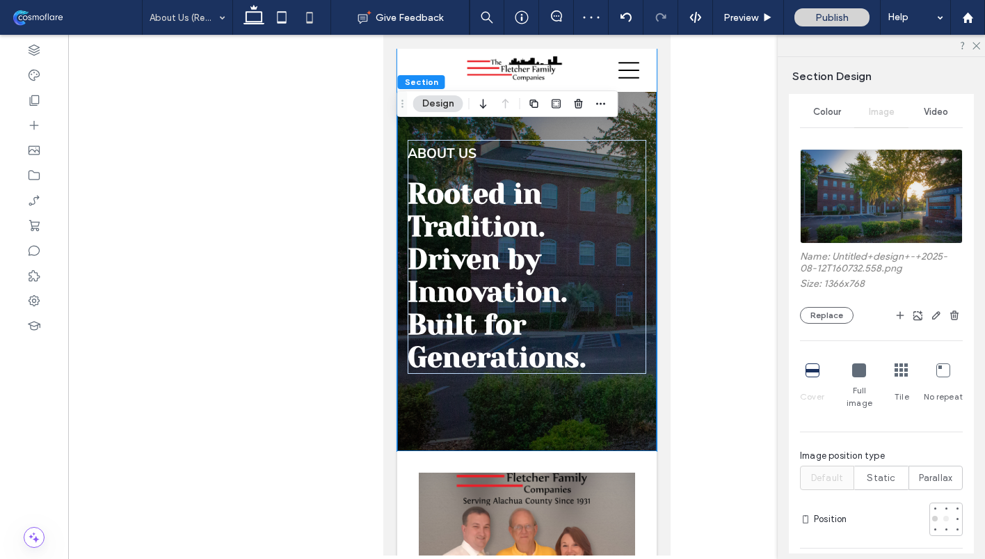
click at [947, 505] on div at bounding box center [946, 518] width 6 height 6
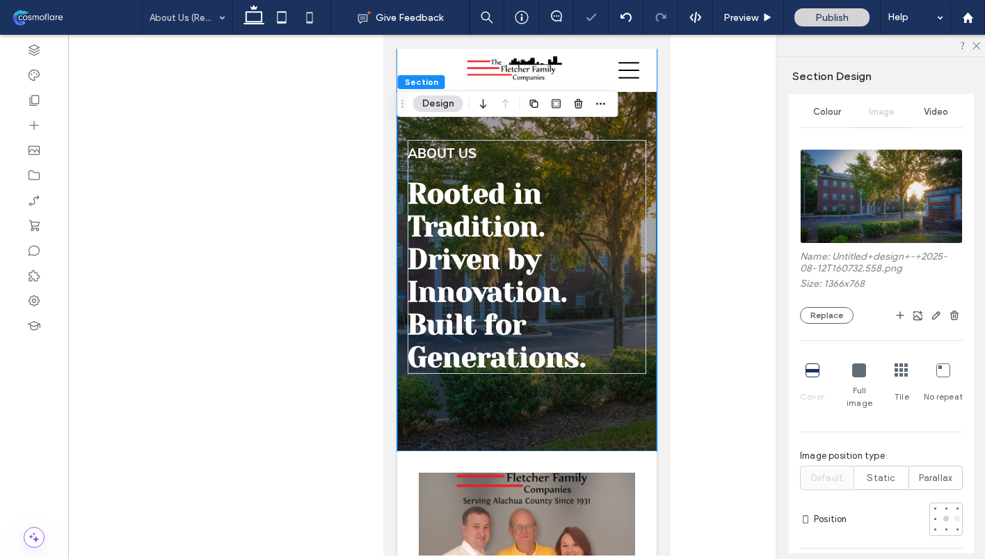
click at [958, 505] on div at bounding box center [957, 518] width 6 height 6
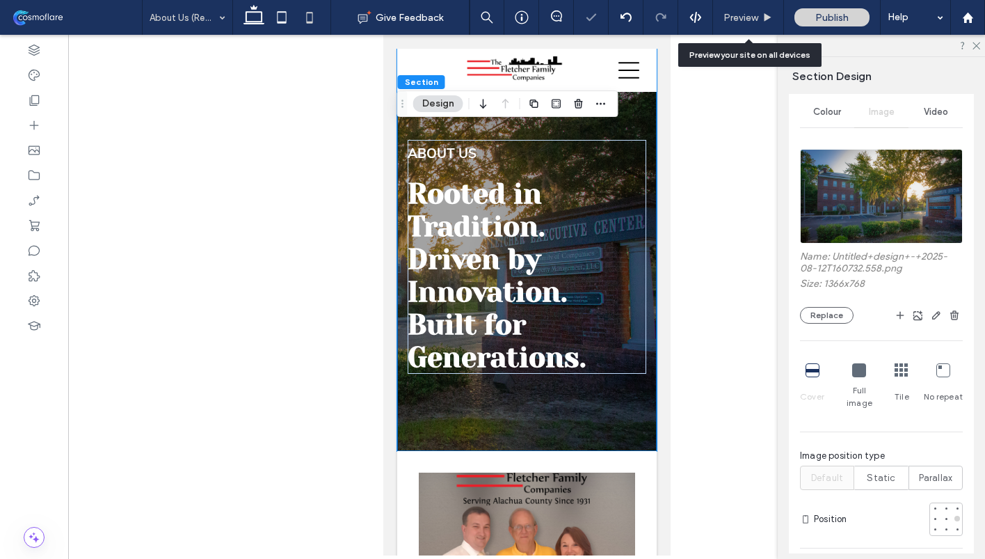
click at [743, 10] on div "Preview" at bounding box center [748, 17] width 71 height 35
click at [979, 42] on icon at bounding box center [975, 44] width 9 height 9
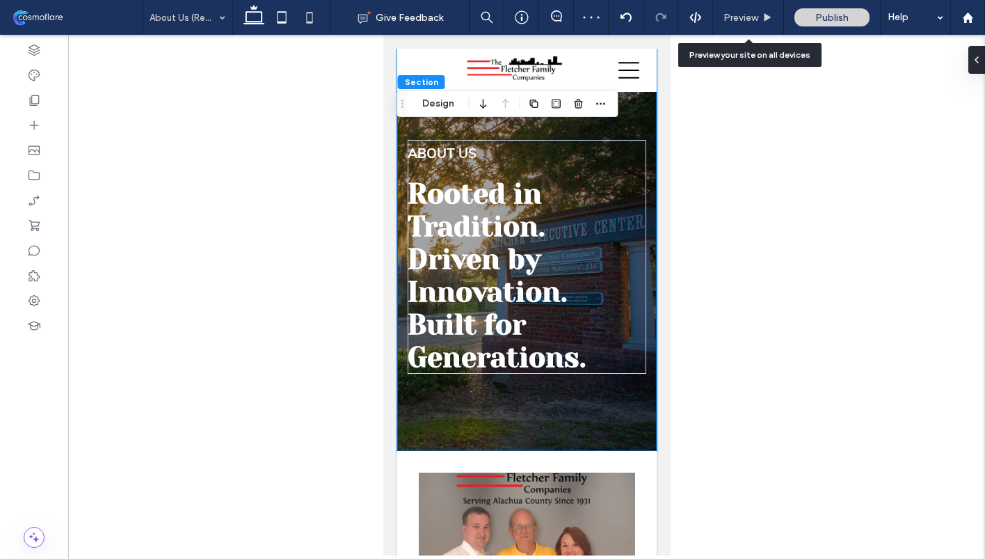
click at [774, 16] on div "Preview" at bounding box center [748, 18] width 70 height 12
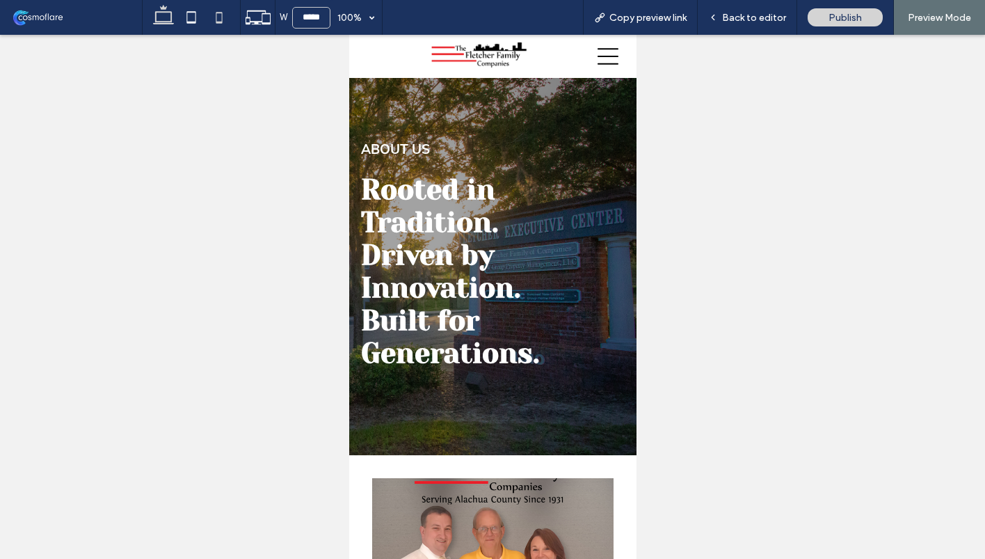
click at [172, 17] on icon at bounding box center [164, 17] width 28 height 28
type input "******"
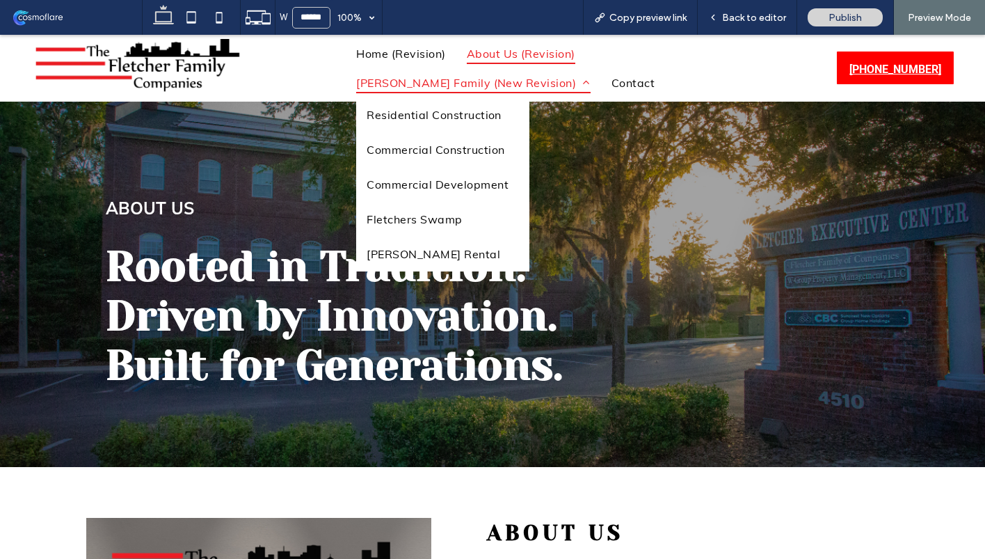
click at [462, 79] on span "[PERSON_NAME] Family (New Revision)" at bounding box center [473, 82] width 234 height 21
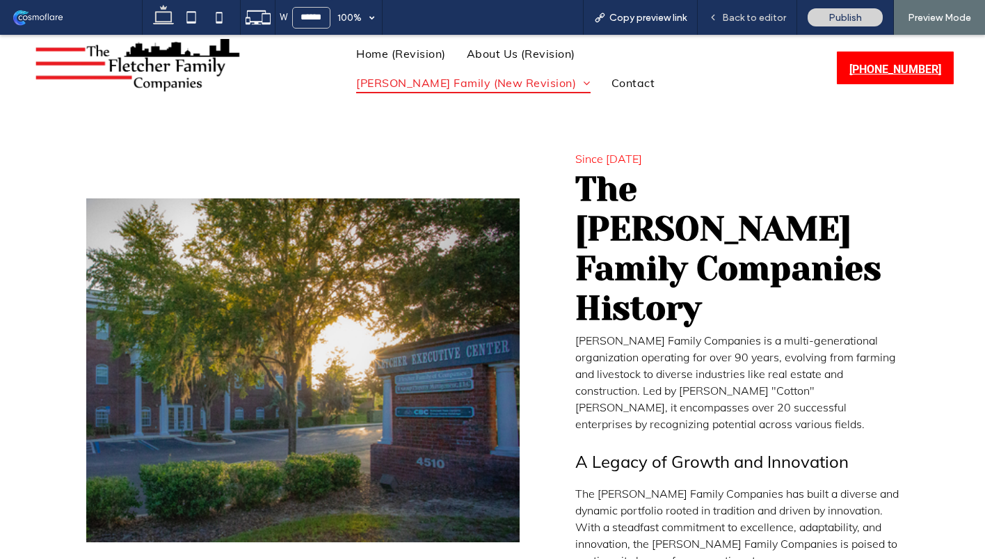
click at [768, 22] on span "Back to editor" at bounding box center [754, 18] width 64 height 12
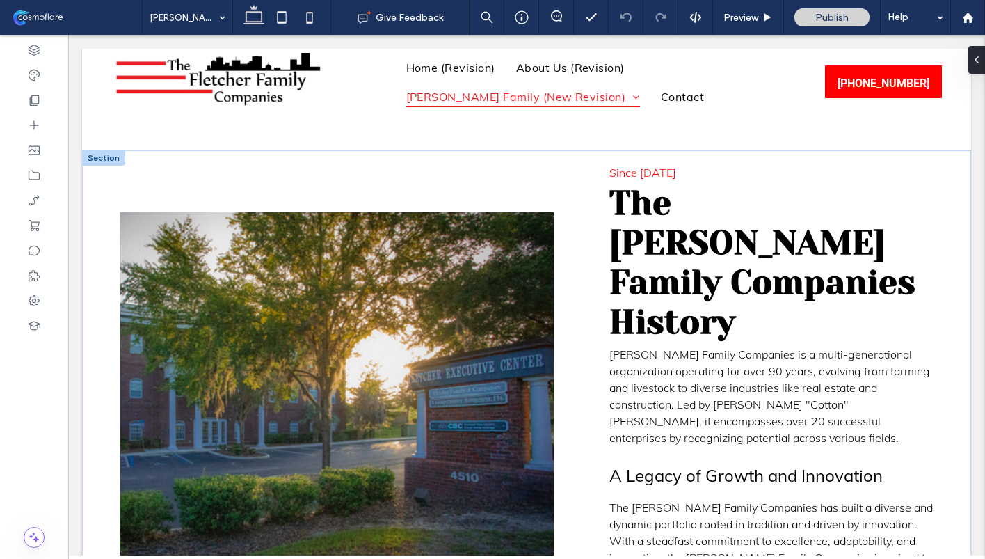
click at [428, 336] on img at bounding box center [336, 384] width 433 height 344
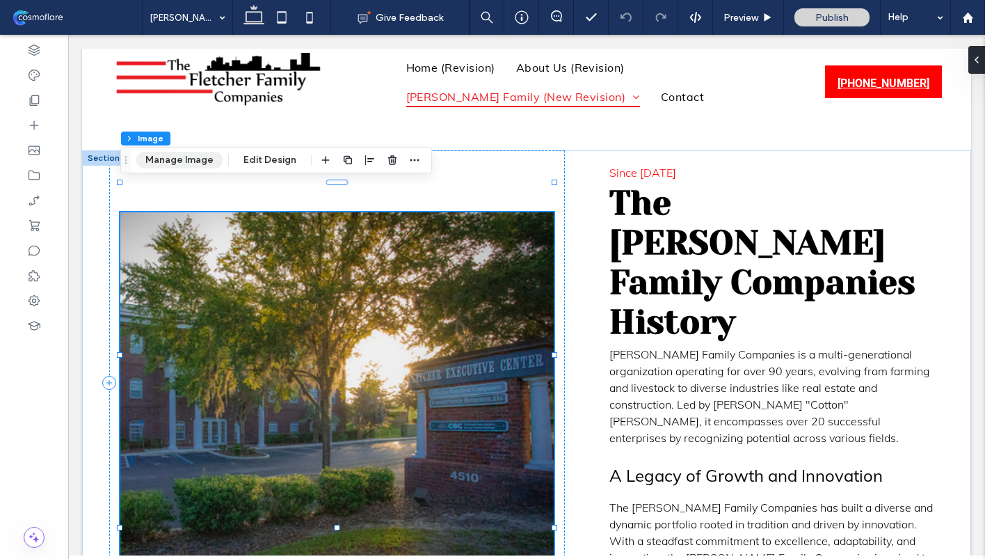
click at [185, 161] on button "Manage Image" at bounding box center [179, 160] width 86 height 17
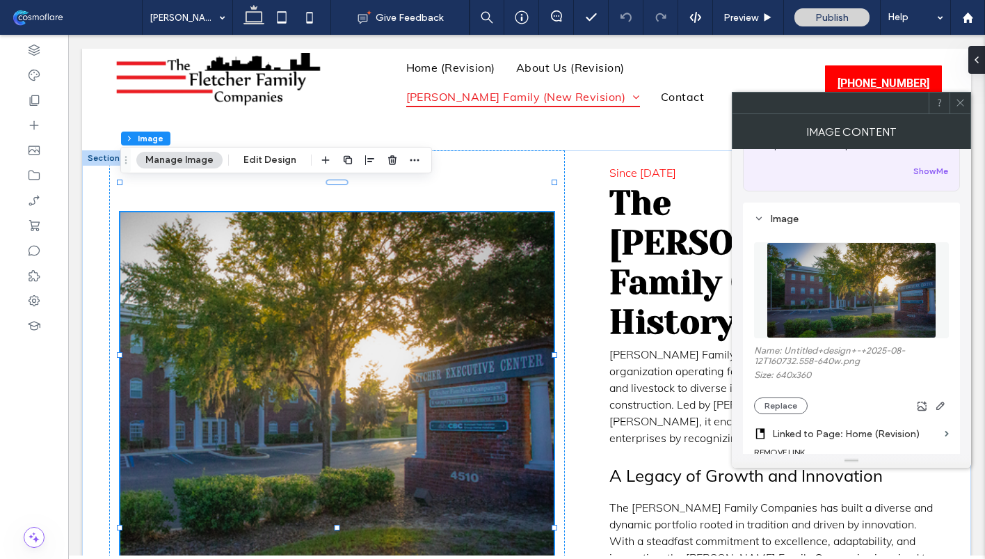
scroll to position [103, 0]
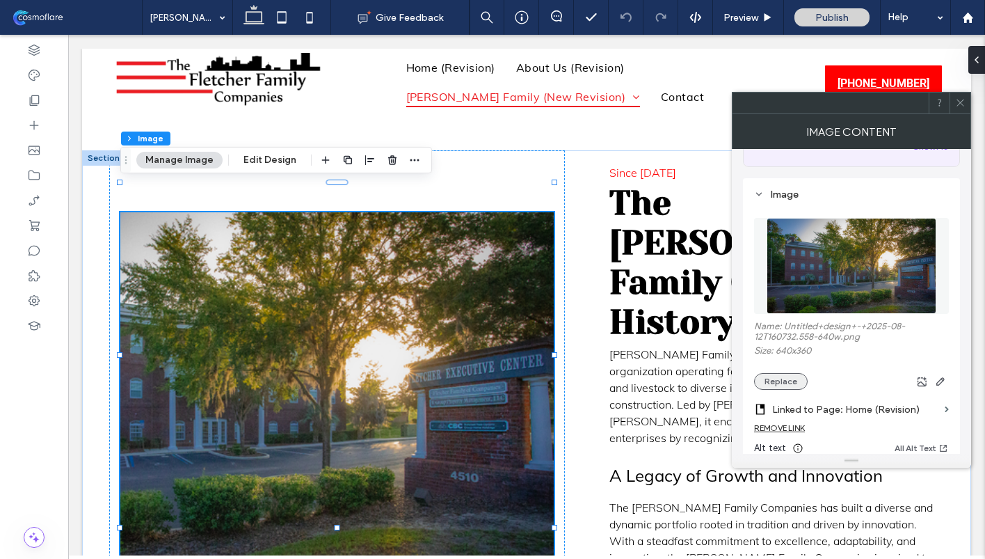
click at [775, 385] on button "Replace" at bounding box center [781, 381] width 54 height 17
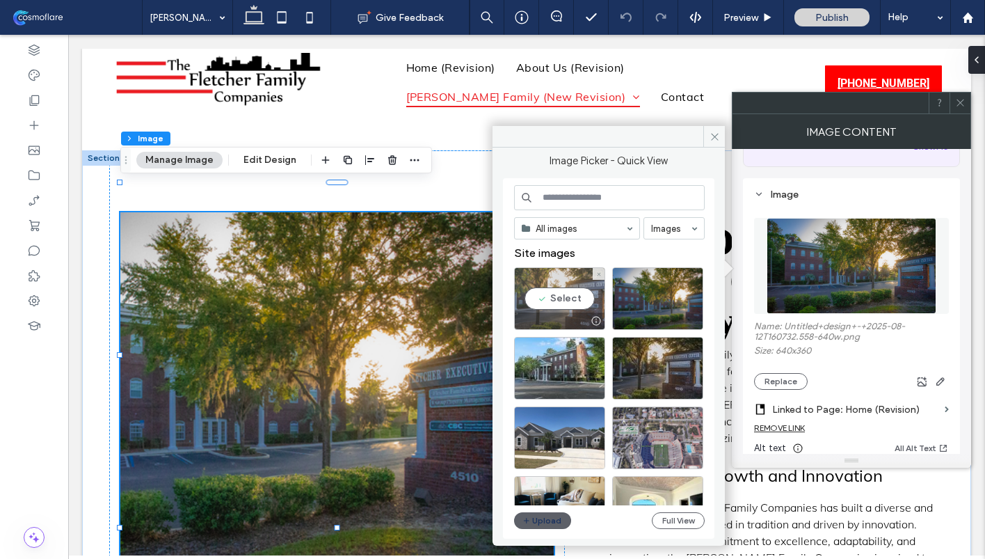
click at [570, 298] on div "Select" at bounding box center [559, 298] width 91 height 63
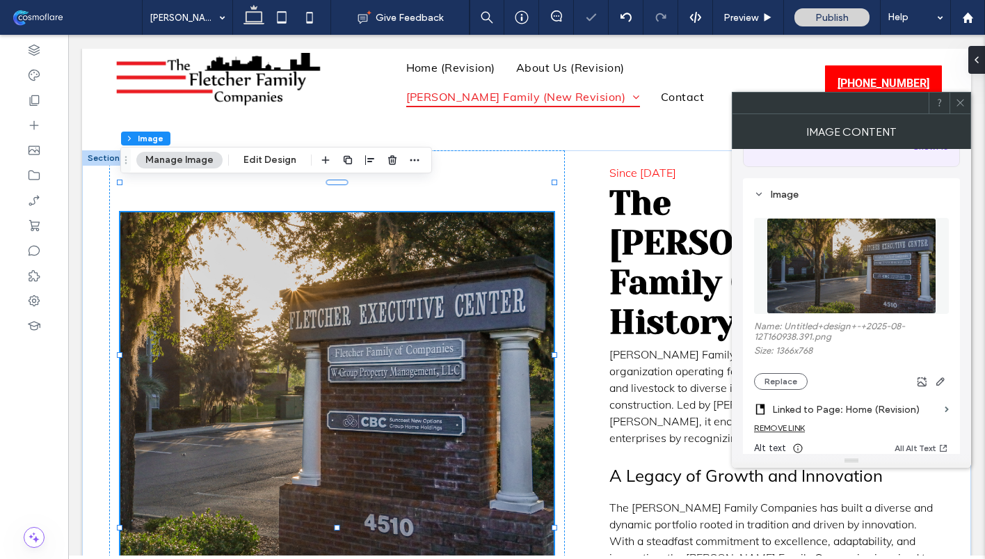
click at [959, 104] on icon at bounding box center [960, 102] width 10 height 10
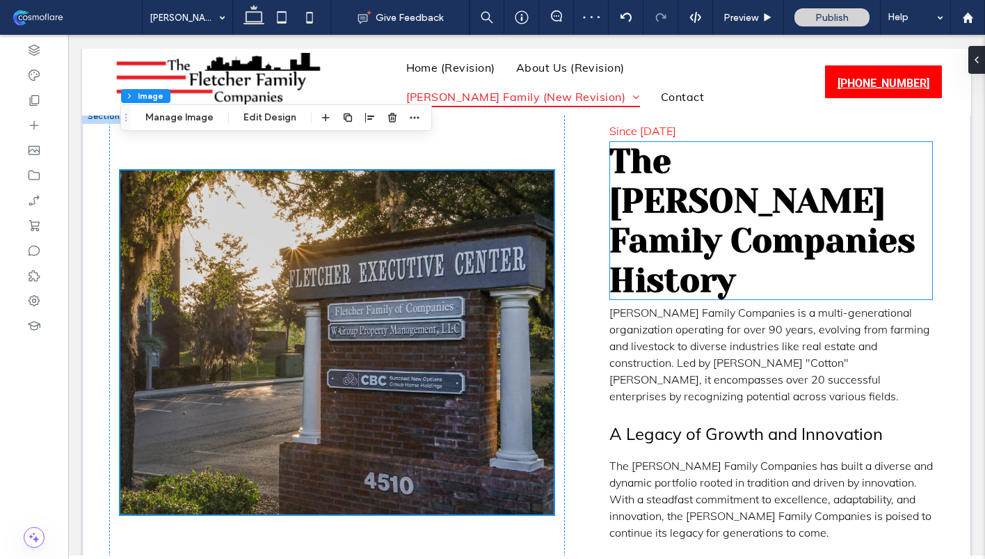
scroll to position [48, 0]
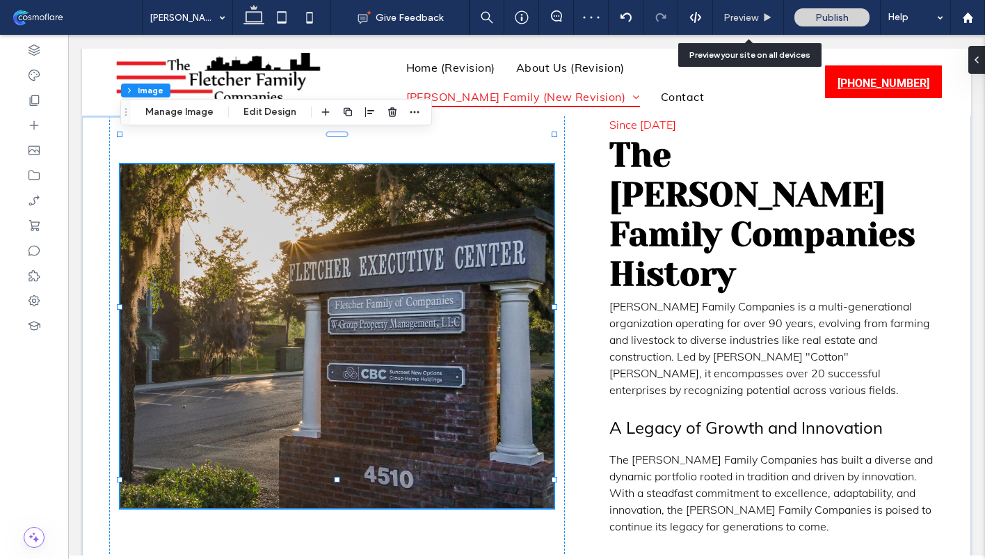
click at [762, 22] on icon at bounding box center [767, 18] width 10 height 10
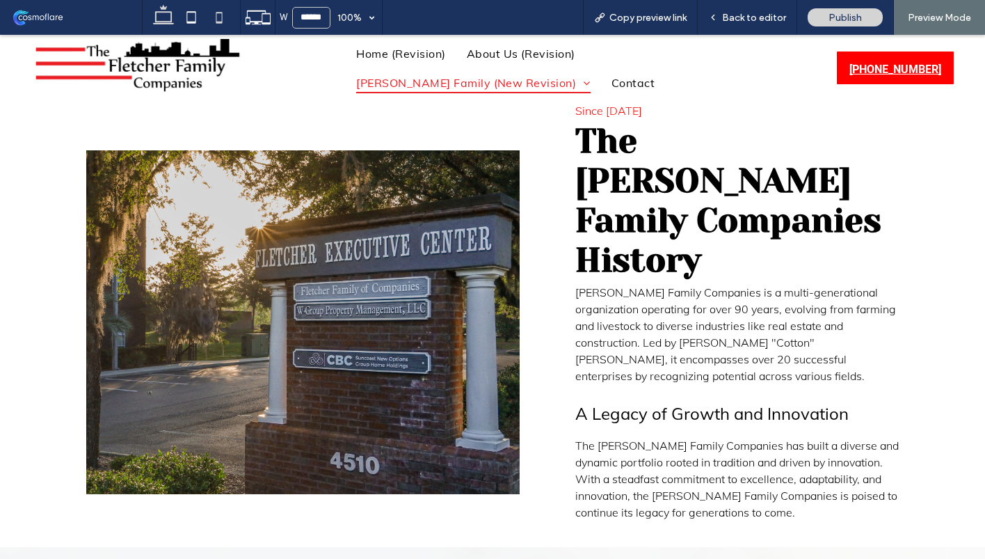
click at [216, 17] on icon at bounding box center [219, 17] width 28 height 28
type input "*****"
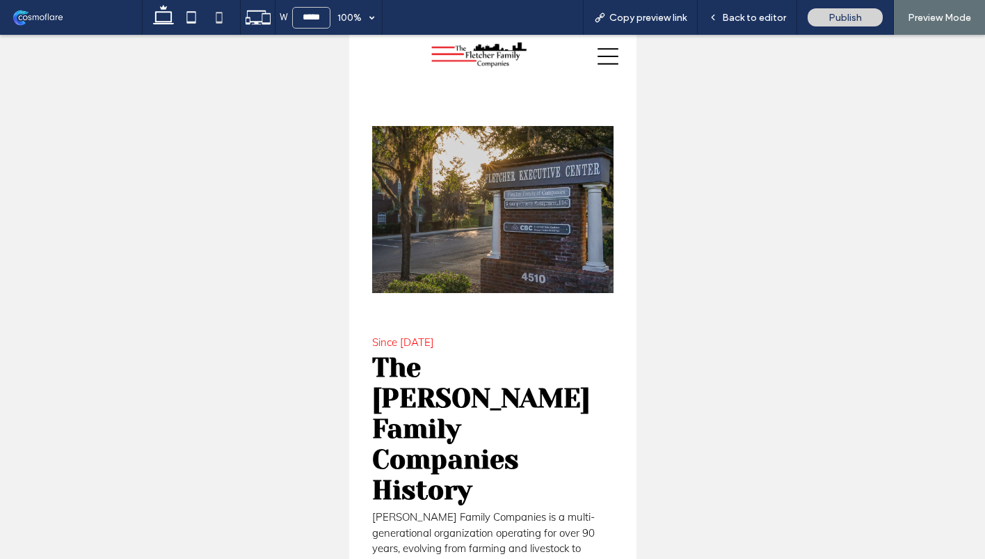
click at [614, 51] on icon at bounding box center [607, 56] width 21 height 21
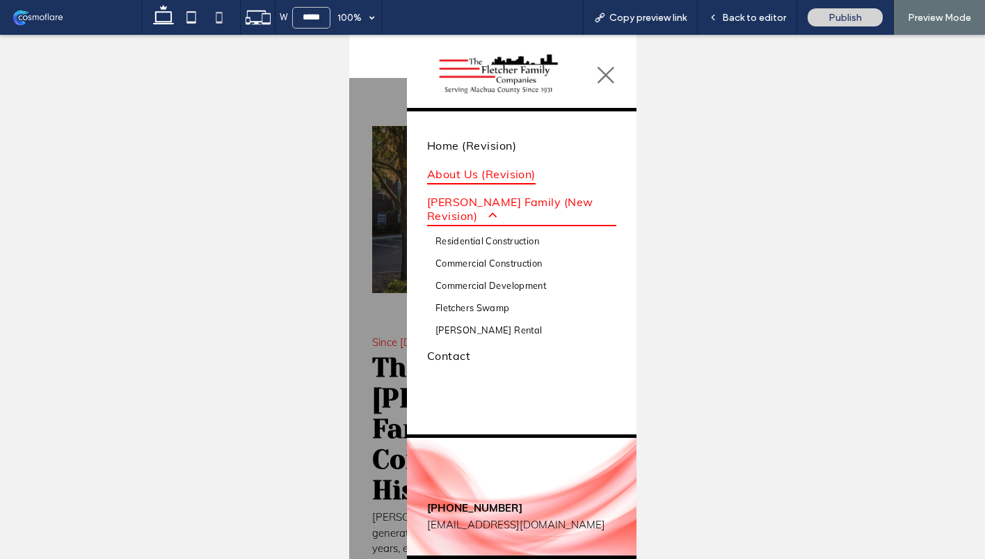
click at [499, 179] on span "About Us (Revision)" at bounding box center [480, 173] width 109 height 21
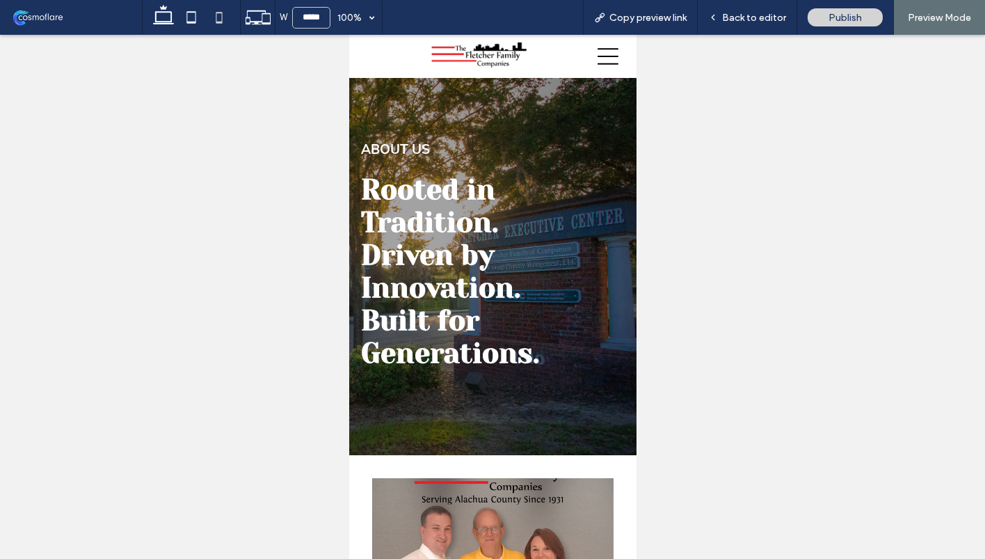
click at [57, 10] on span at bounding box center [75, 17] width 131 height 28
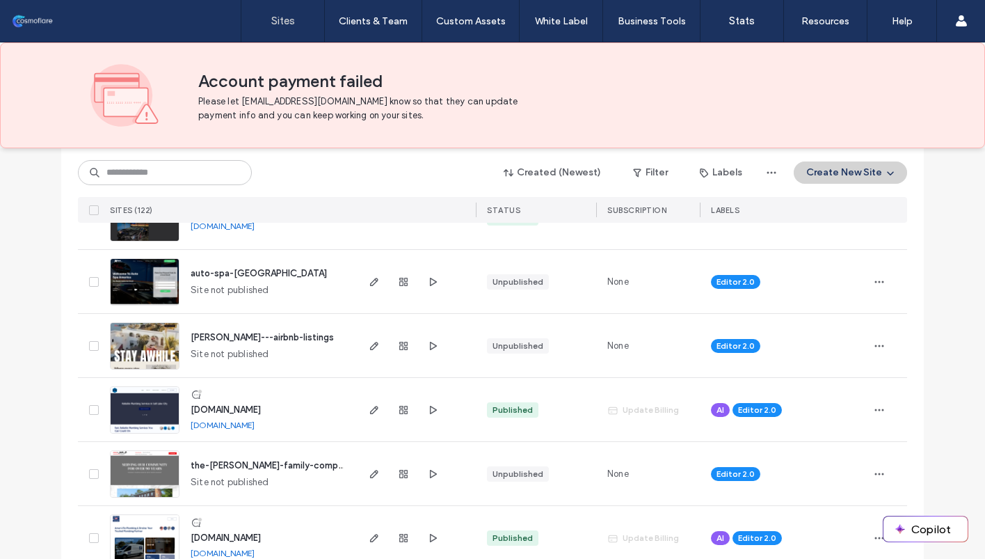
scroll to position [374, 0]
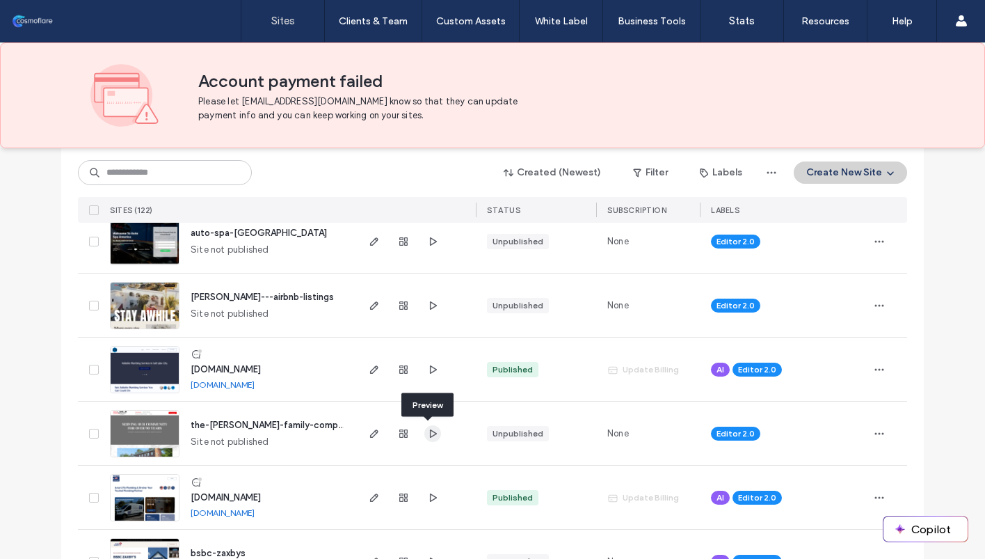
click at [430, 431] on use "button" at bounding box center [433, 433] width 7 height 8
click at [333, 175] on div "Created (Newest) Filter Labels Create New Site" at bounding box center [492, 172] width 829 height 26
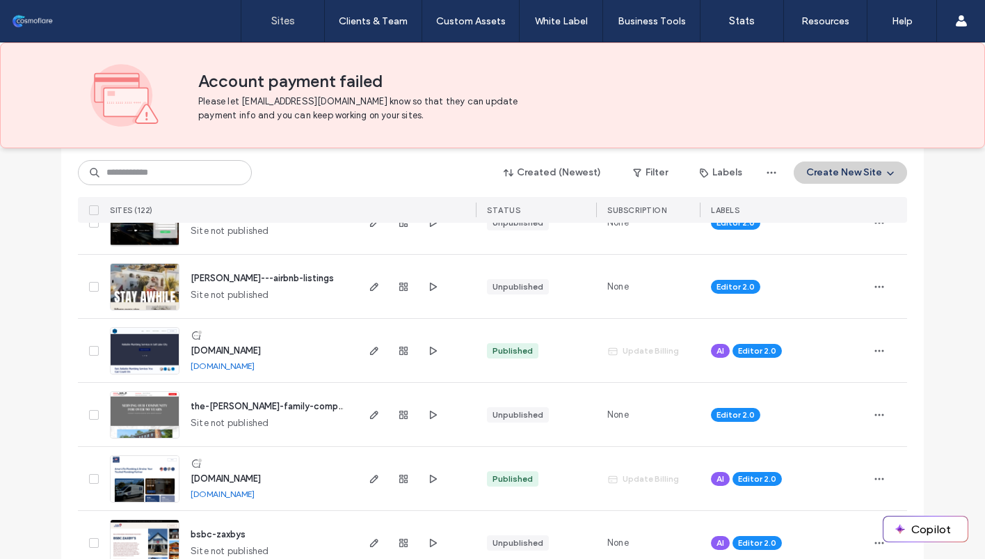
scroll to position [399, 0]
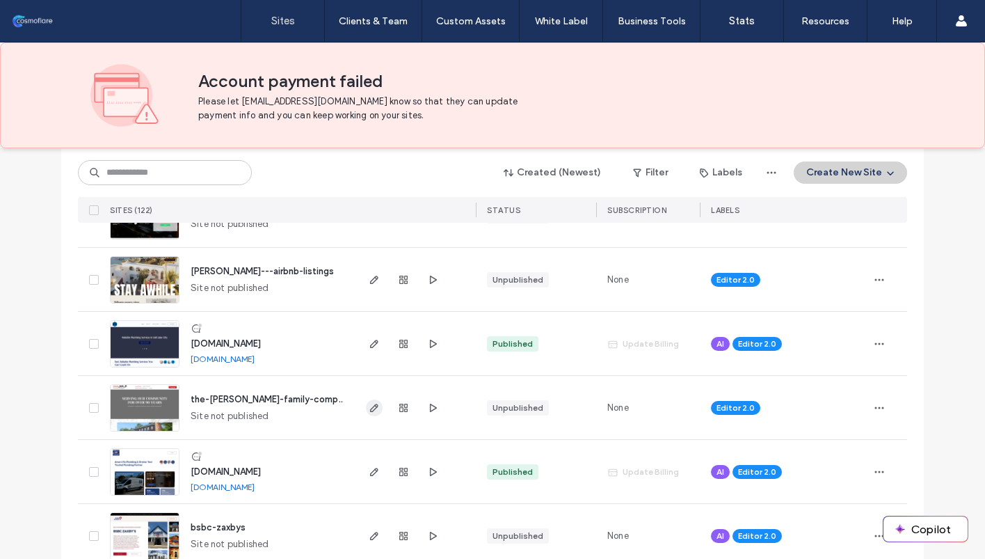
click at [369, 408] on icon "button" at bounding box center [374, 407] width 11 height 11
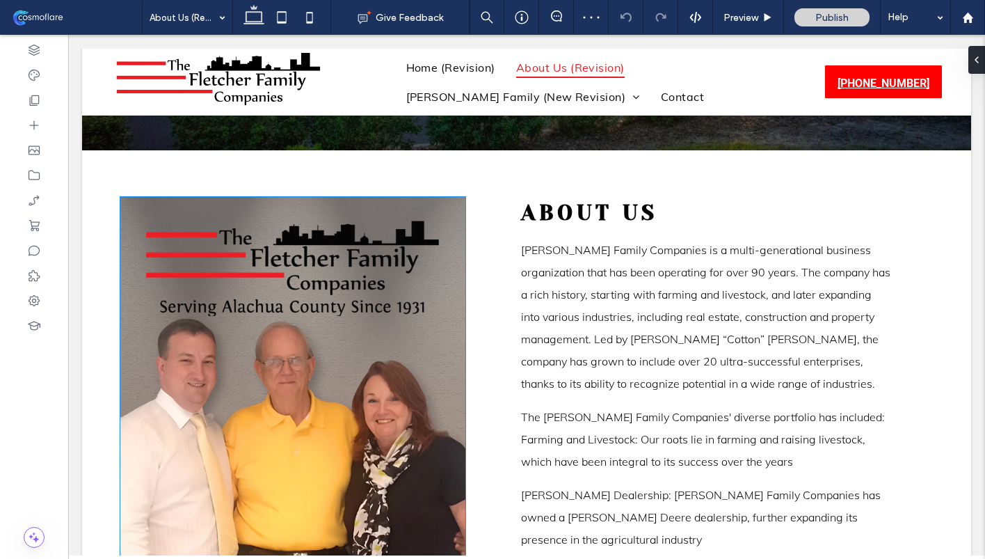
scroll to position [365, 0]
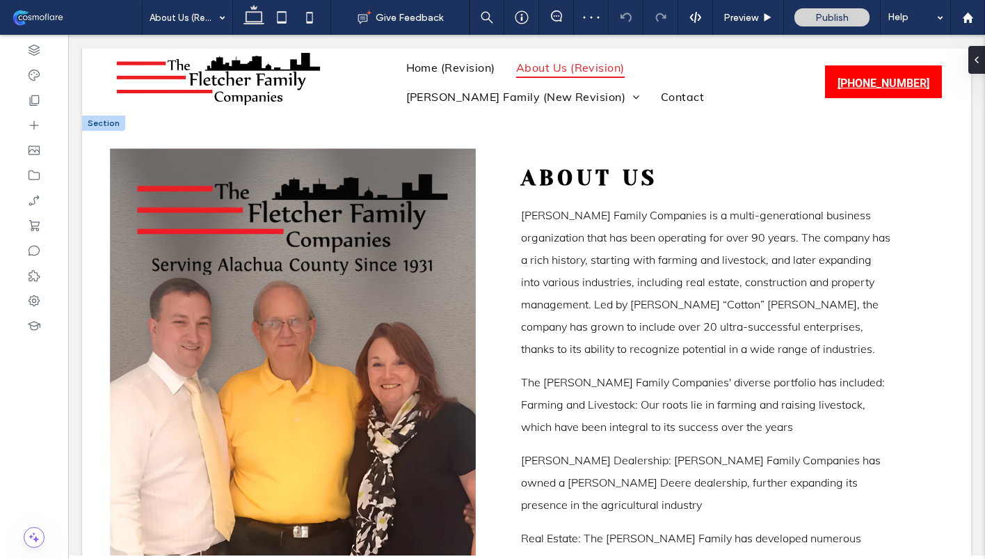
click at [298, 297] on img at bounding box center [293, 388] width 366 height 479
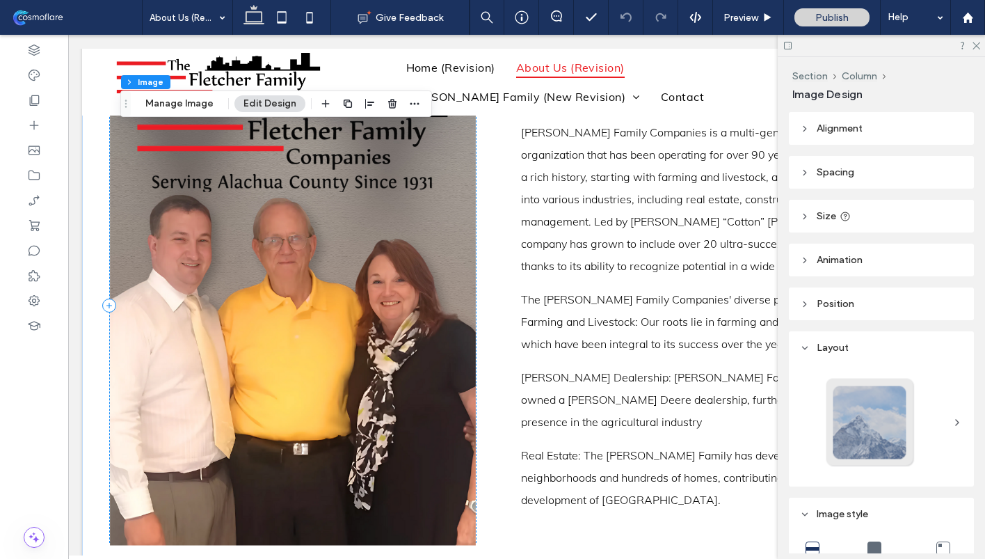
scroll to position [542, 0]
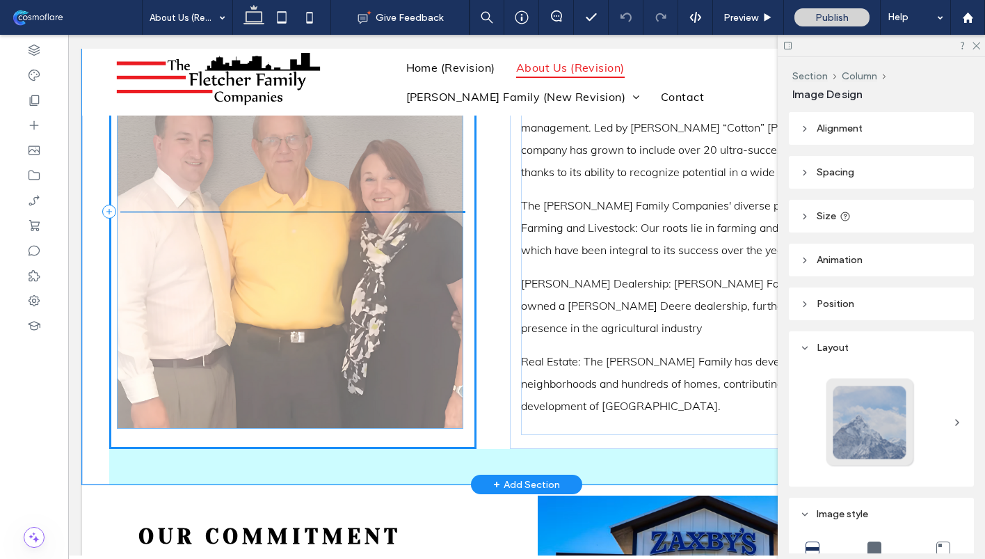
drag, startPoint x: 466, startPoint y: 441, endPoint x: 463, endPoint y: 431, distance: 10.1
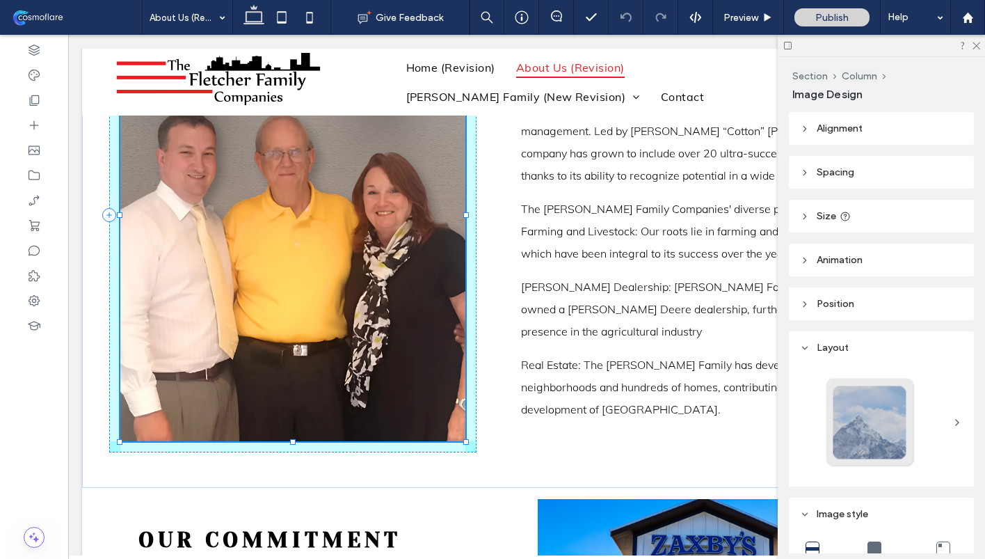
scroll to position [536, 0]
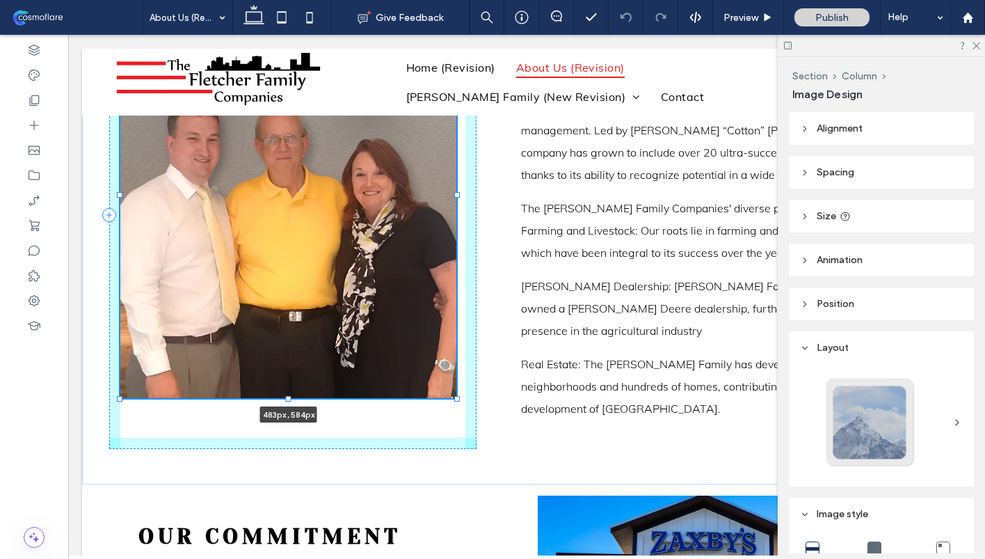
drag, startPoint x: 467, startPoint y: 440, endPoint x: 458, endPoint y: 394, distance: 46.8
click at [458, 394] on div "483px , 584px About Us [PERSON_NAME] Family Companies is a multi-generational b…" at bounding box center [526, 214] width 835 height 539
type input "***"
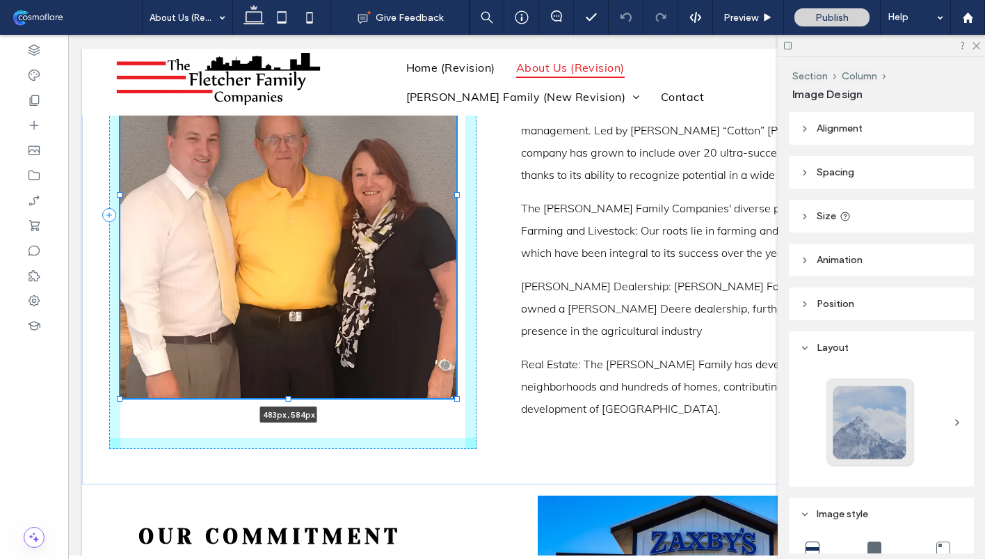
type input "***"
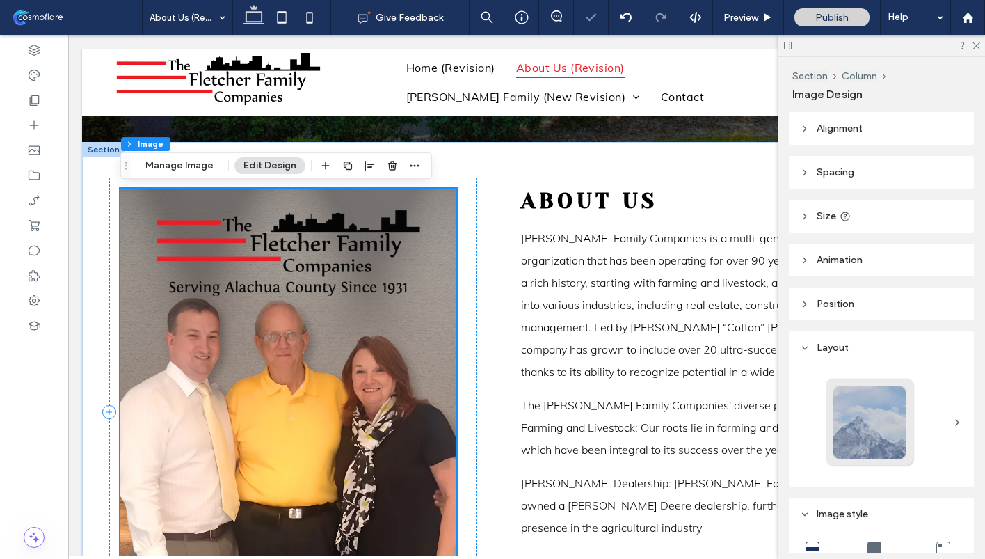
scroll to position [330, 0]
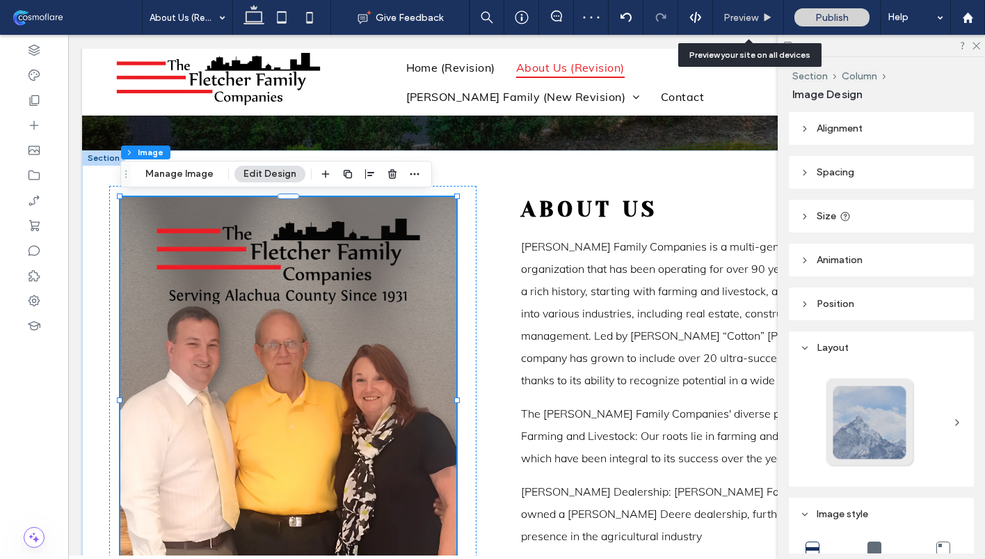
click at [747, 19] on span "Preview" at bounding box center [740, 18] width 35 height 12
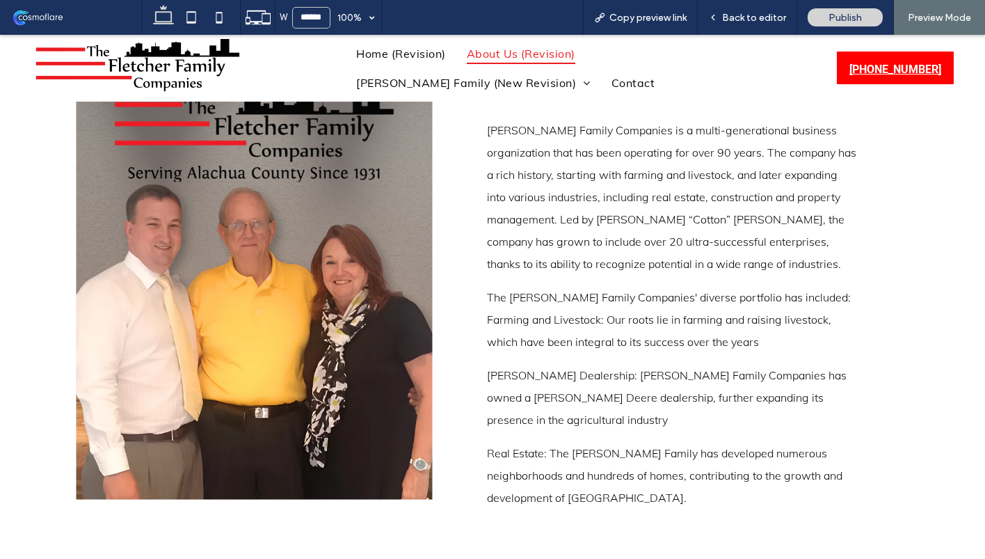
scroll to position [493, 0]
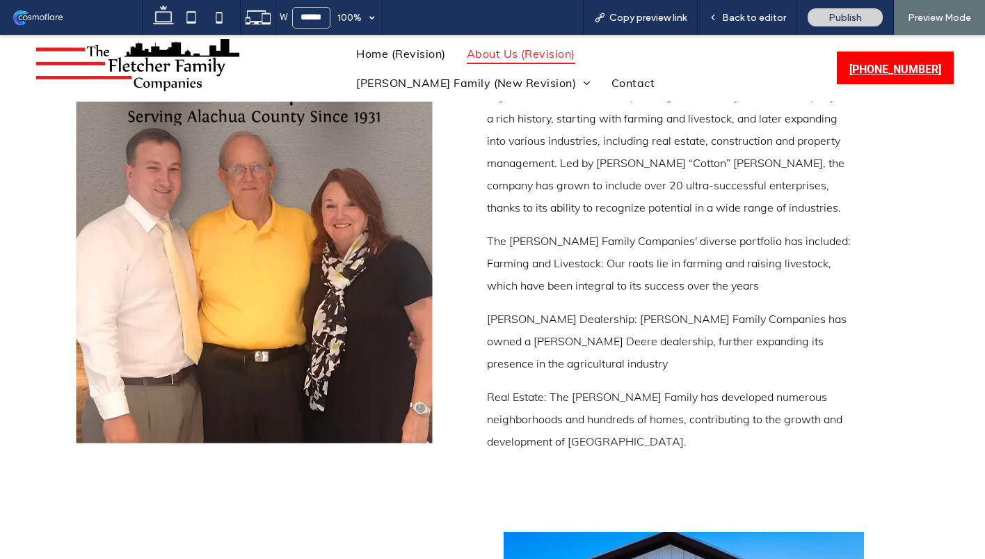
click at [423, 411] on img at bounding box center [255, 227] width 356 height 431
click at [427, 438] on img at bounding box center [255, 227] width 356 height 431
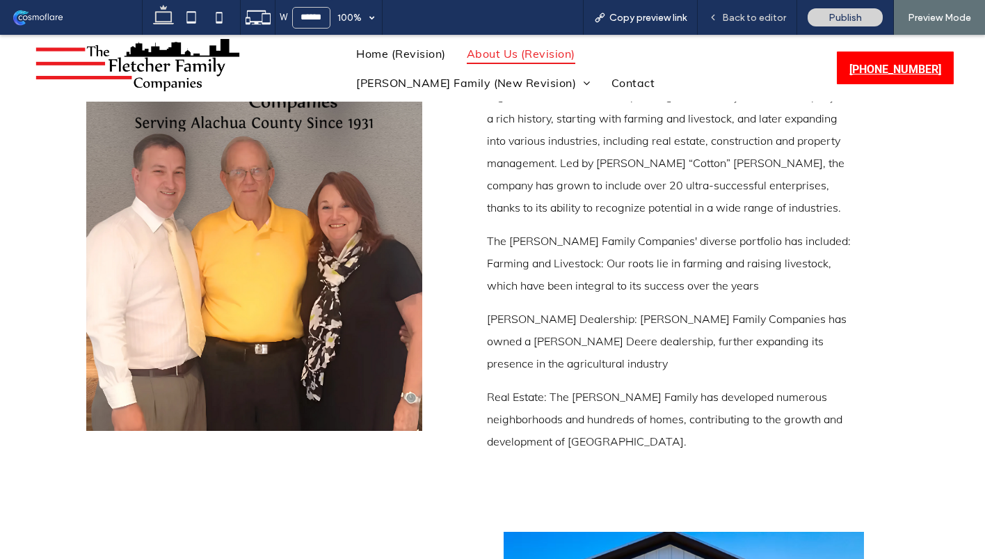
click at [766, 2] on div "Back to editor" at bounding box center [747, 17] width 99 height 35
click at [755, 19] on span "Back to editor" at bounding box center [754, 18] width 64 height 12
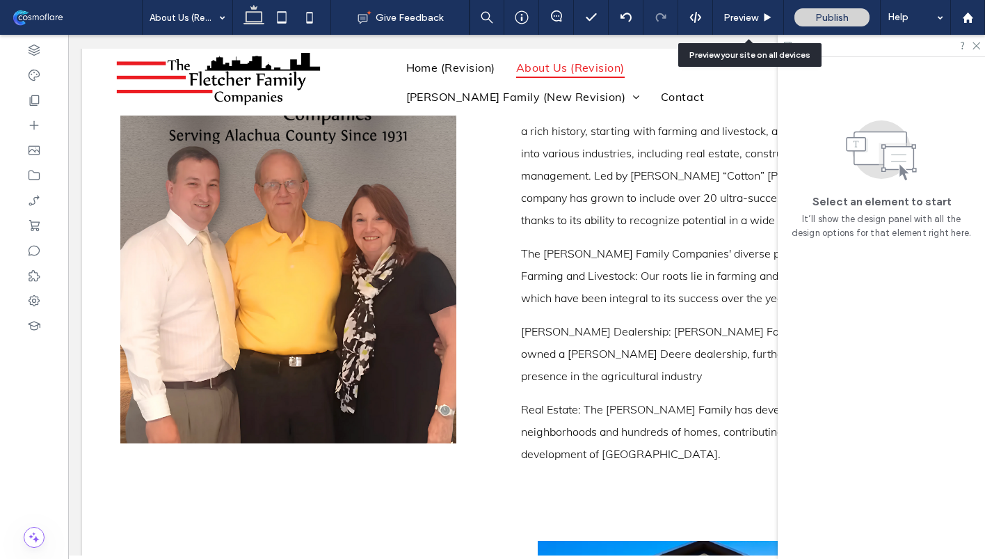
scroll to position [490, 0]
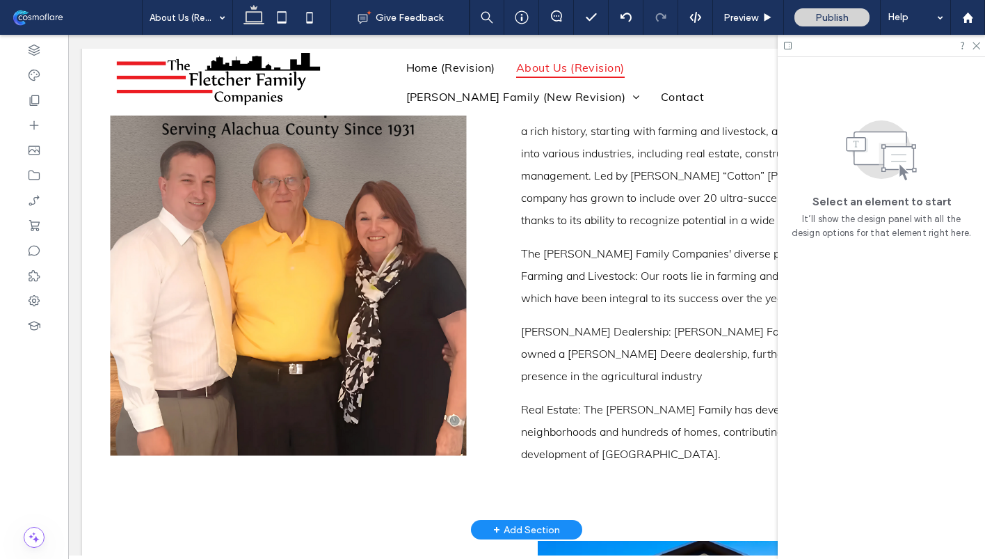
click at [456, 440] on img at bounding box center [289, 240] width 356 height 431
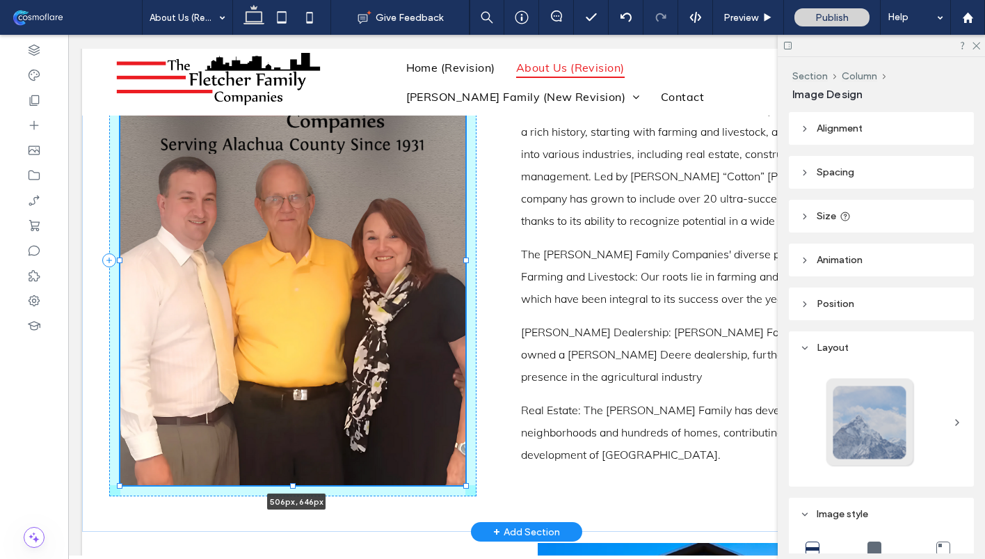
drag, startPoint x: 458, startPoint y: 445, endPoint x: 474, endPoint y: 487, distance: 44.7
click at [474, 487] on div "506px , 646px About Us [PERSON_NAME] Family Companies is a multi-generational b…" at bounding box center [526, 260] width 835 height 543
type input "***"
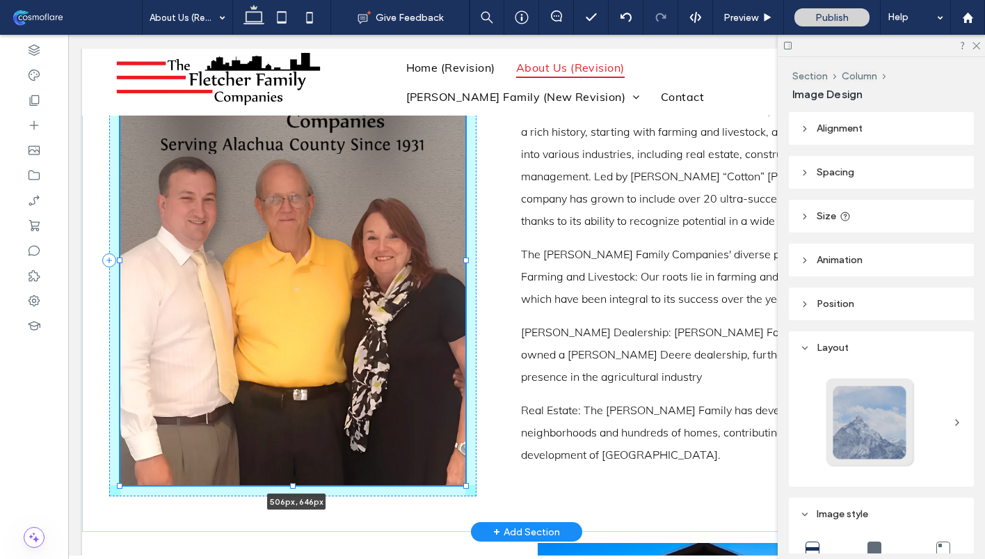
type input "***"
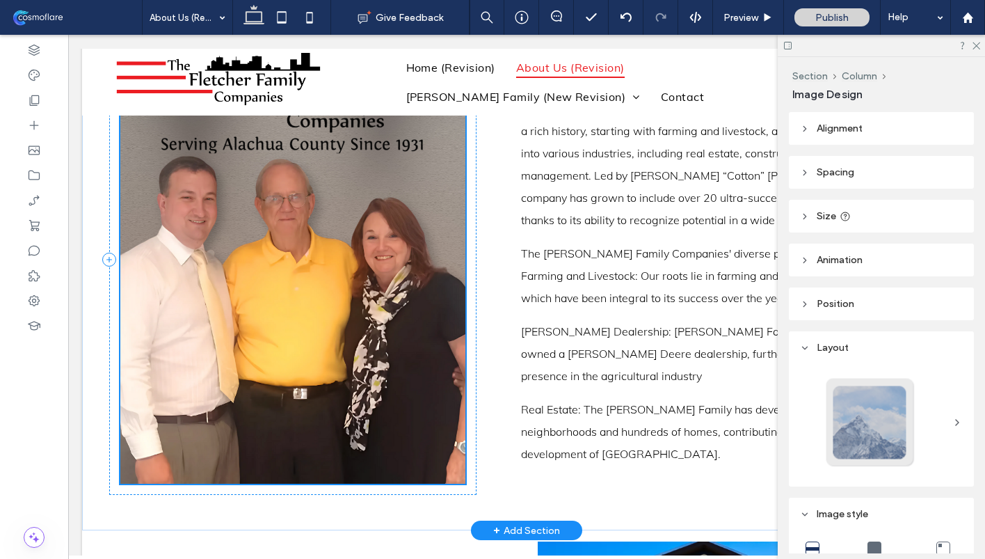
scroll to position [491, 0]
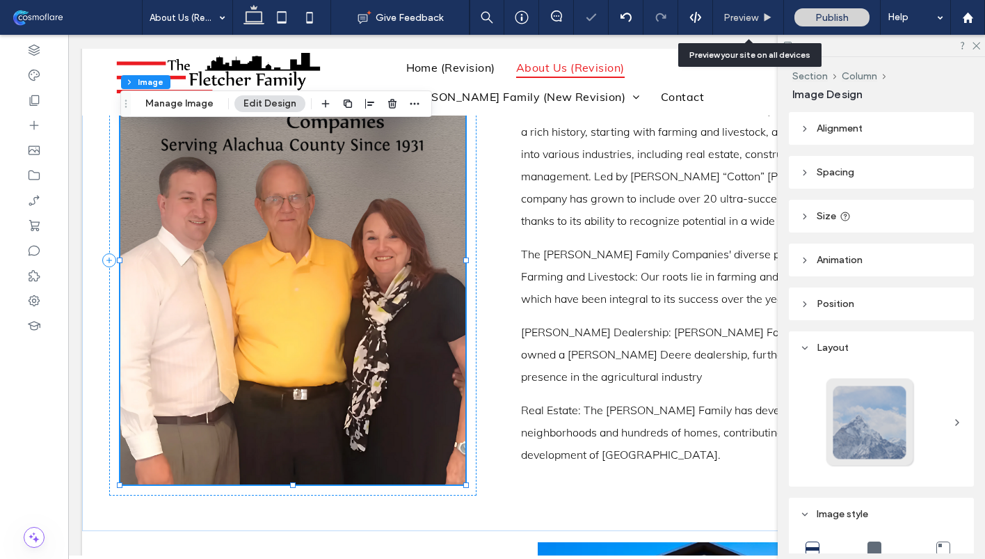
click at [753, 15] on span "Preview" at bounding box center [740, 18] width 35 height 12
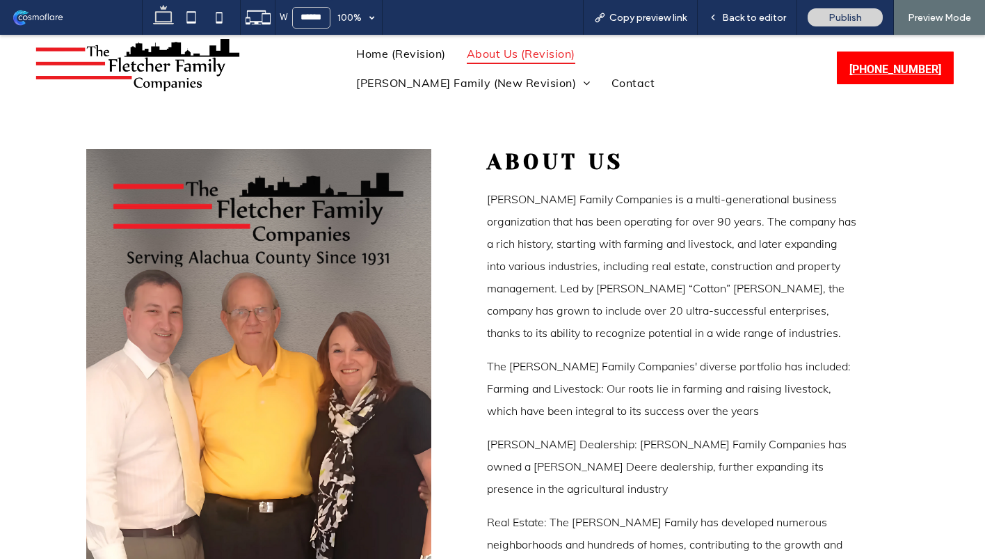
scroll to position [322, 0]
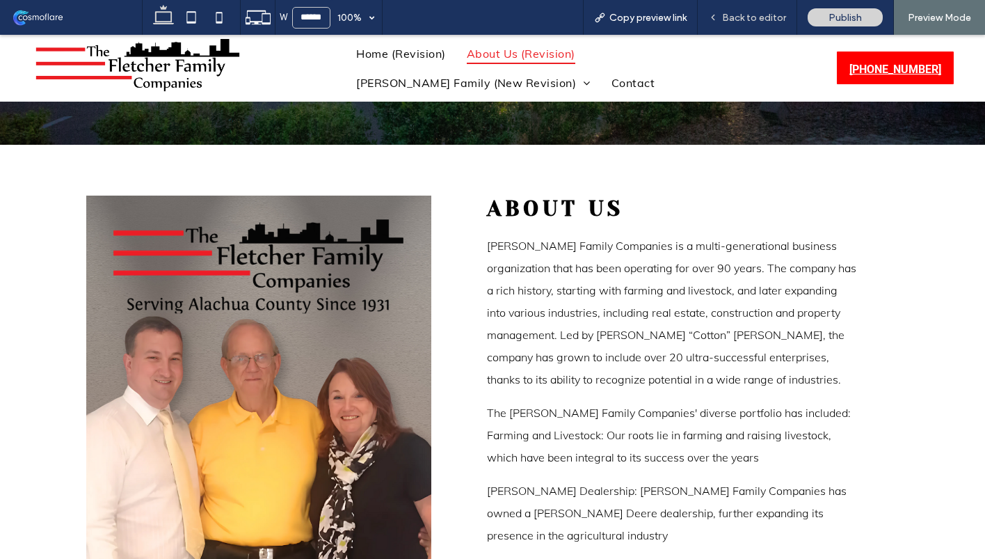
click at [747, 16] on span "Back to editor" at bounding box center [754, 18] width 64 height 12
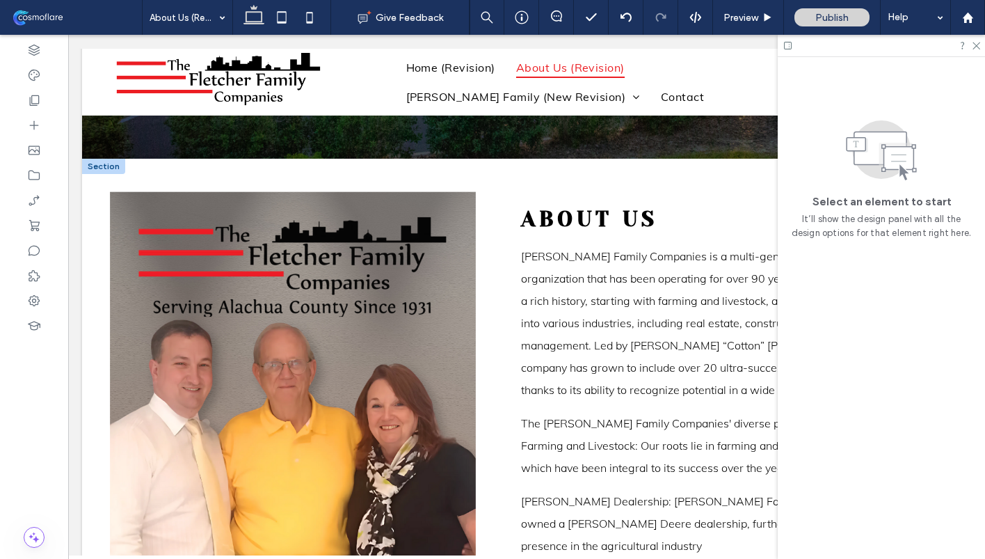
click at [434, 323] on img at bounding box center [293, 429] width 366 height 475
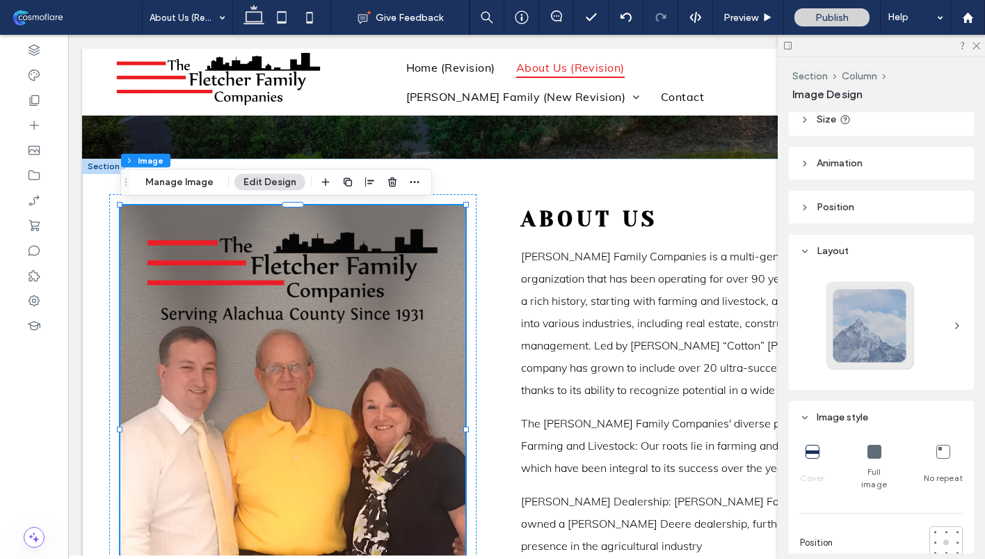
scroll to position [187, 0]
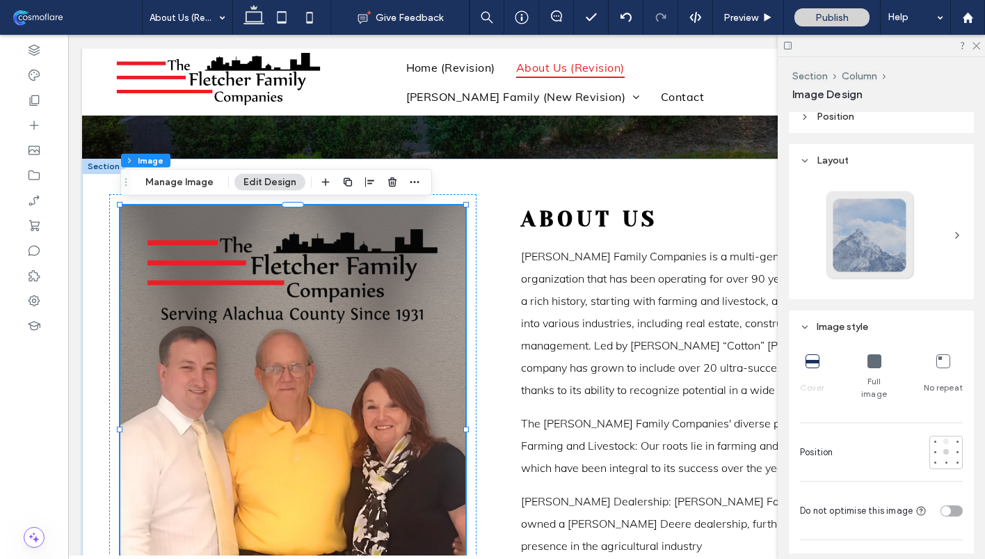
click at [945, 438] on div at bounding box center [946, 441] width 6 height 6
click at [976, 44] on icon at bounding box center [975, 44] width 9 height 9
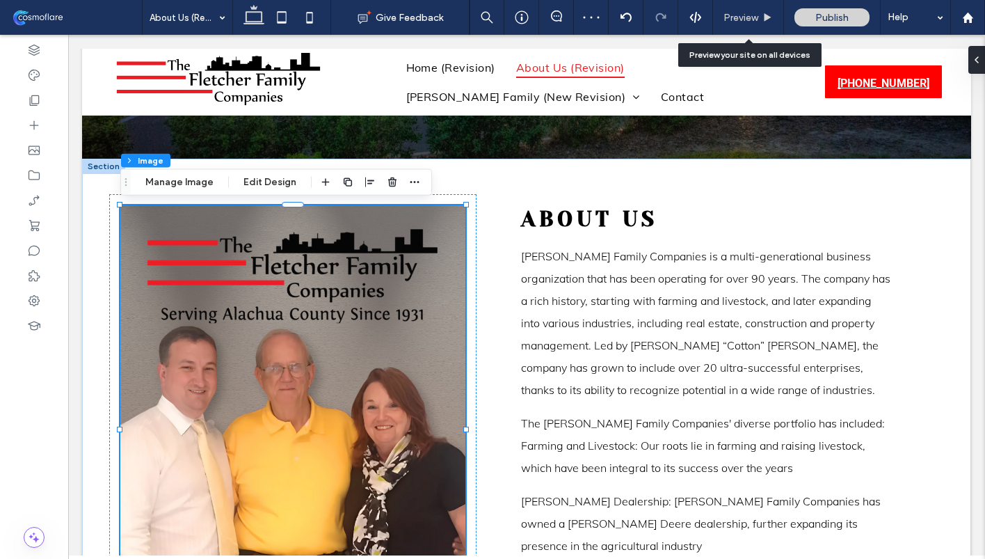
click at [767, 21] on icon at bounding box center [767, 18] width 10 height 10
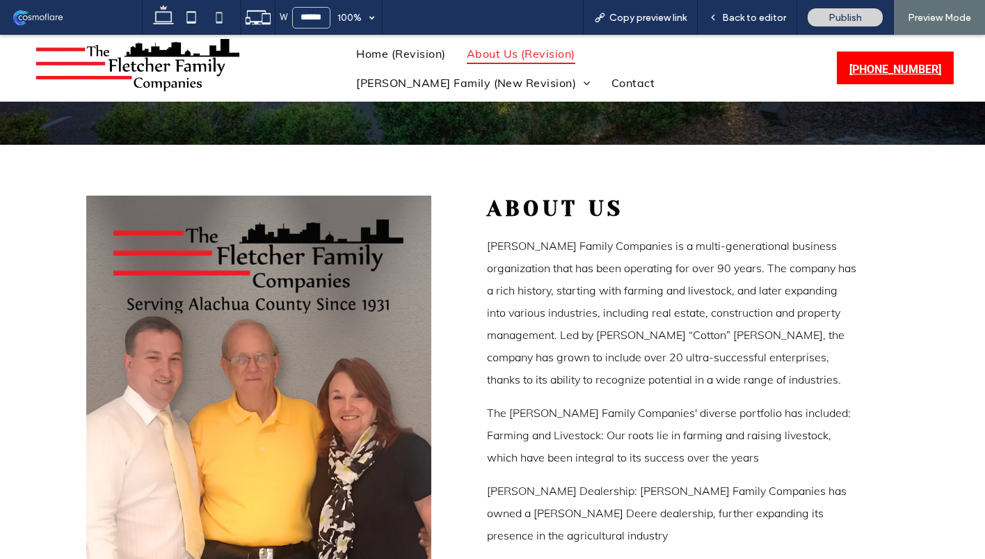
click at [212, 23] on icon at bounding box center [219, 17] width 28 height 28
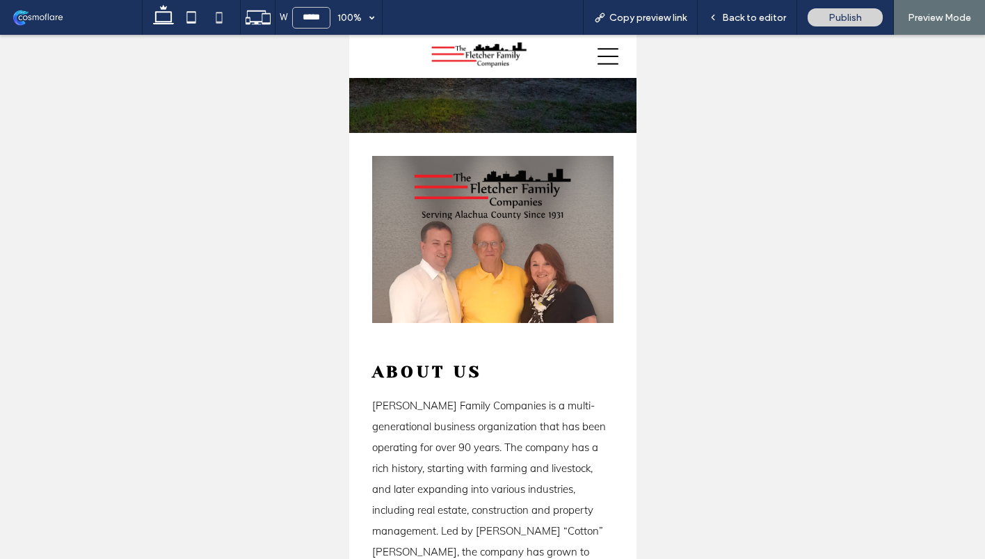
type input "*****"
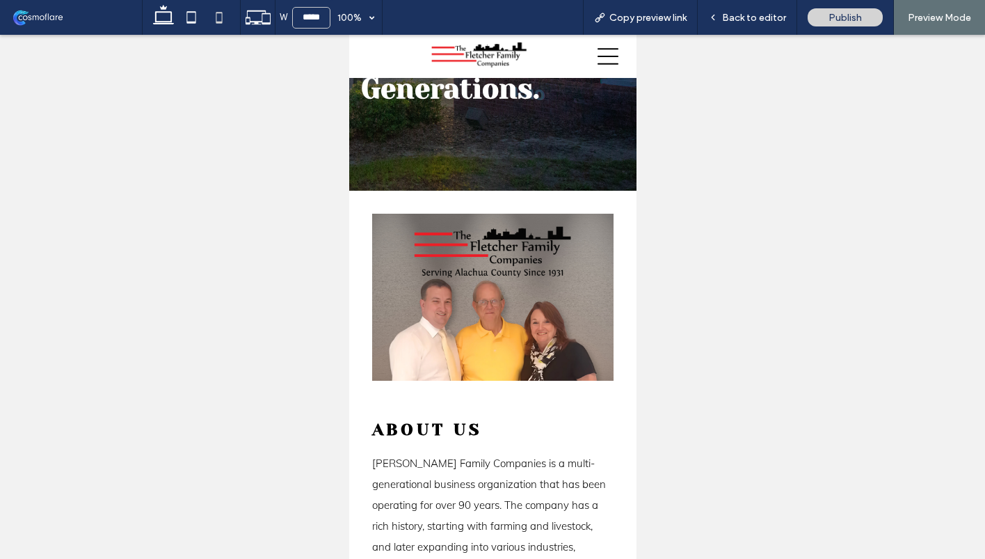
click at [557, 353] on img at bounding box center [492, 297] width 242 height 167
click at [595, 355] on img at bounding box center [492, 297] width 242 height 167
click at [737, 8] on div "Back to editor" at bounding box center [747, 17] width 99 height 35
click at [760, 24] on div "Back to editor" at bounding box center [747, 17] width 99 height 35
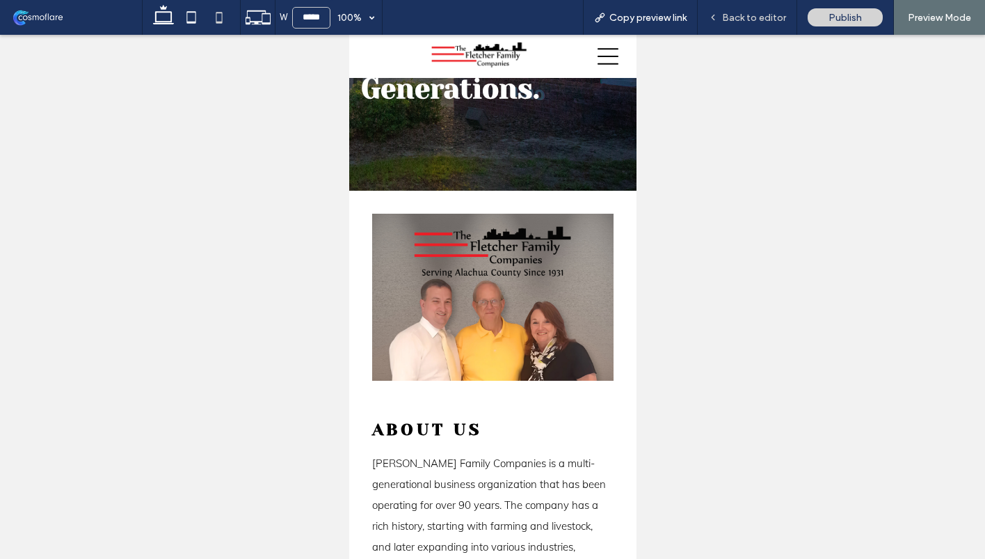
click at [755, 18] on span "Back to editor" at bounding box center [754, 18] width 64 height 12
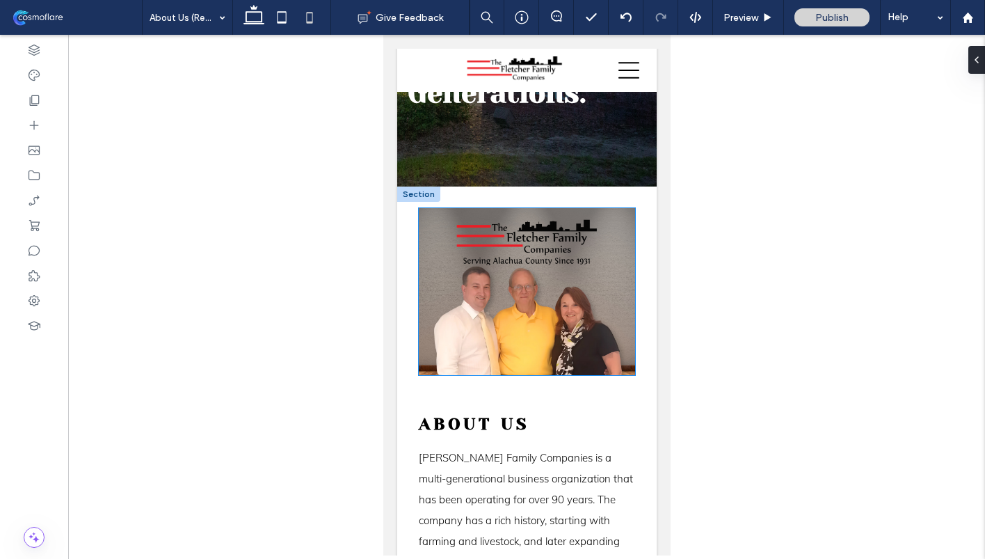
click at [595, 360] on img at bounding box center [526, 291] width 216 height 167
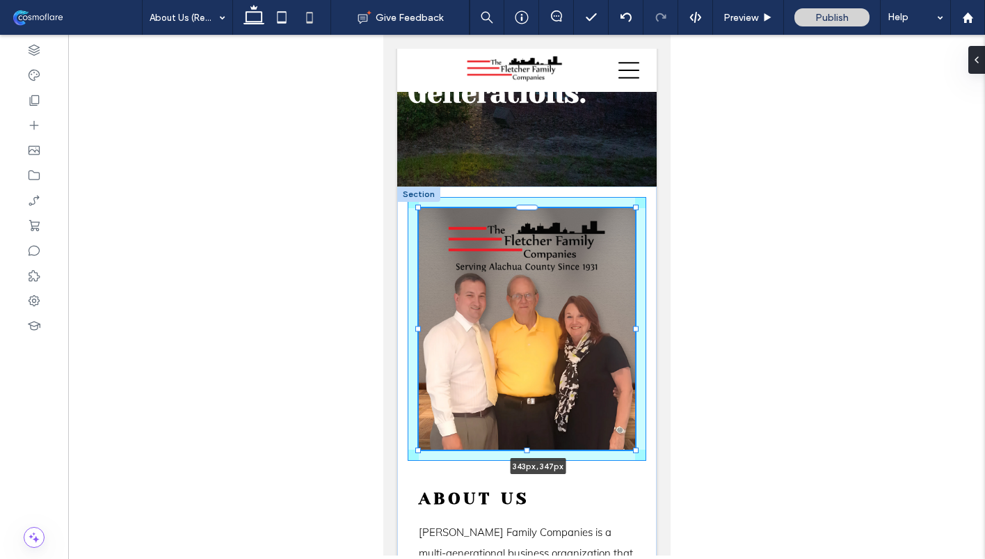
drag, startPoint x: 634, startPoint y: 374, endPoint x: 646, endPoint y: 447, distance: 73.9
type input "***"
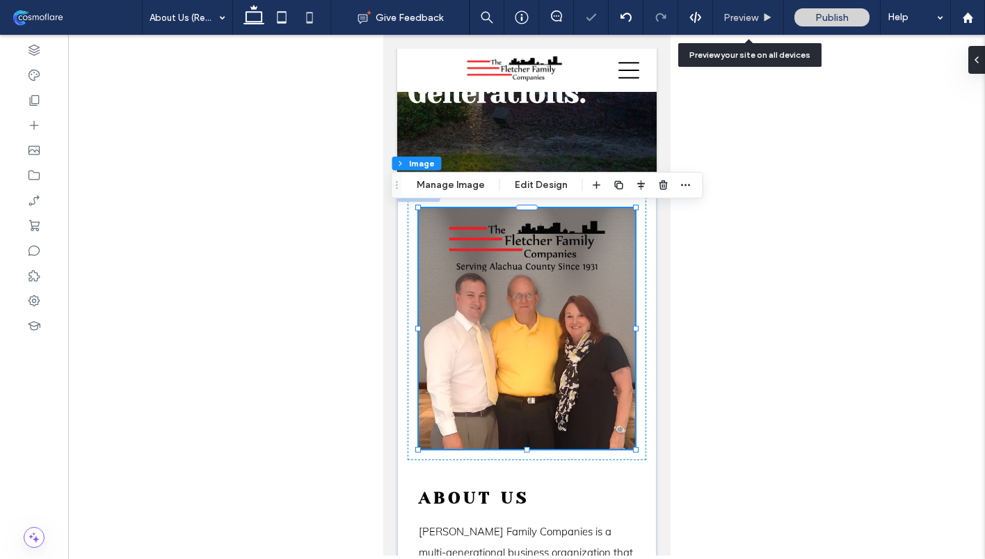
click at [759, 17] on div "Preview" at bounding box center [748, 18] width 70 height 12
